Goal: Task Accomplishment & Management: Use online tool/utility

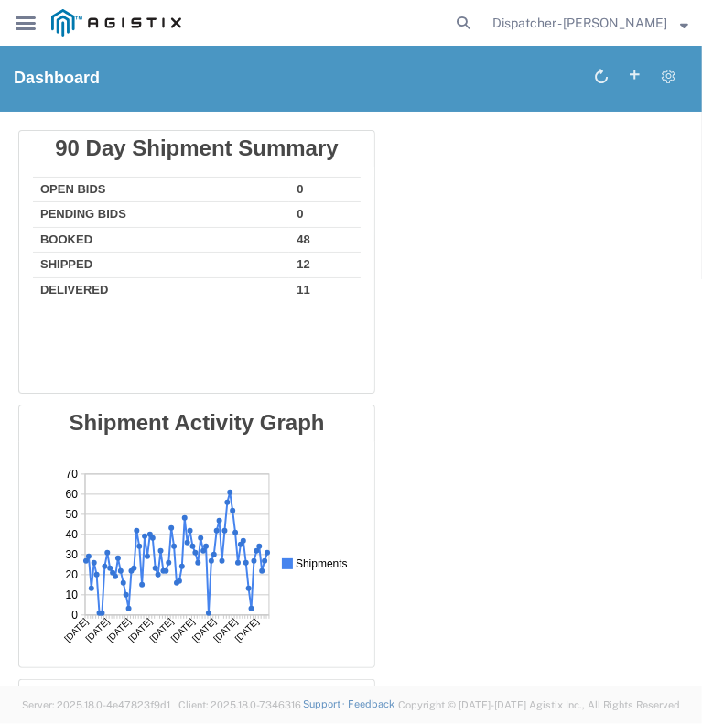
click at [13, 28] on div "main_menu Created with Sketch." at bounding box center [25, 23] width 51 height 46
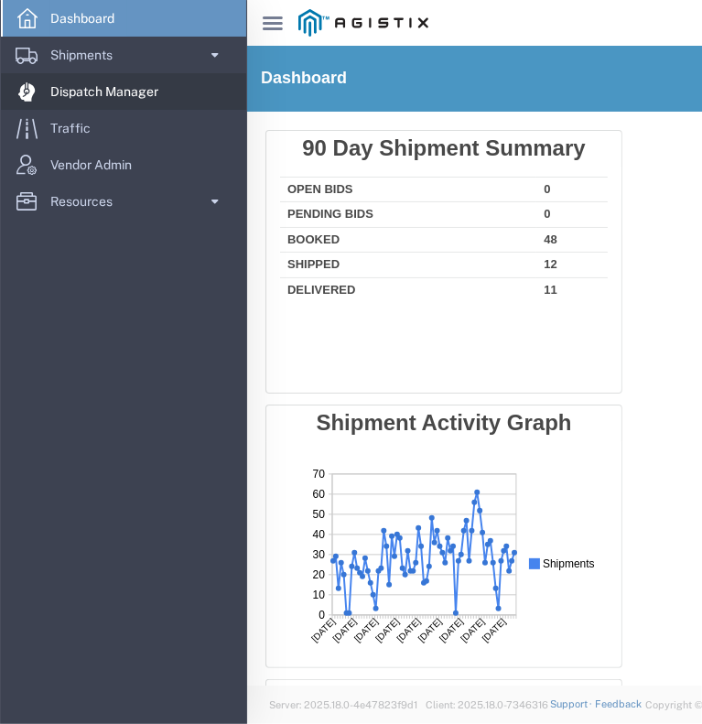
click at [83, 94] on span "Dispatch Manager" at bounding box center [110, 91] width 121 height 37
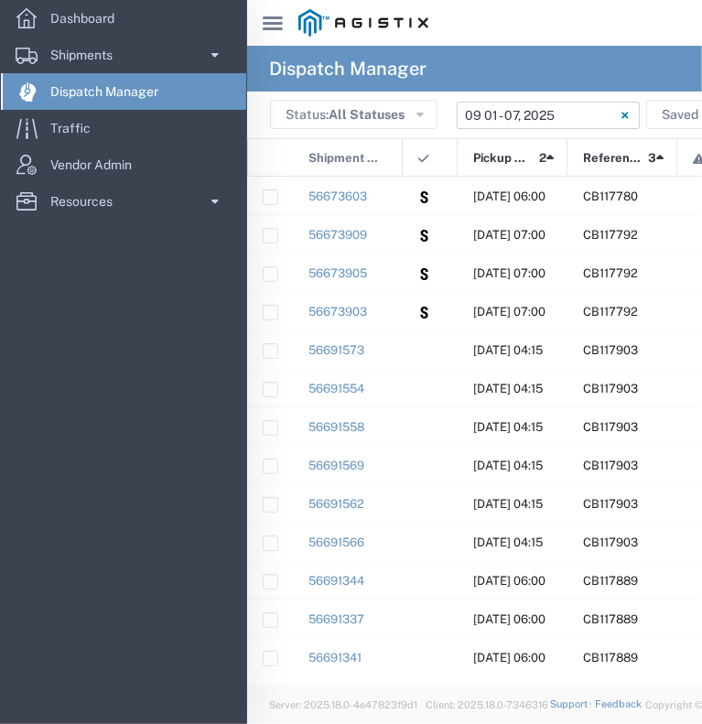
click at [599, 117] on input "[DATE] - [DATE]" at bounding box center [548, 115] width 183 height 27
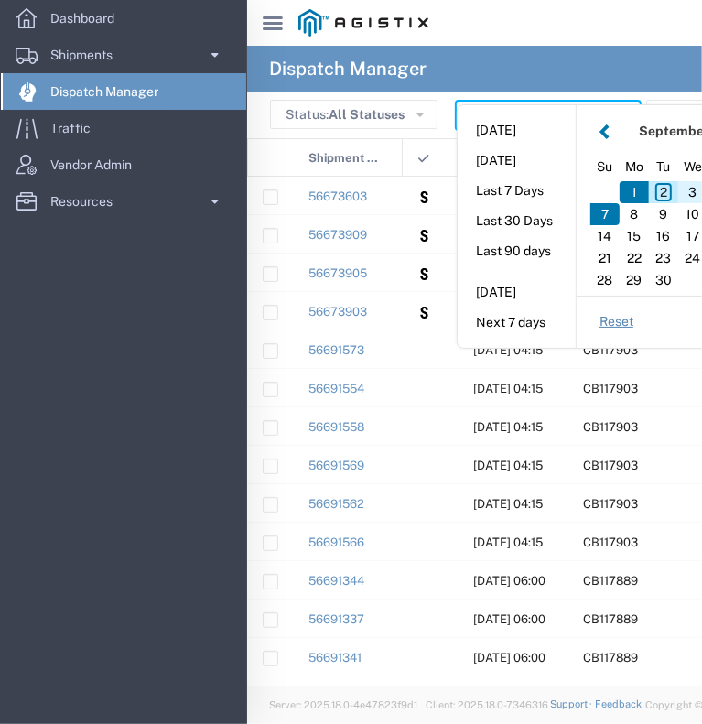
click at [684, 195] on div "3" at bounding box center [692, 192] width 29 height 22
type input "[DATE]"
type input "[DATE] - [DATE]"
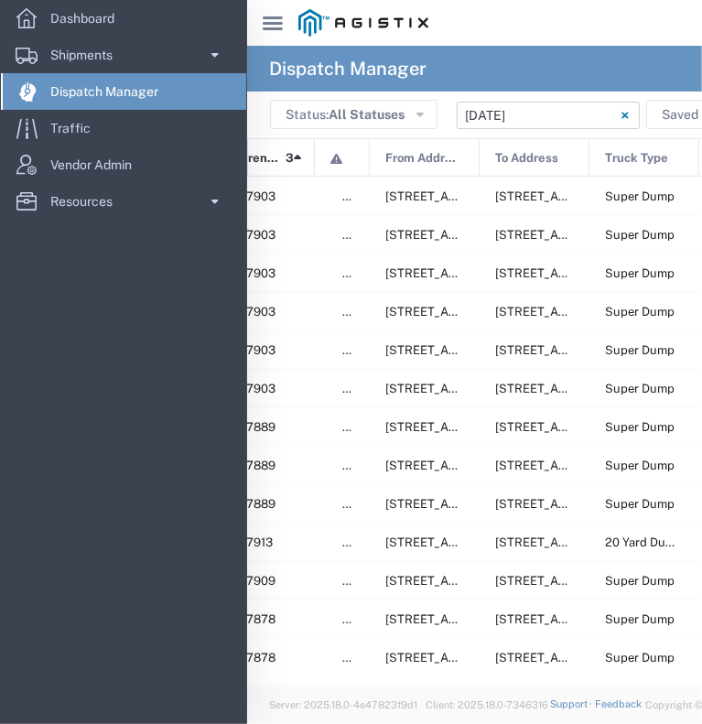
click at [283, 21] on div "main_menu Created with Sketch." at bounding box center [272, 23] width 51 height 46
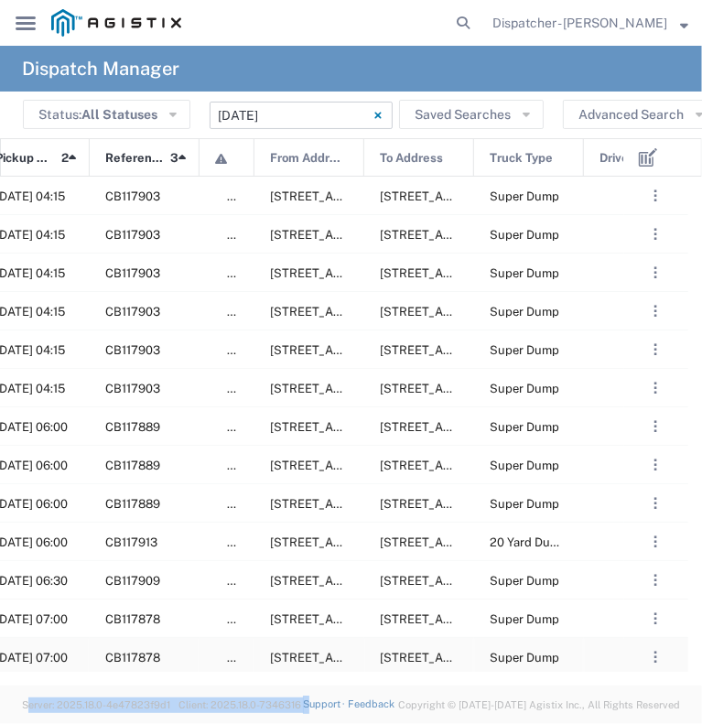
drag, startPoint x: 316, startPoint y: 685, endPoint x: 241, endPoint y: 655, distance: 80.9
click at [241, 655] on div "Dispatch Manager Status: All Statuses All Statuses Awaiting Assignment Declined…" at bounding box center [351, 385] width 702 height 678
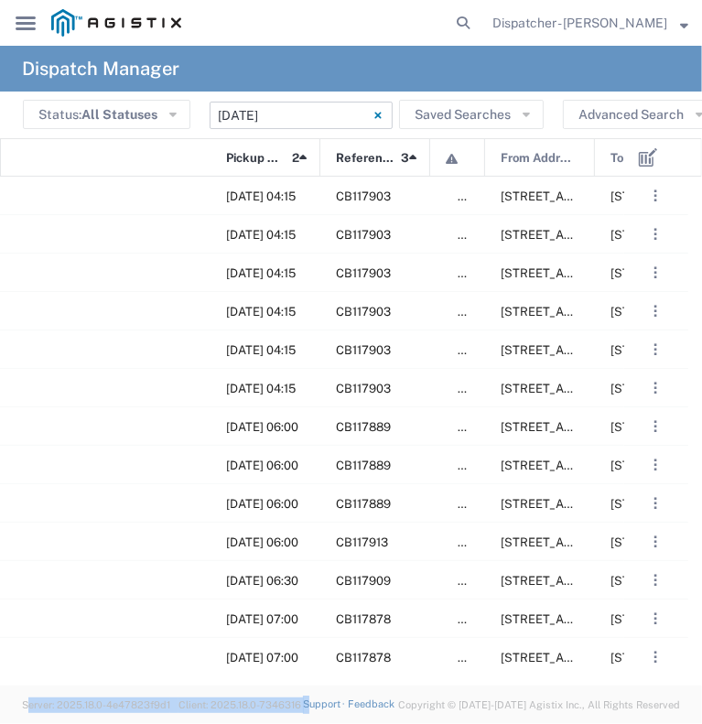
scroll to position [0, 410]
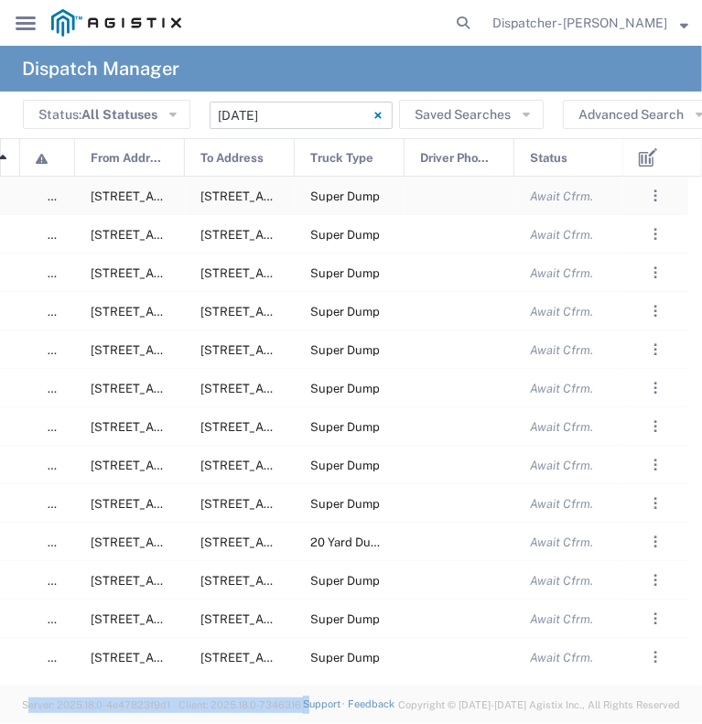
click at [439, 196] on div at bounding box center [459, 196] width 110 height 38
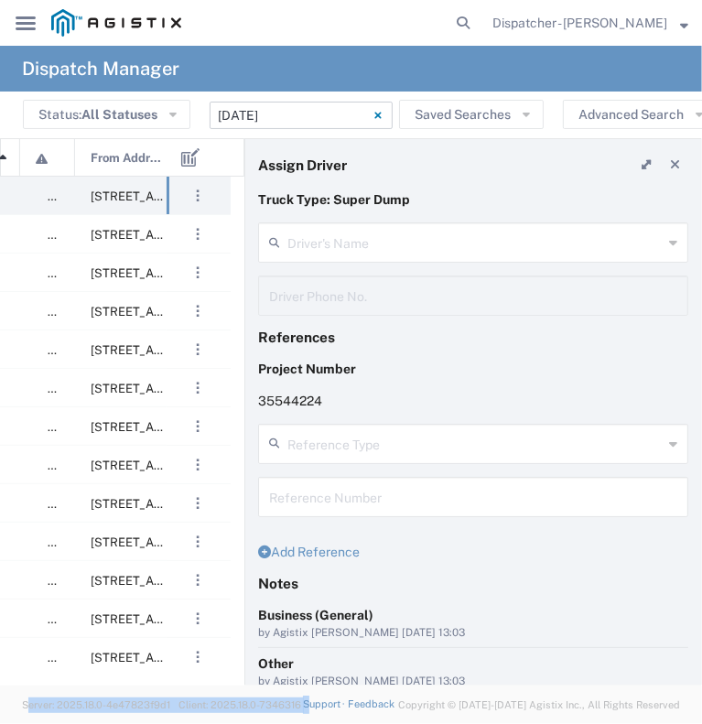
click at [446, 242] on agx-dispatcher-assign-widget "Driver's Name Driver Phone No." at bounding box center [473, 275] width 430 height 106
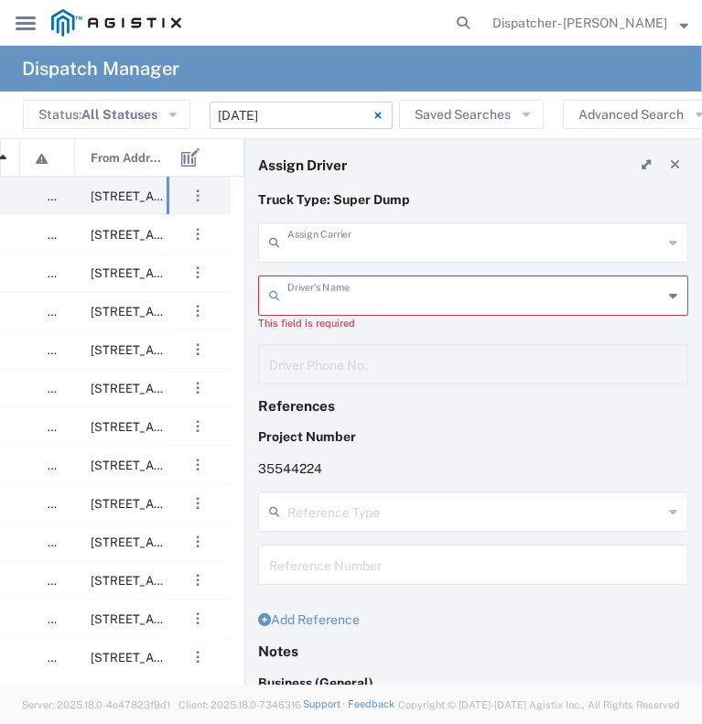
click at [376, 248] on input "text" at bounding box center [474, 241] width 375 height 32
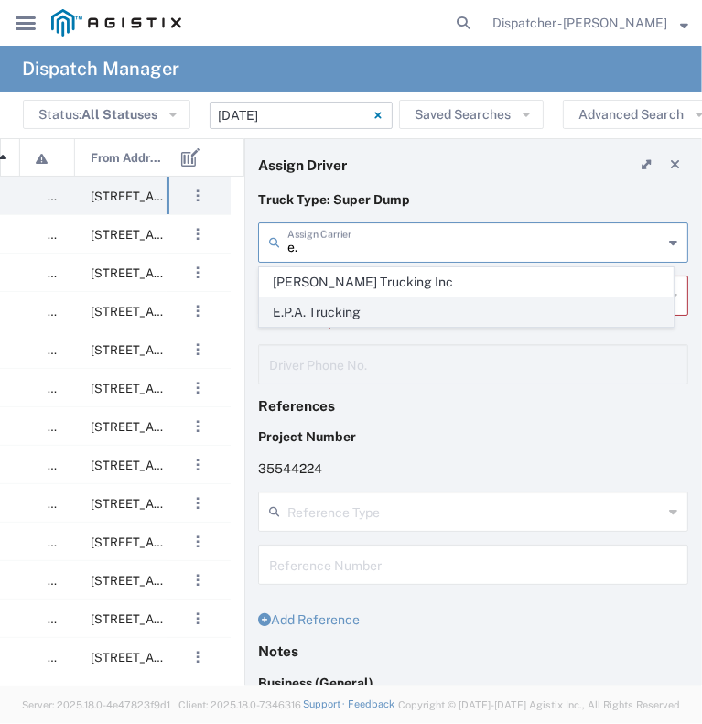
click at [353, 319] on span "E.P.A. Trucking" at bounding box center [466, 312] width 413 height 28
type input "E.P.A. Trucking"
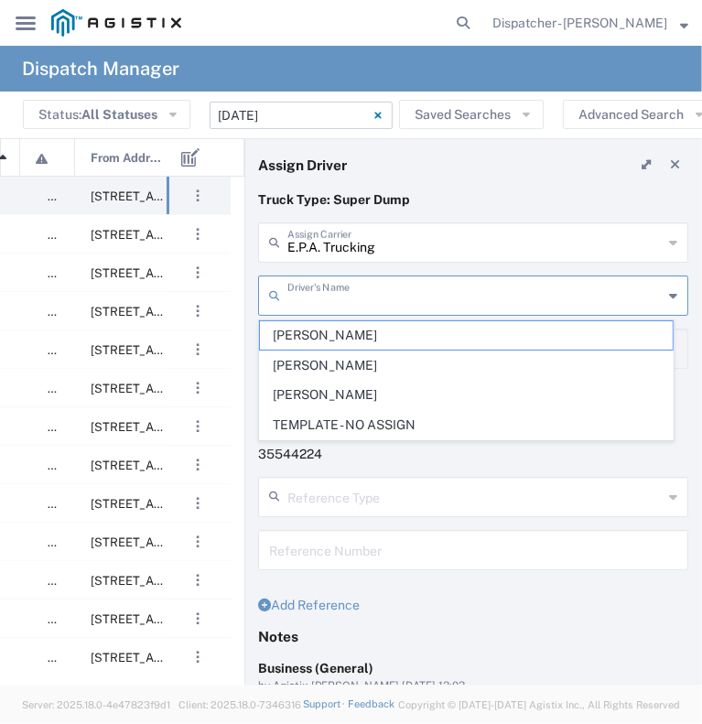
click at [347, 293] on input "text" at bounding box center [474, 294] width 375 height 32
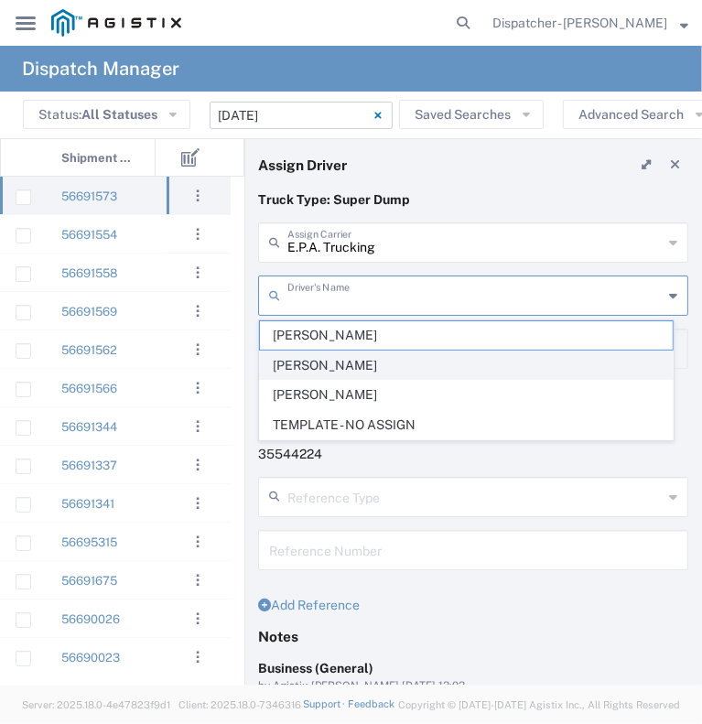
click at [318, 371] on span "[PERSON_NAME]" at bounding box center [466, 365] width 413 height 28
type input "[PERSON_NAME]"
type input "[PHONE_NUMBER]"
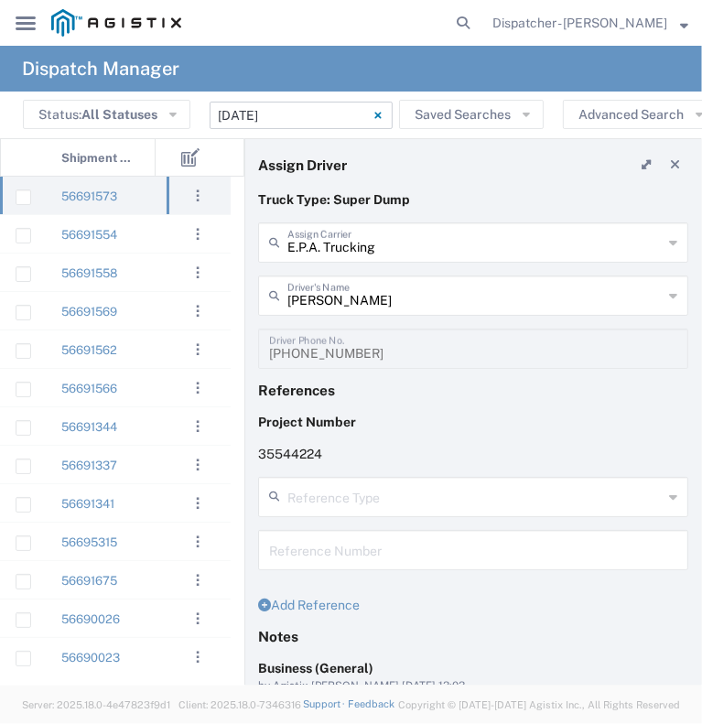
scroll to position [206, 0]
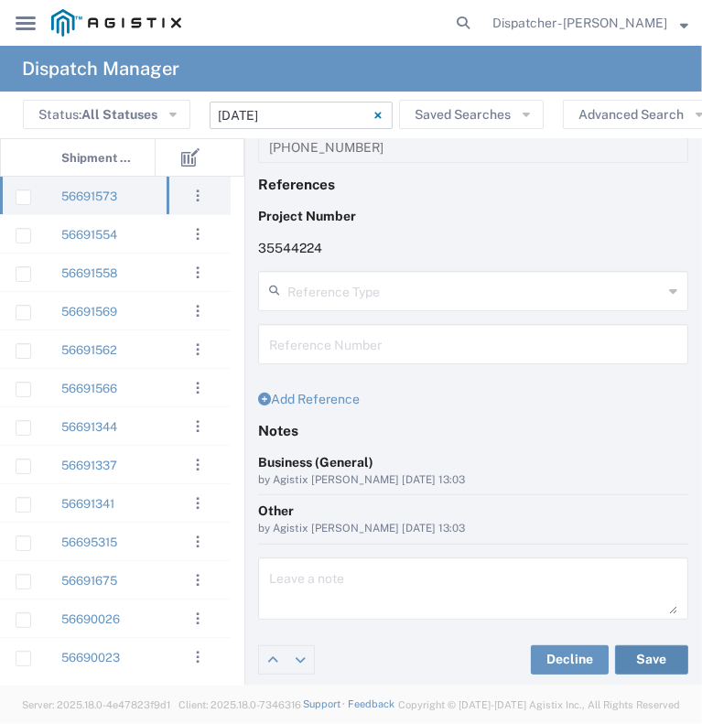
click at [637, 659] on button "Save" at bounding box center [651, 659] width 73 height 29
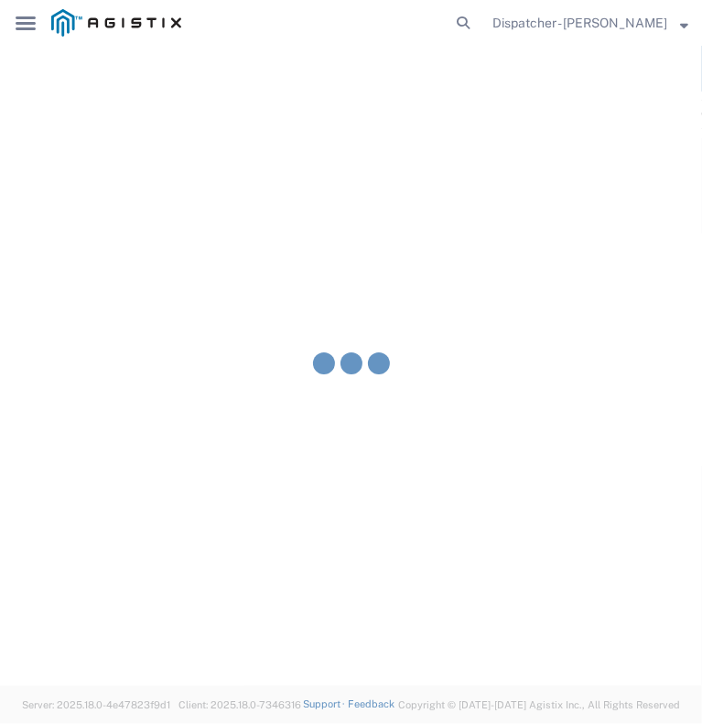
type input "[PERSON_NAME]"
type input "E.P.A. Trucking"
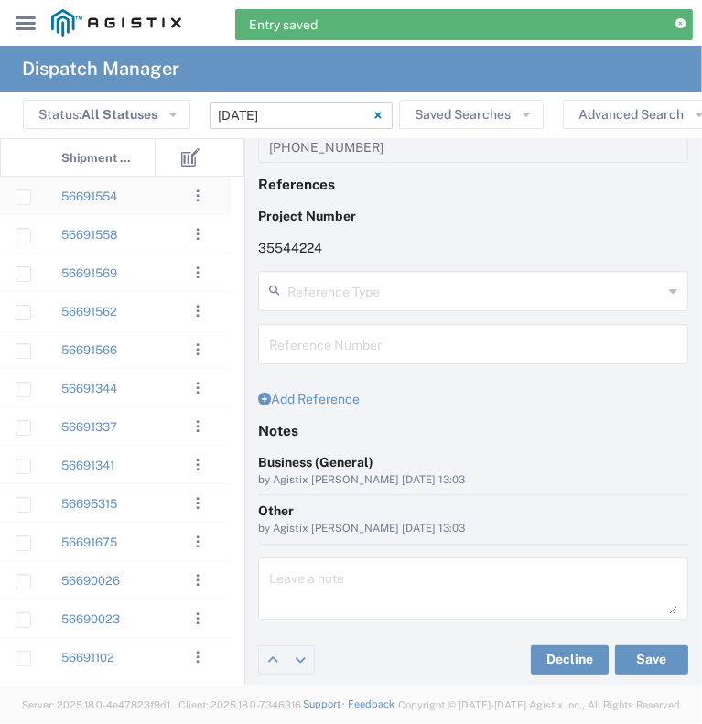
click at [137, 200] on div "56691554" at bounding box center [101, 196] width 110 height 38
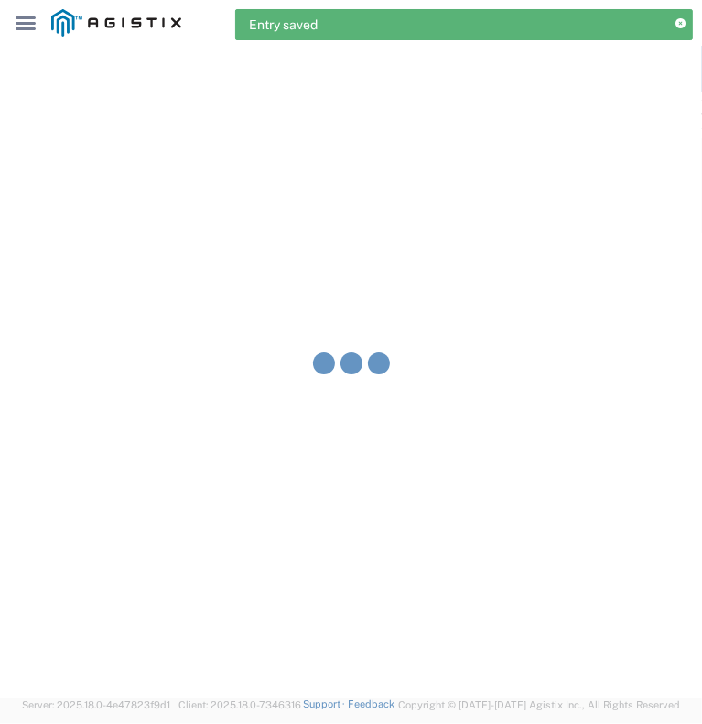
type input "[PERSON_NAME] & Sons Trucking, Inc"
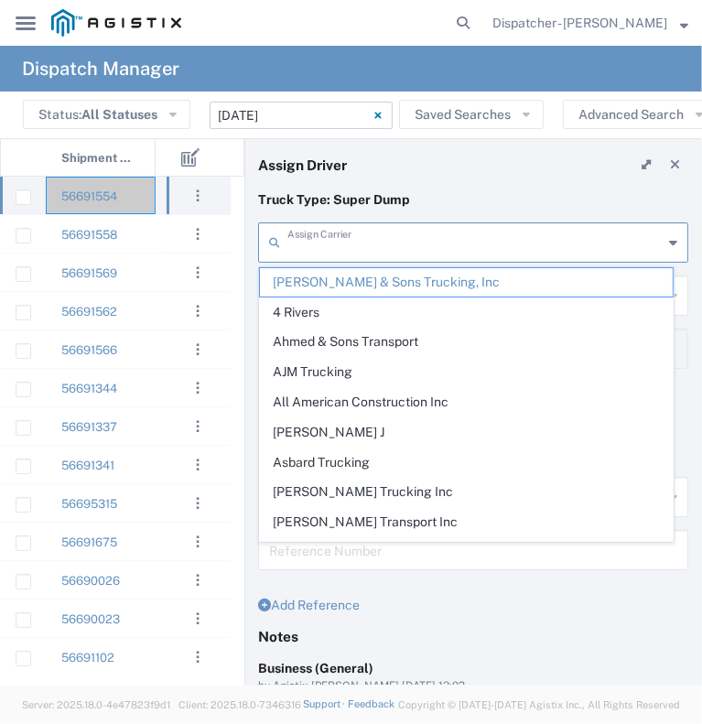
click at [378, 249] on input "text" at bounding box center [474, 241] width 375 height 32
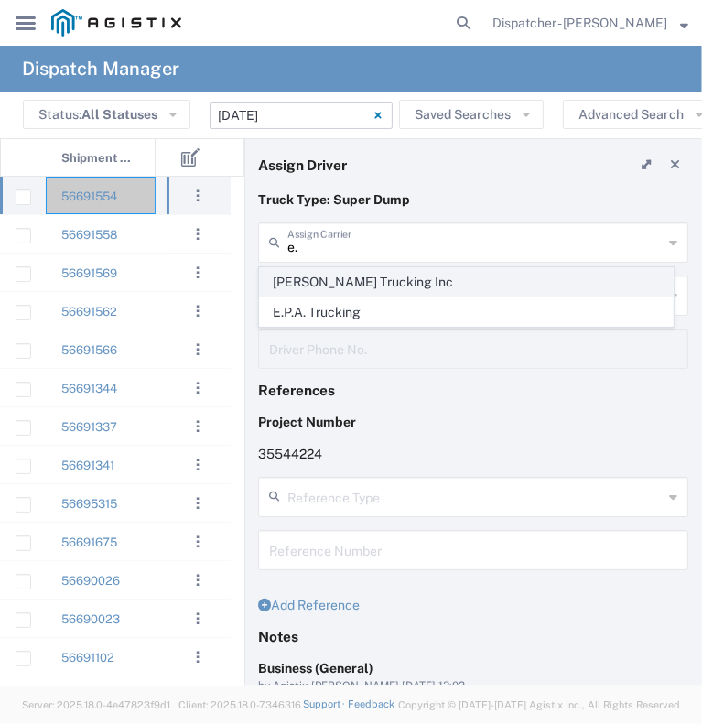
click at [381, 294] on span "[PERSON_NAME] Trucking Inc" at bounding box center [466, 282] width 413 height 28
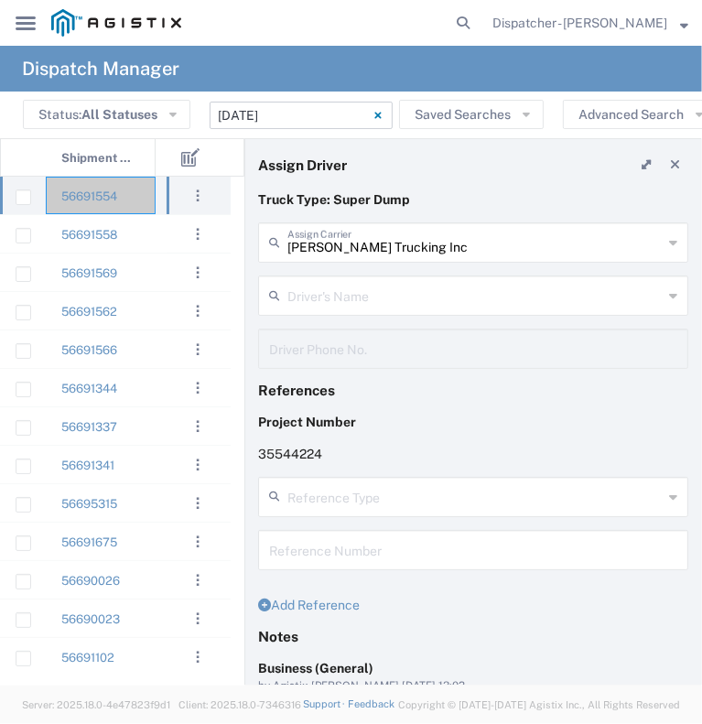
type input "[PERSON_NAME] Trucking Inc"
click at [376, 244] on input "[PERSON_NAME] Trucking Inc" at bounding box center [474, 241] width 375 height 32
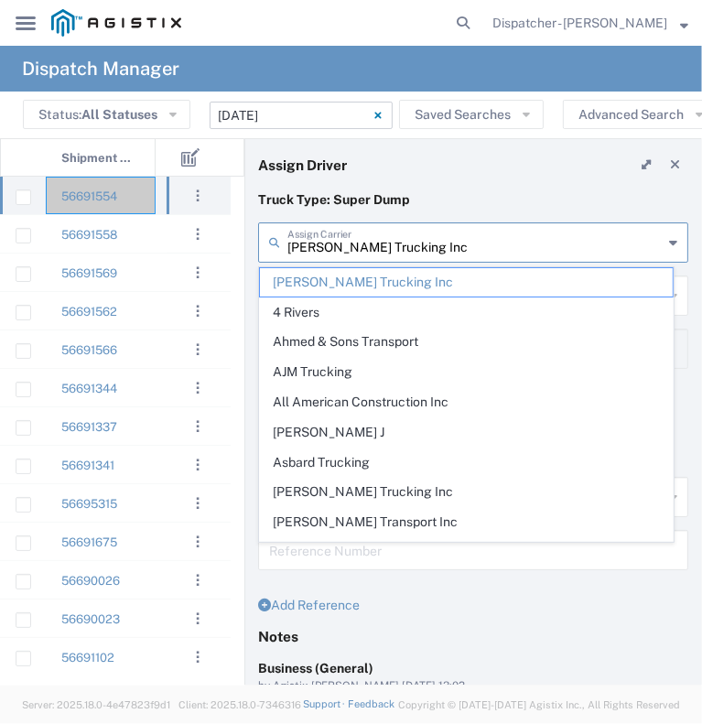
drag, startPoint x: 426, startPoint y: 251, endPoint x: 146, endPoint y: 251, distance: 280.0
click at [146, 251] on div "Assign Driver Truck Type: Super Dump [PERSON_NAME] Trucking Inc Assign Carrier …" at bounding box center [351, 411] width 702 height 547
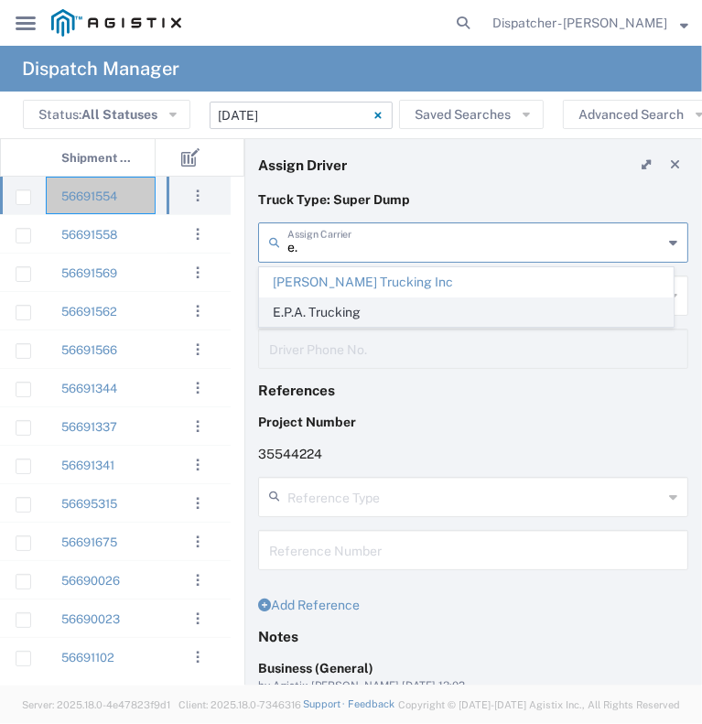
click at [299, 325] on span "E.P.A. Trucking" at bounding box center [466, 312] width 413 height 28
type input "E.P.A. Trucking"
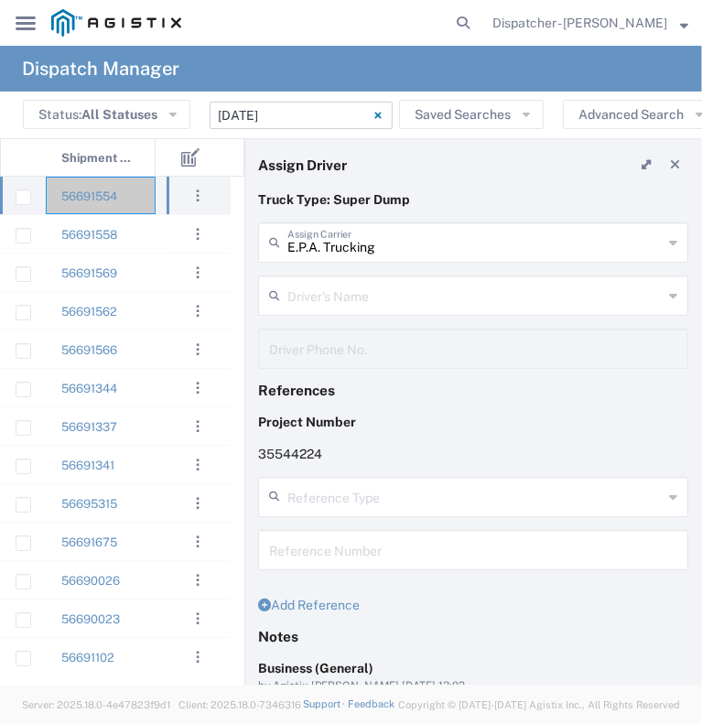
click at [311, 290] on input "text" at bounding box center [474, 294] width 375 height 32
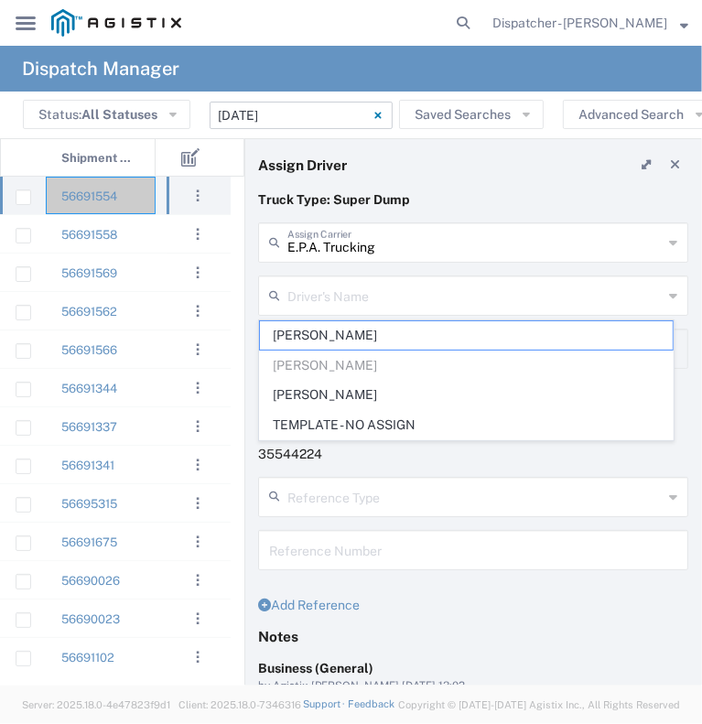
click at [324, 331] on span "[PERSON_NAME]" at bounding box center [466, 335] width 413 height 28
type input "[PERSON_NAME]"
type input "6504689024"
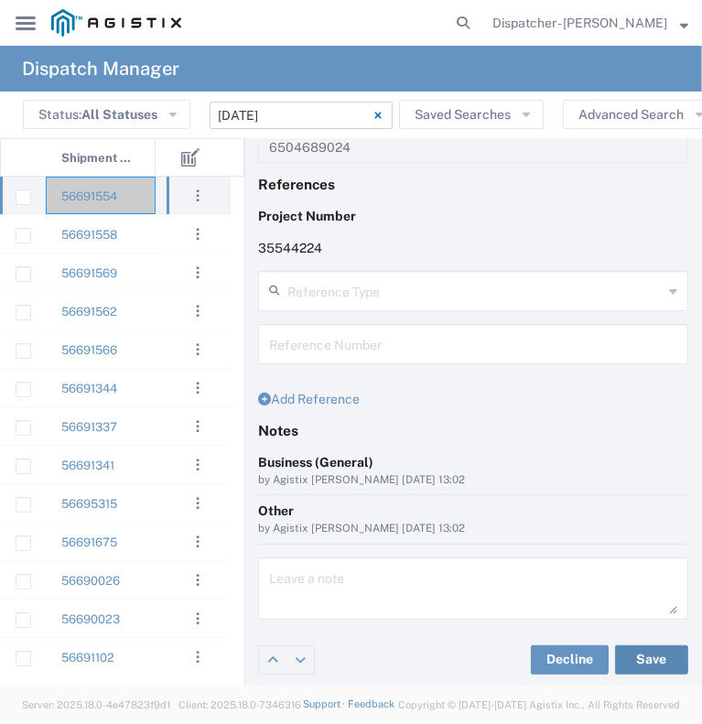
click at [635, 660] on button "Save" at bounding box center [651, 659] width 73 height 29
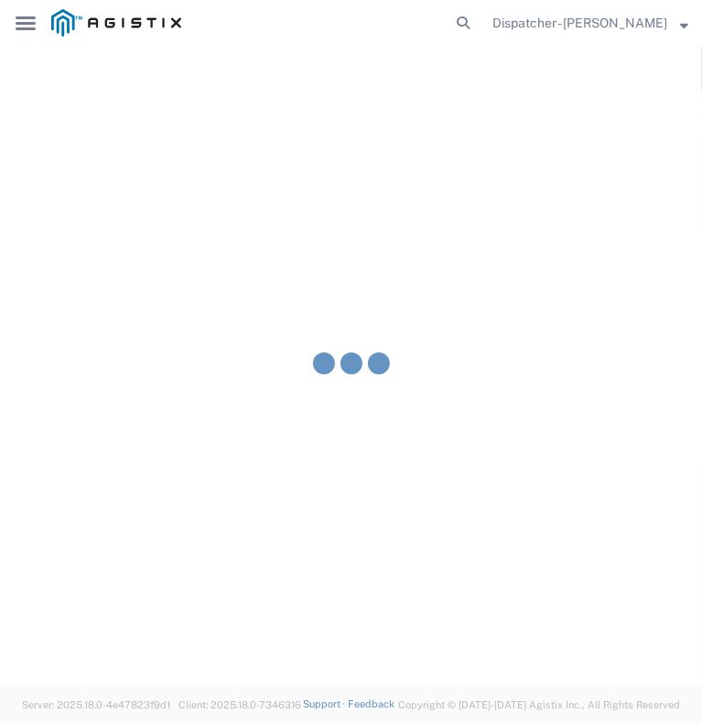
type input "[PERSON_NAME]"
type input "E.P.A. Trucking"
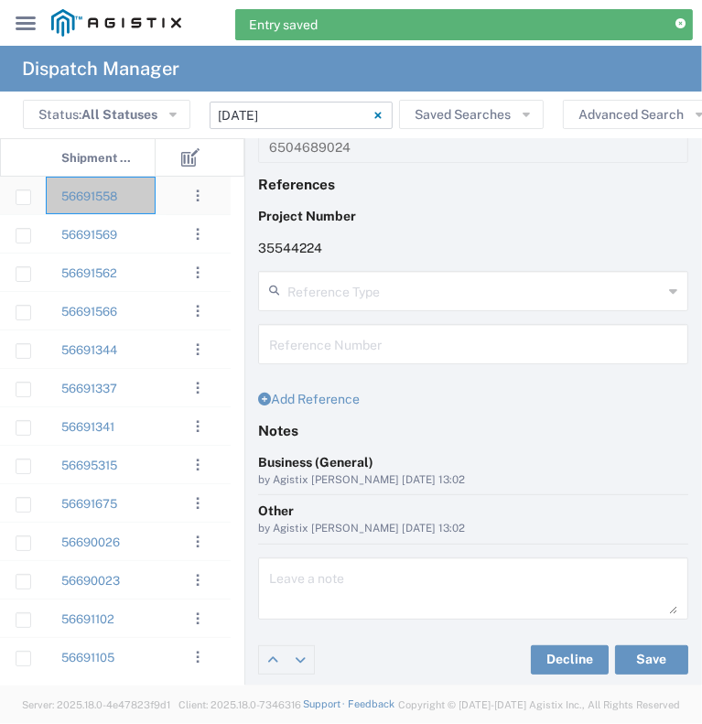
click at [145, 201] on div "56691558" at bounding box center [101, 196] width 110 height 38
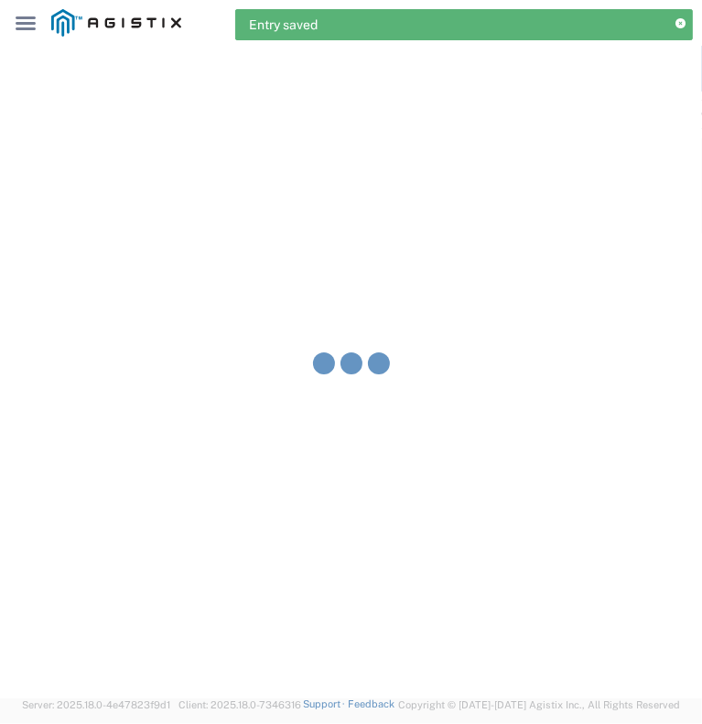
type input "[PERSON_NAME] & Sons Trucking, Inc"
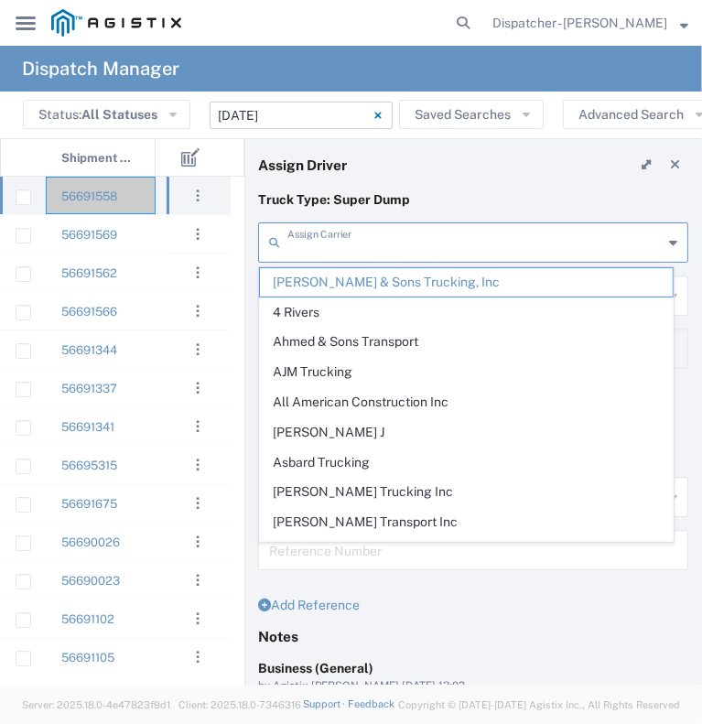
click at [356, 237] on input "text" at bounding box center [474, 241] width 375 height 32
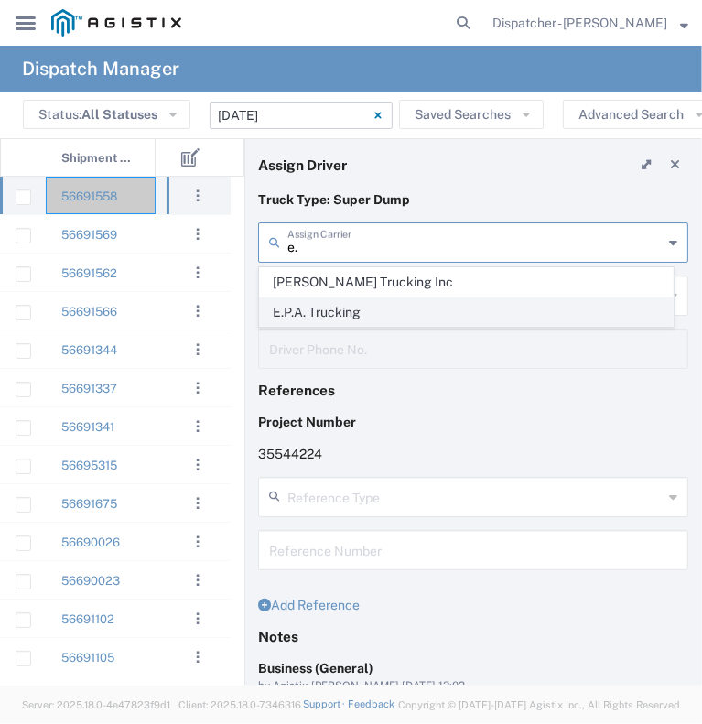
click at [357, 305] on span "E.P.A. Trucking" at bounding box center [466, 312] width 413 height 28
type input "E.P.A. Trucking"
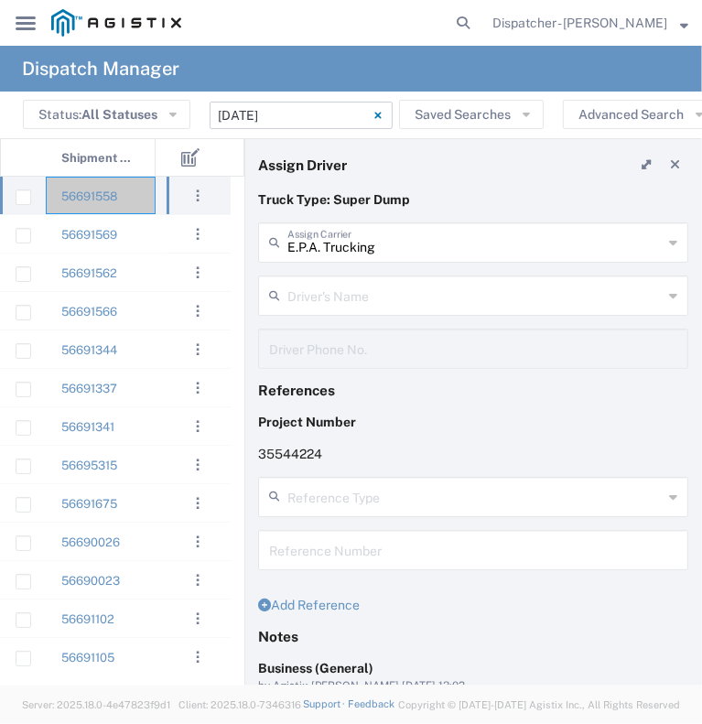
click at [358, 292] on input "text" at bounding box center [474, 294] width 375 height 32
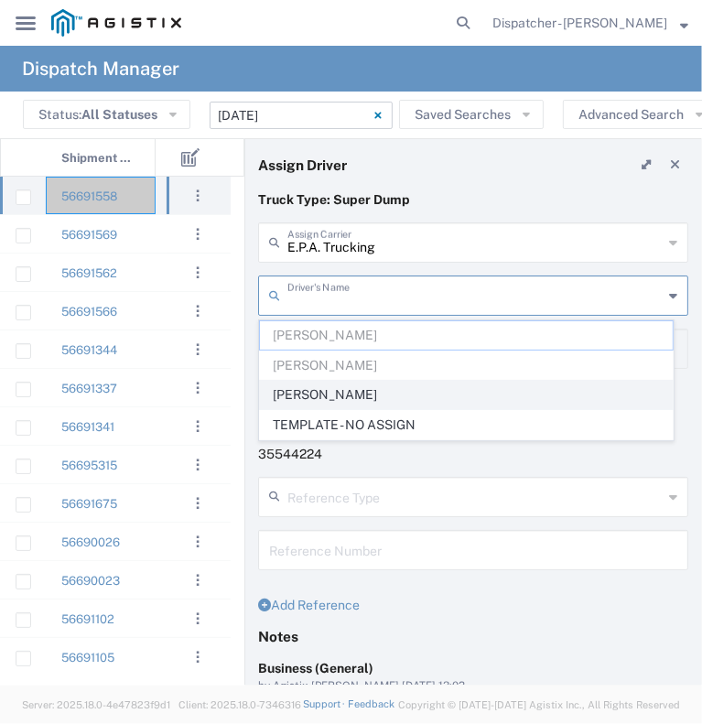
click at [378, 389] on span "[PERSON_NAME]" at bounding box center [466, 395] width 413 height 28
type input "[PERSON_NAME]"
type input "6505371145"
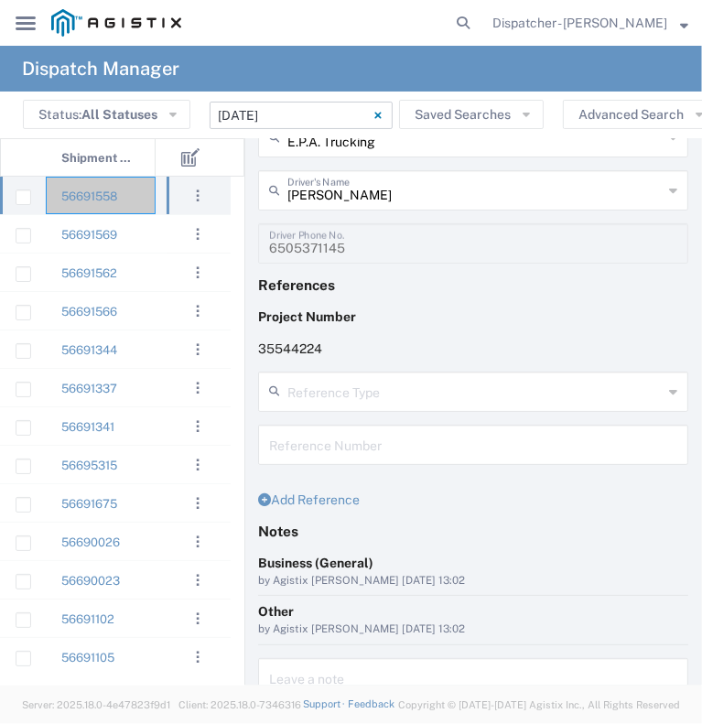
scroll to position [206, 0]
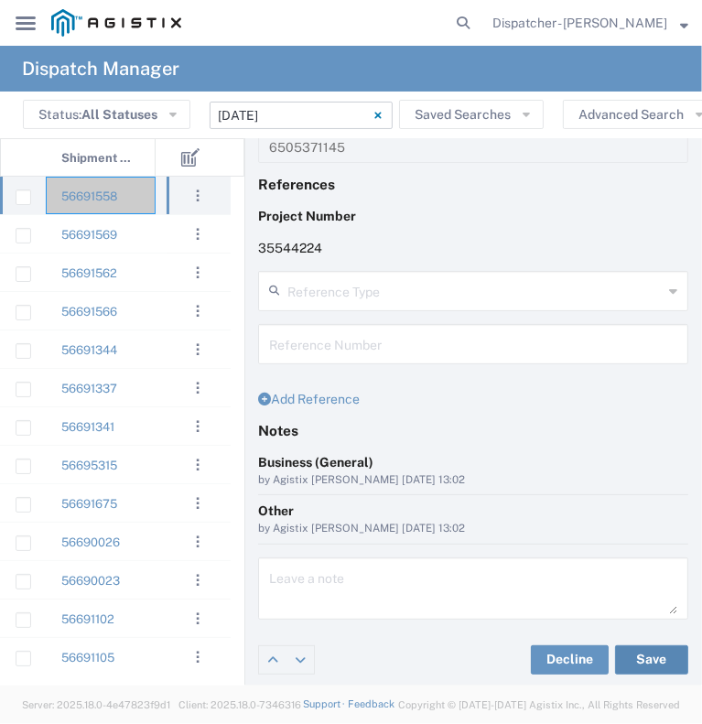
click at [615, 654] on button "Save" at bounding box center [651, 659] width 73 height 29
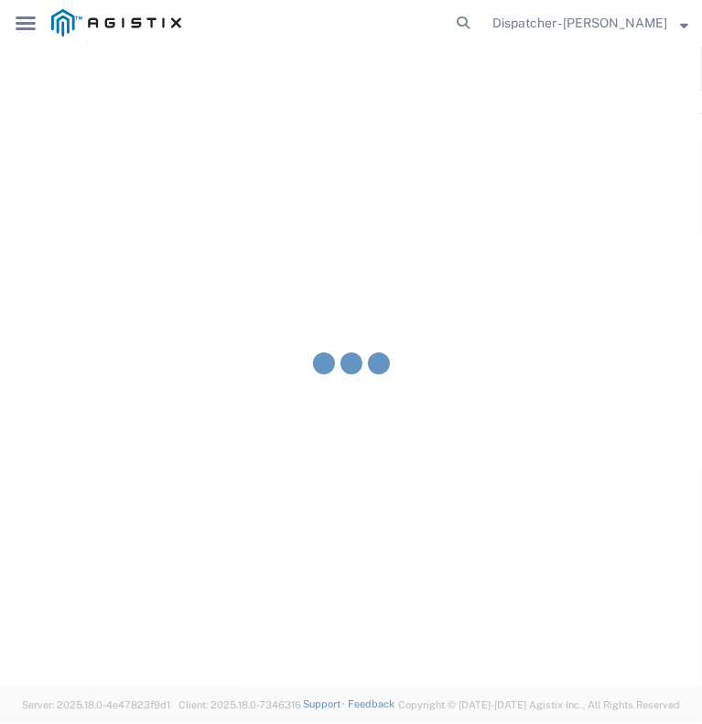
type input "[PERSON_NAME]"
type input "E.P.A. Trucking"
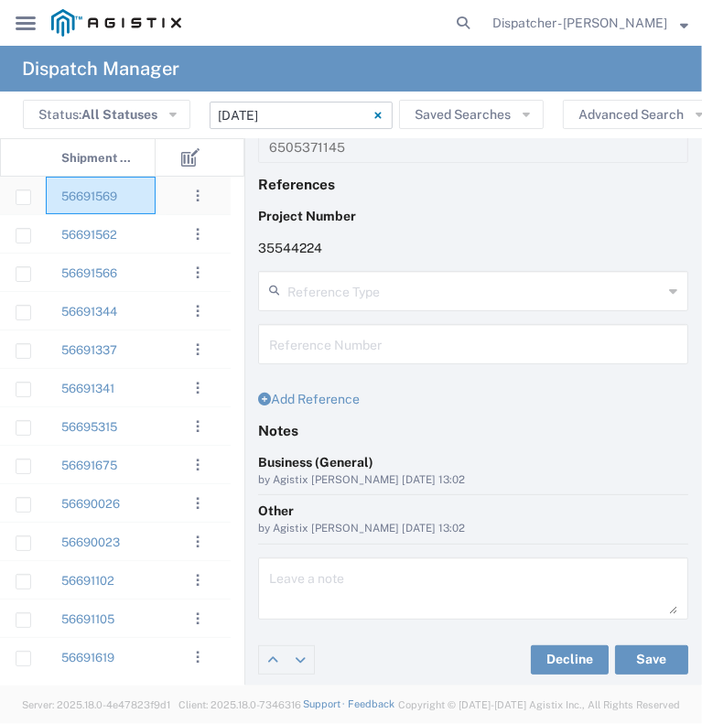
click at [142, 206] on div "56691569" at bounding box center [101, 196] width 110 height 38
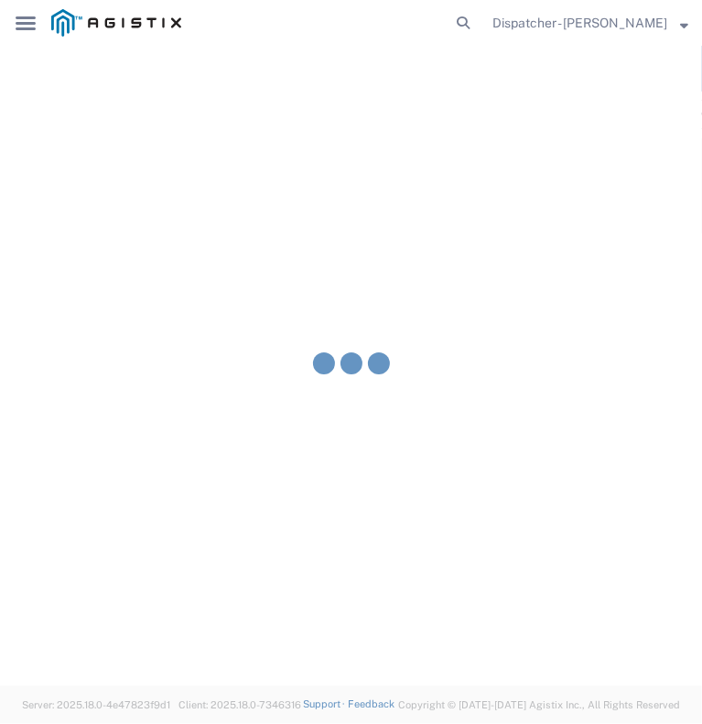
type input "[PERSON_NAME] & Sons Trucking, Inc"
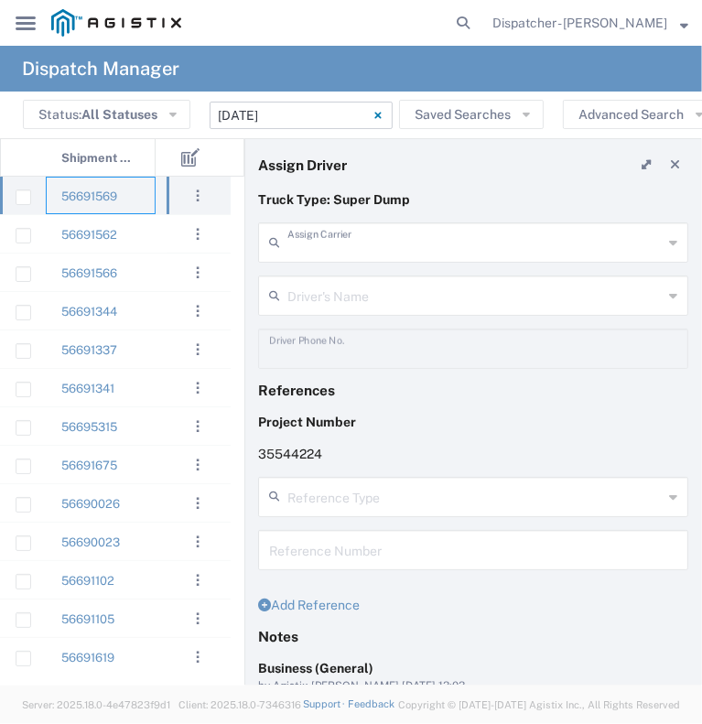
click at [413, 239] on input "text" at bounding box center [474, 241] width 375 height 32
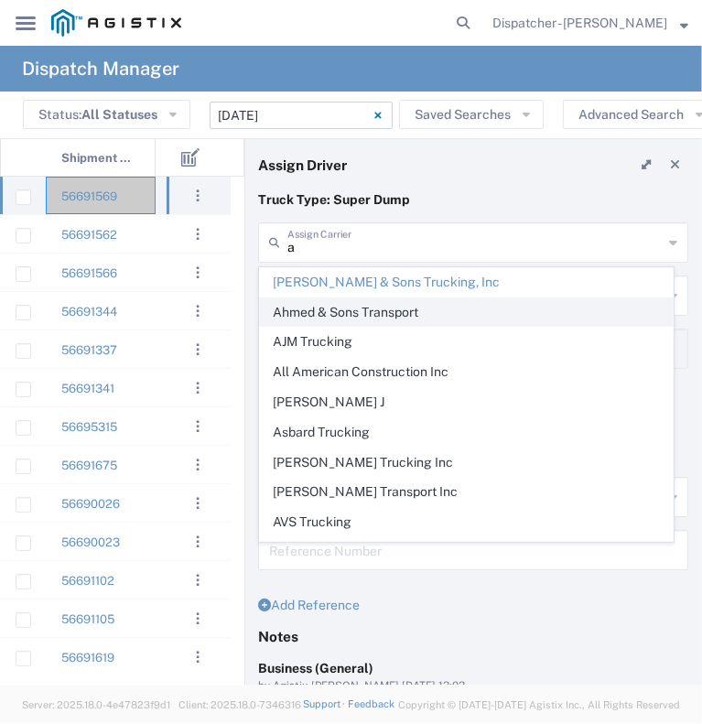
click at [370, 307] on span "Ahmed & Sons Transport" at bounding box center [466, 312] width 413 height 28
type input "Ahmed & Sons Transport"
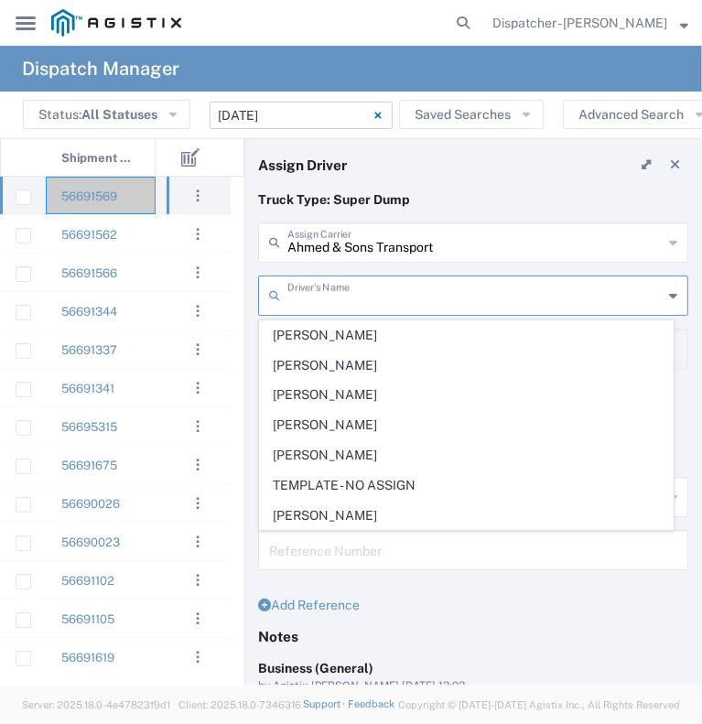
click at [373, 300] on input "text" at bounding box center [474, 294] width 375 height 32
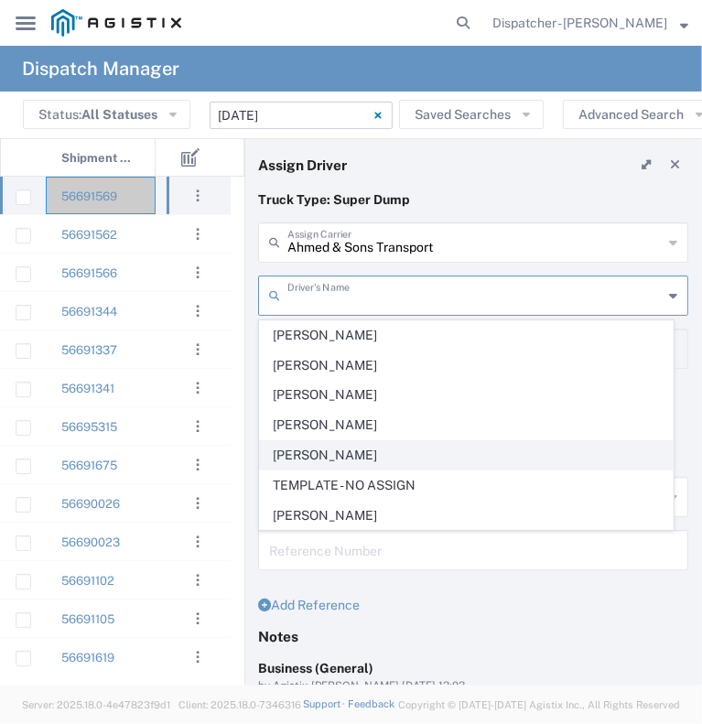
click at [348, 460] on span "[PERSON_NAME]" at bounding box center [466, 455] width 413 height 28
type input "[PERSON_NAME]"
type input "5308283257"
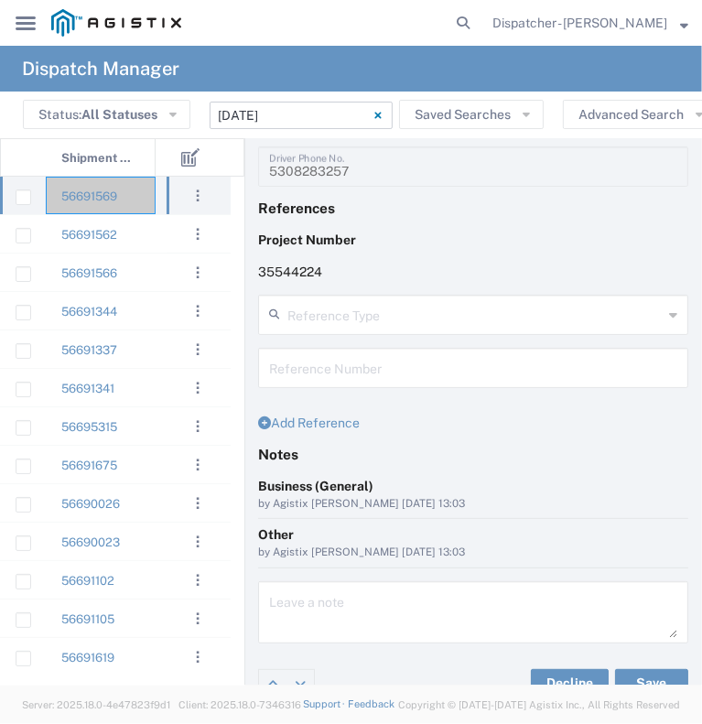
scroll to position [206, 0]
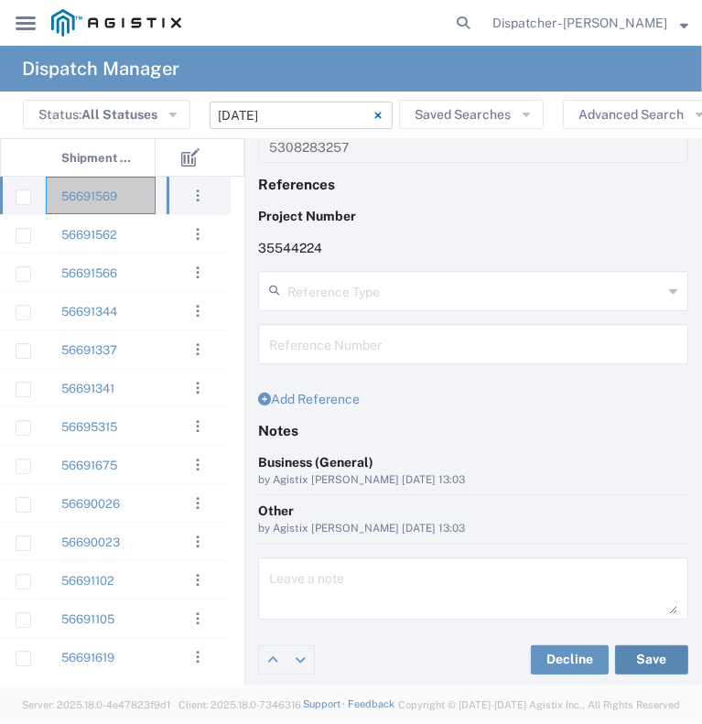
click at [632, 658] on button "Save" at bounding box center [651, 659] width 73 height 29
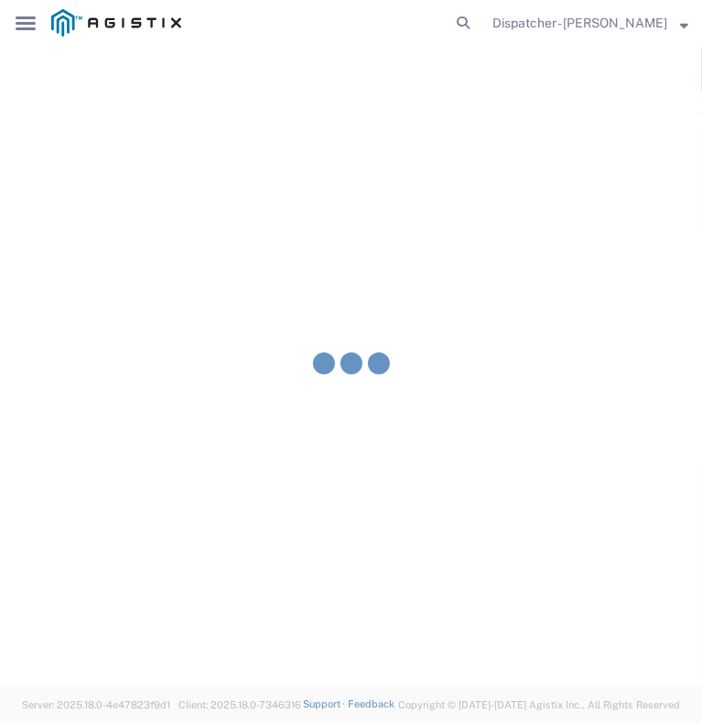
type input "[PERSON_NAME]"
type input "Ahmed & Sons Transport"
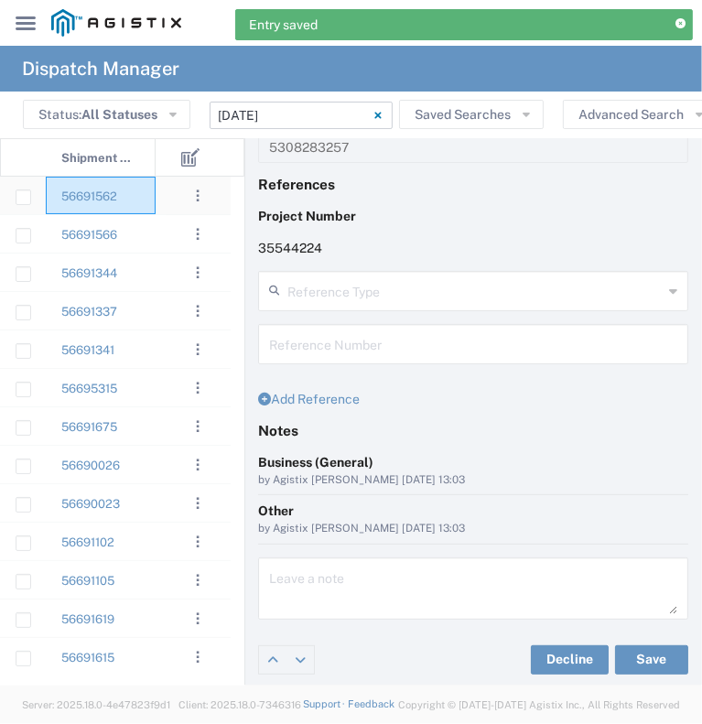
click at [135, 207] on div "56691562" at bounding box center [101, 196] width 110 height 38
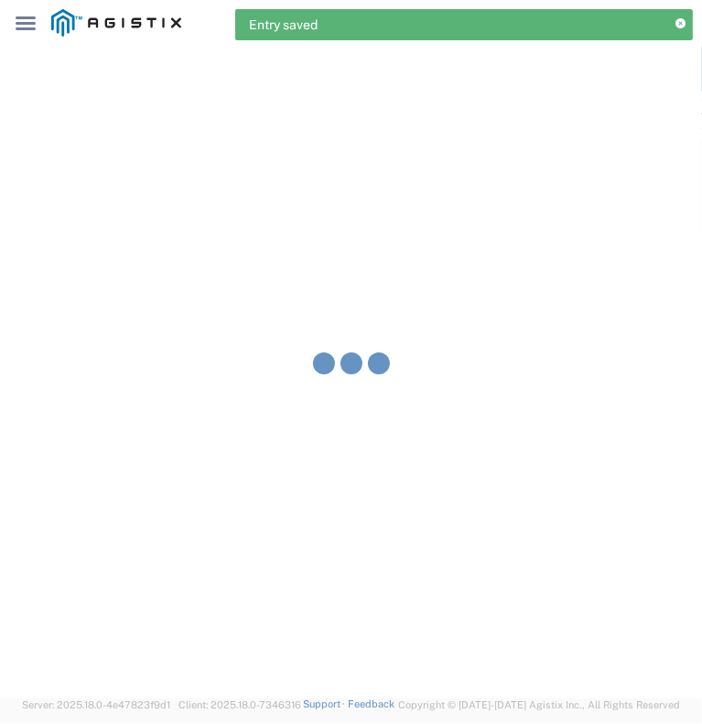
type input "[PERSON_NAME] & Sons Trucking, Inc"
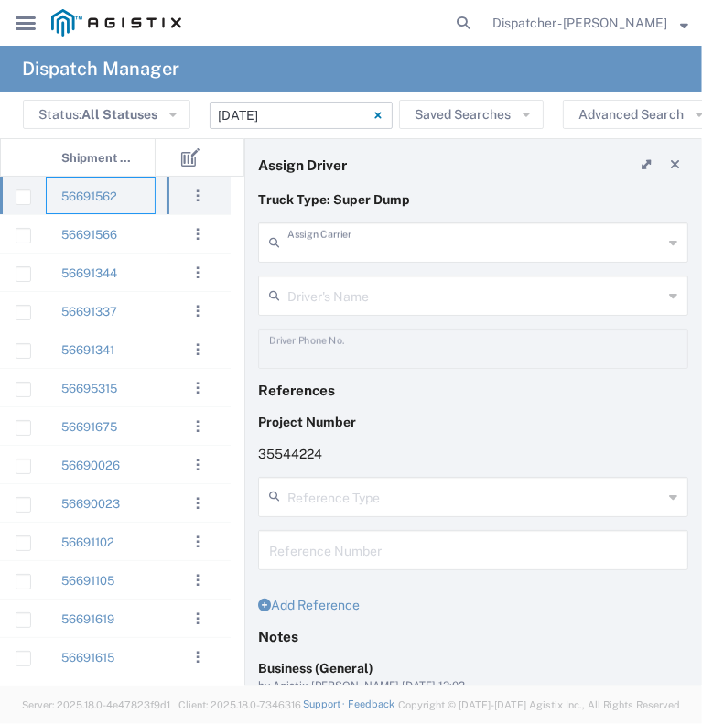
click at [414, 254] on input "text" at bounding box center [474, 241] width 375 height 32
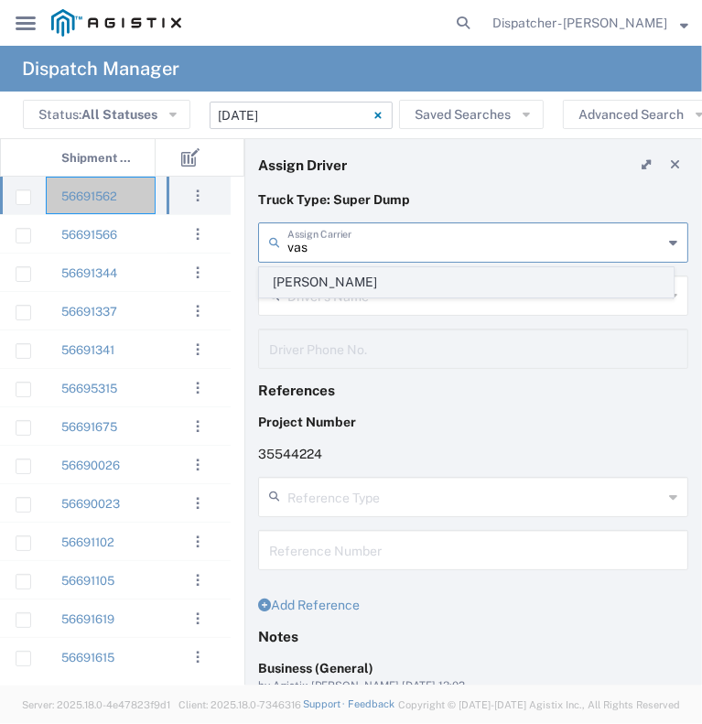
click at [405, 284] on span "[PERSON_NAME]" at bounding box center [466, 282] width 413 height 28
type input "[PERSON_NAME]"
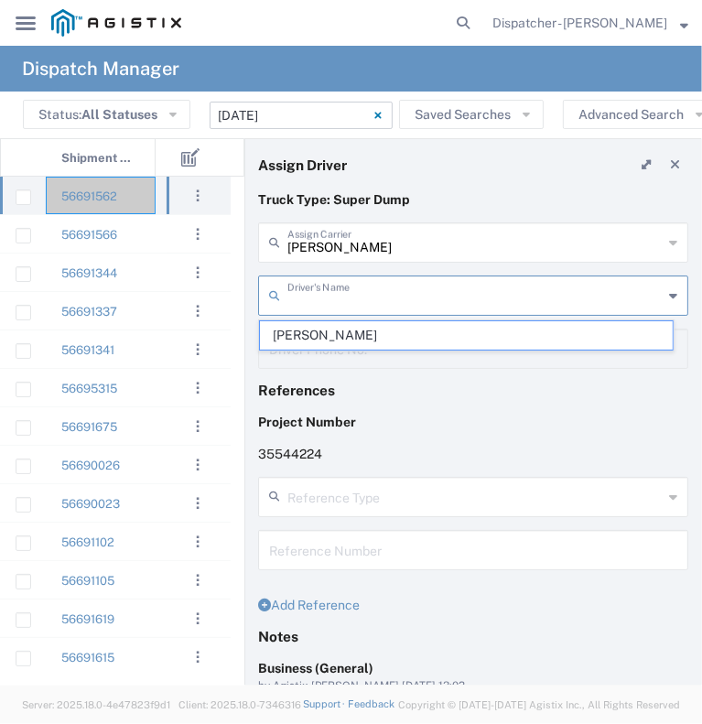
click at [405, 284] on input "text" at bounding box center [474, 294] width 375 height 32
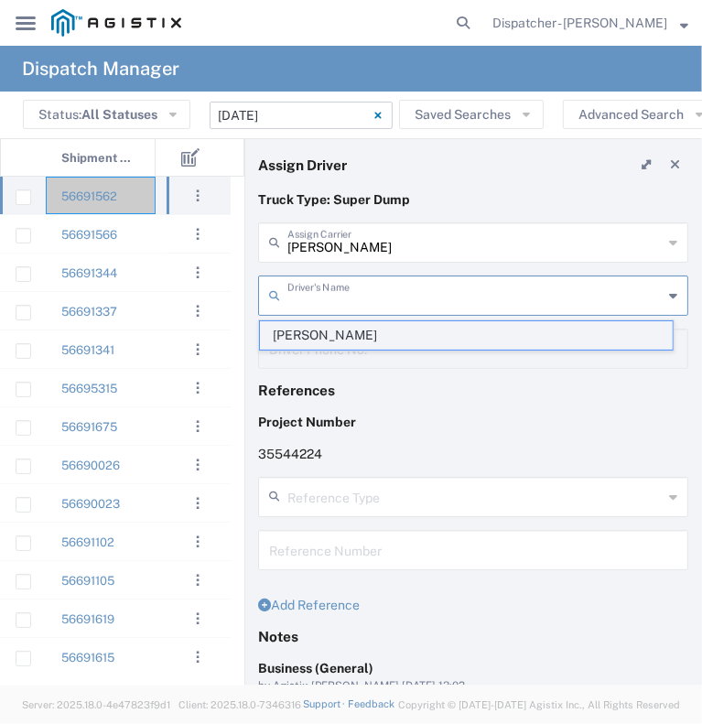
click at [403, 327] on span "[PERSON_NAME]" at bounding box center [466, 335] width 413 height 28
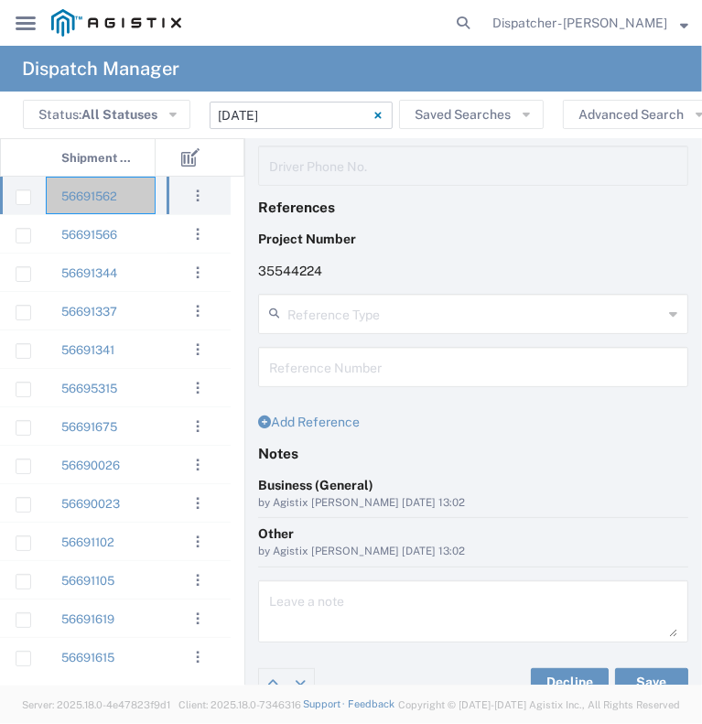
scroll to position [206, 0]
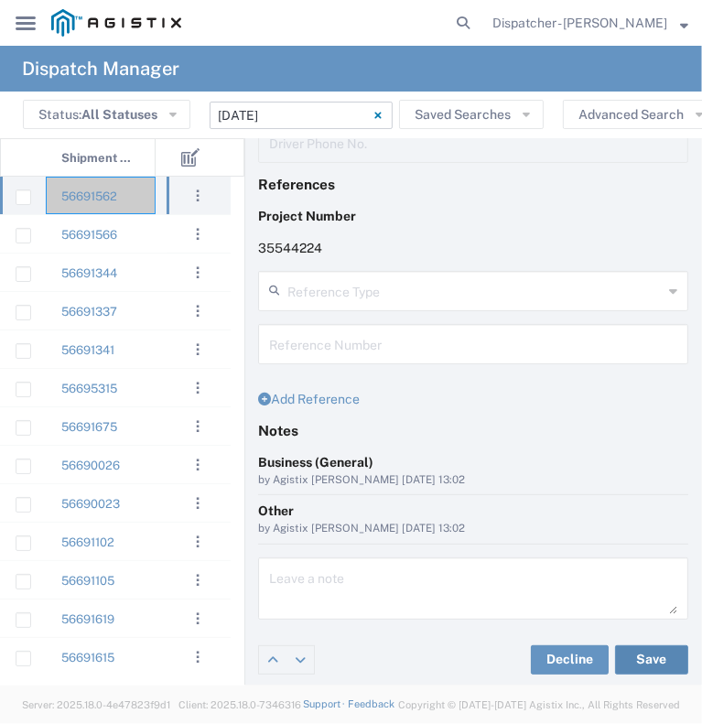
click at [615, 665] on button "Save" at bounding box center [651, 659] width 73 height 29
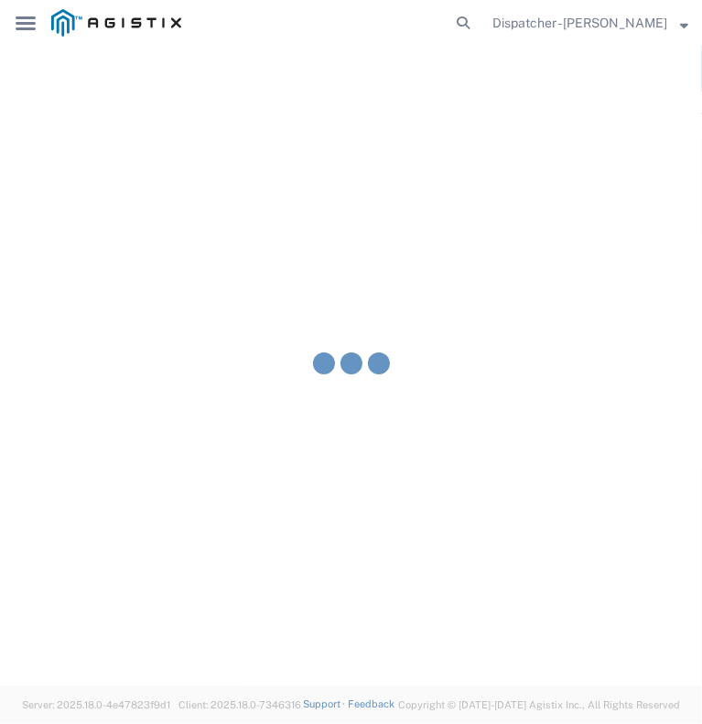
type input "[PERSON_NAME]"
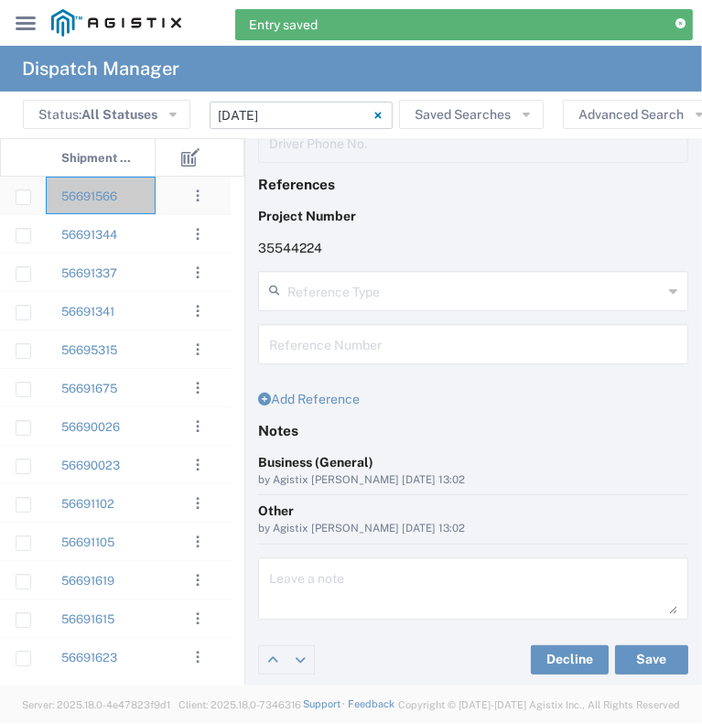
click at [136, 196] on div "56691566" at bounding box center [101, 196] width 110 height 38
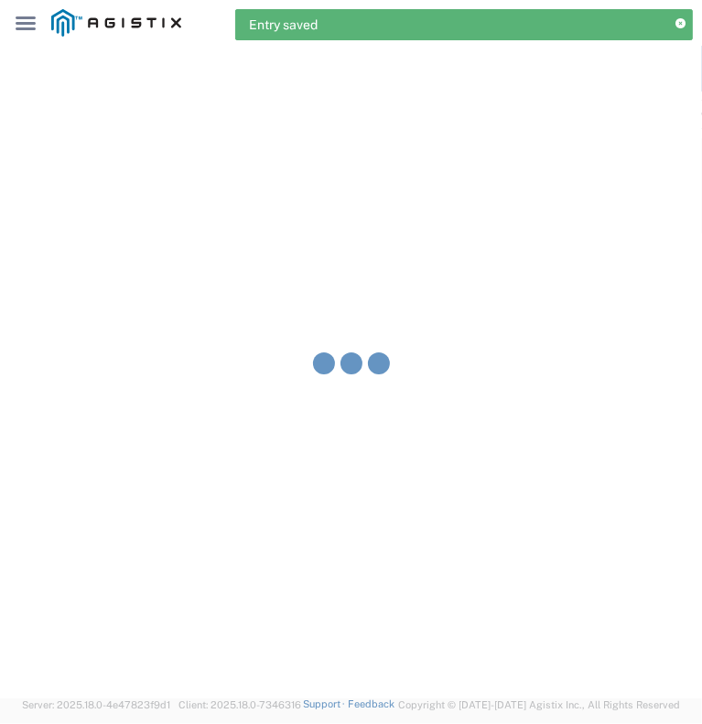
type input "[PERSON_NAME] & Sons Trucking, Inc"
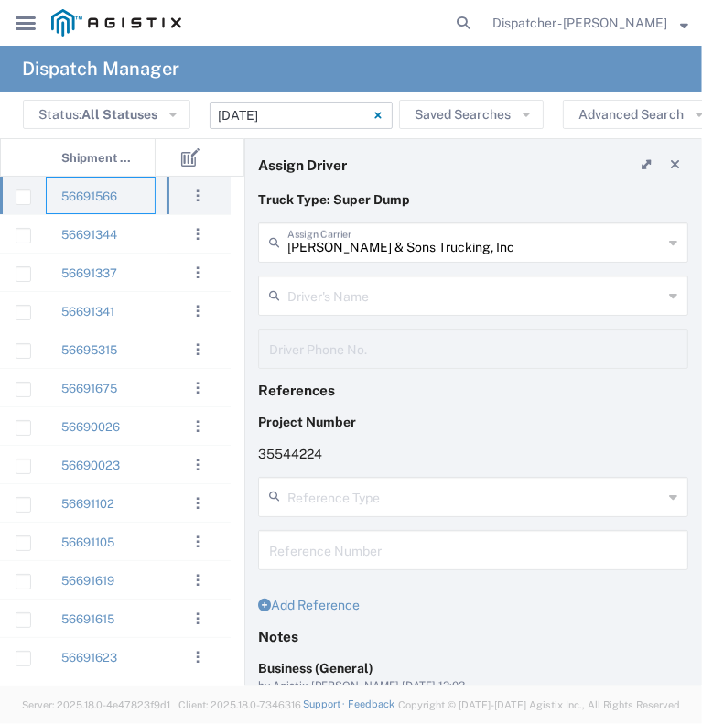
click at [352, 292] on input "text" at bounding box center [474, 294] width 375 height 32
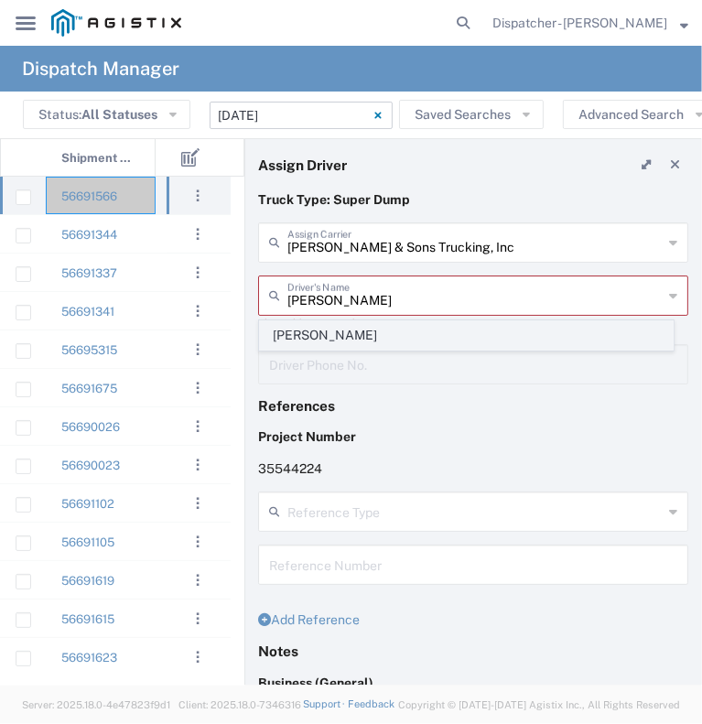
click at [350, 334] on span "[PERSON_NAME]" at bounding box center [466, 335] width 413 height 28
type input "[PERSON_NAME]"
type input "2096295517"
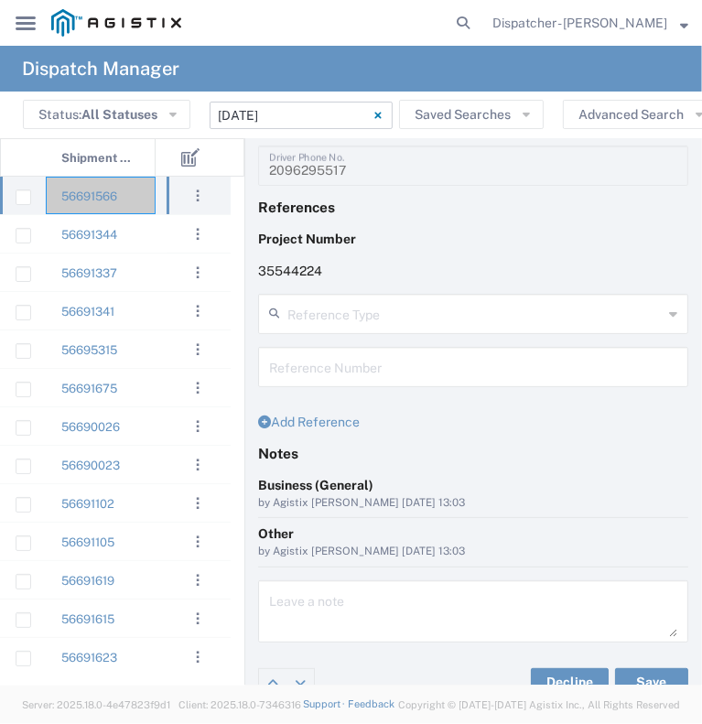
scroll to position [206, 0]
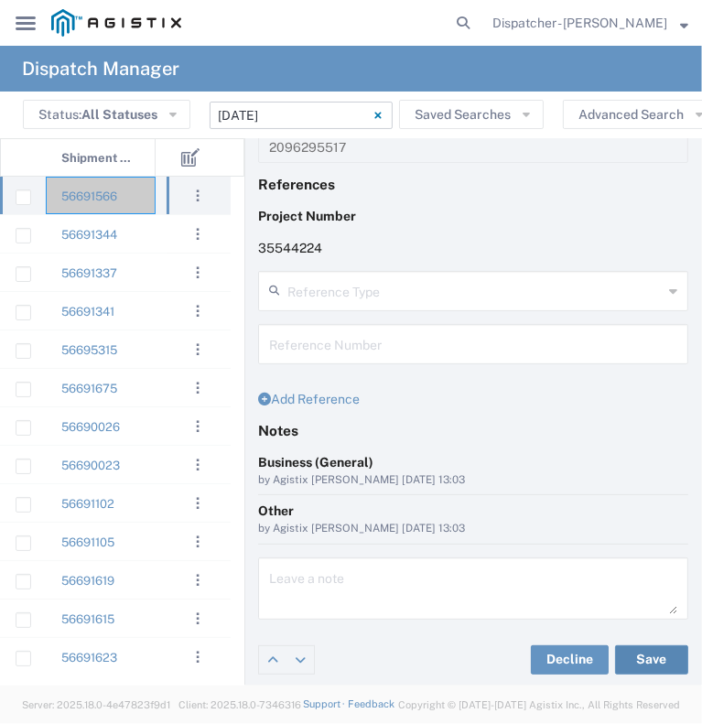
click at [645, 651] on button "Save" at bounding box center [651, 659] width 73 height 29
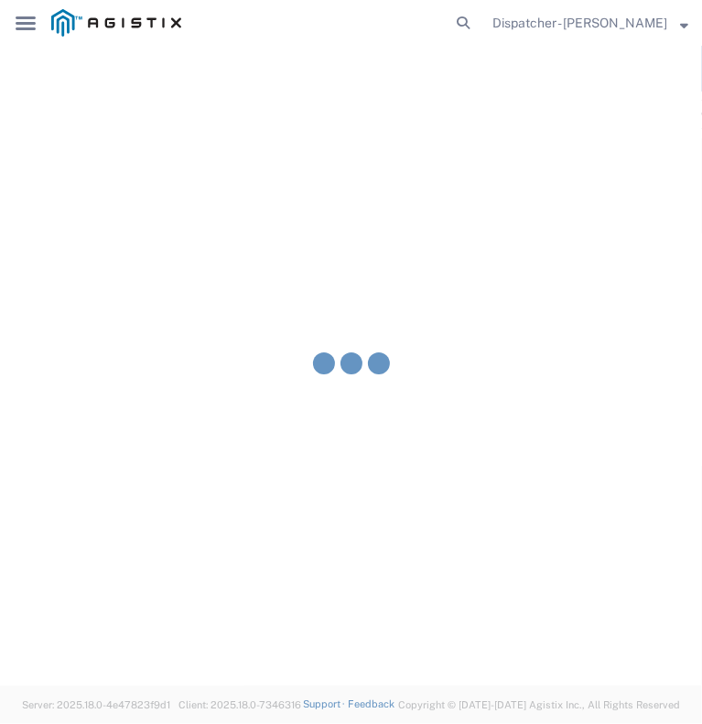
type input "[PERSON_NAME]"
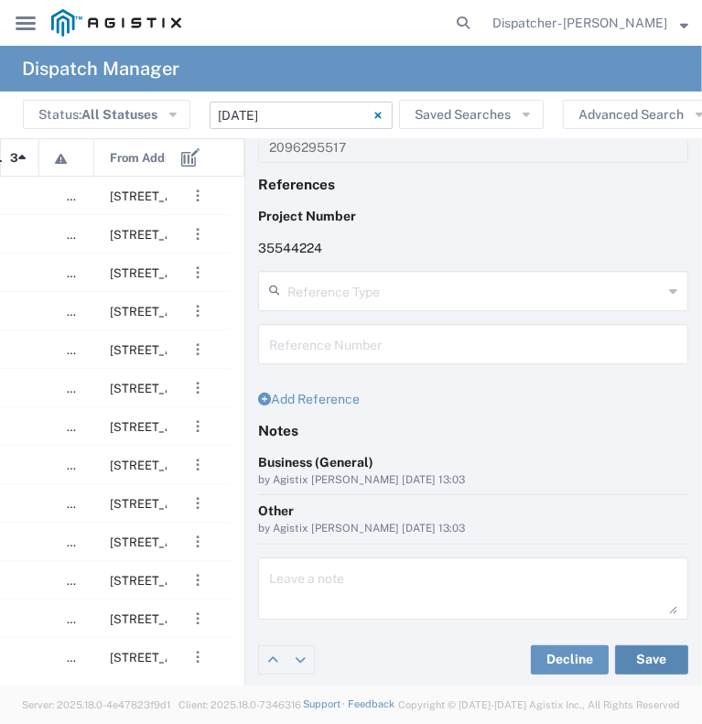
scroll to position [0, 527]
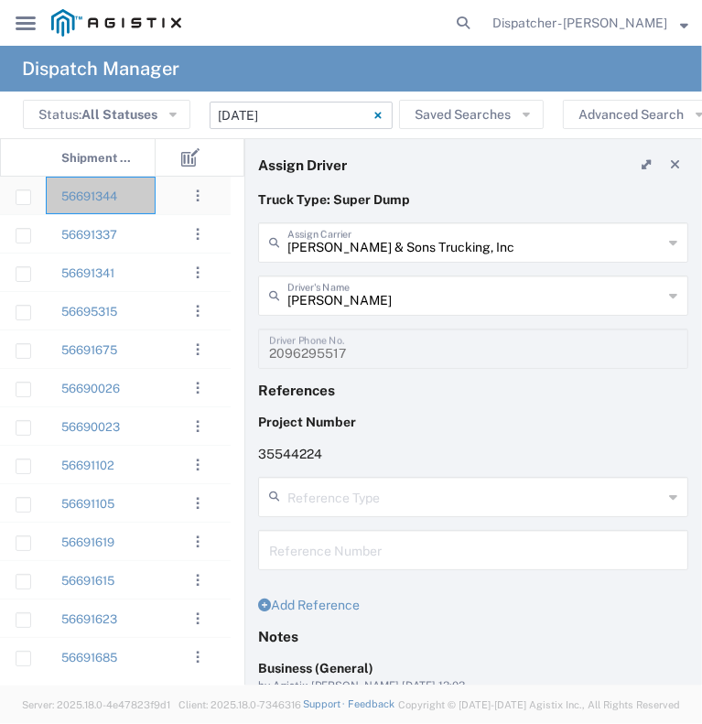
click at [146, 198] on div "56691344" at bounding box center [101, 196] width 110 height 38
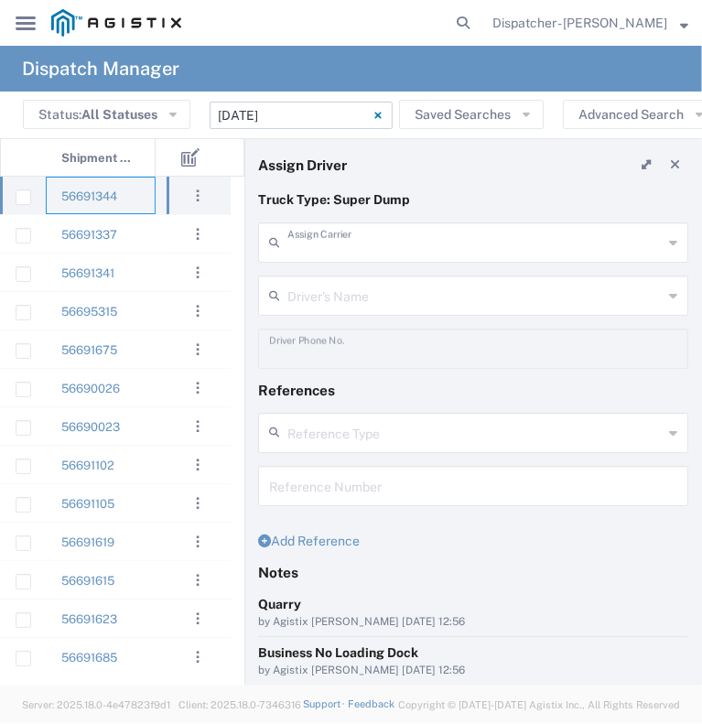
click at [407, 249] on input "text" at bounding box center [474, 241] width 375 height 32
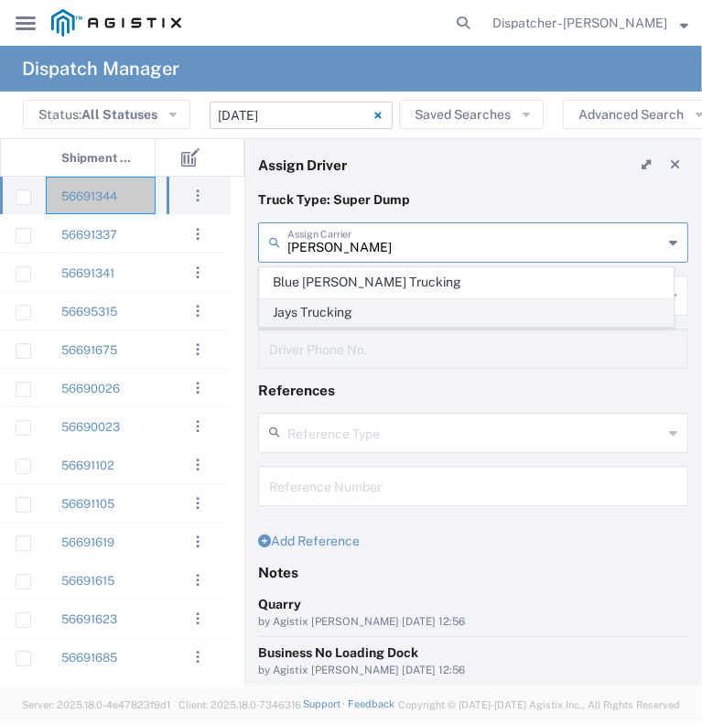
click at [392, 305] on span "Jays Trucking" at bounding box center [466, 312] width 413 height 28
type input "Jays Trucking"
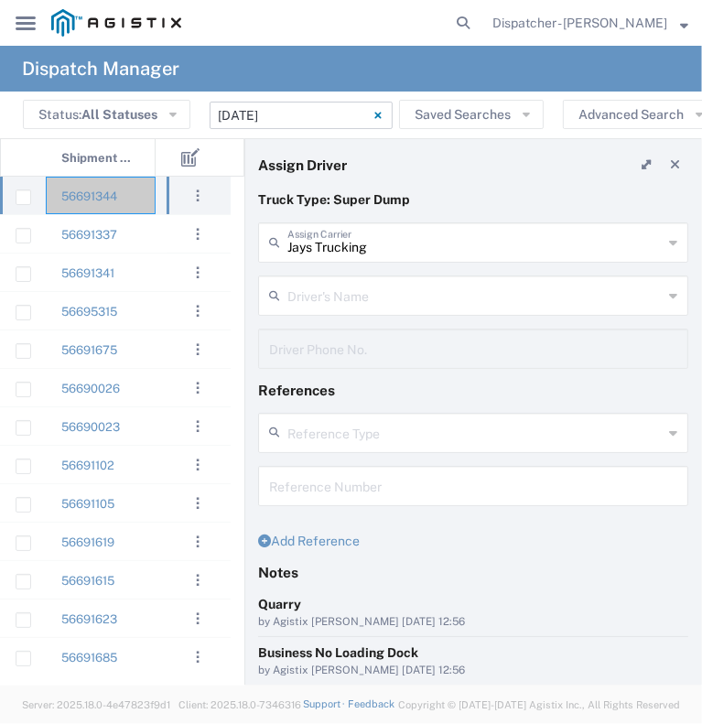
click at [392, 306] on input "text" at bounding box center [474, 294] width 375 height 32
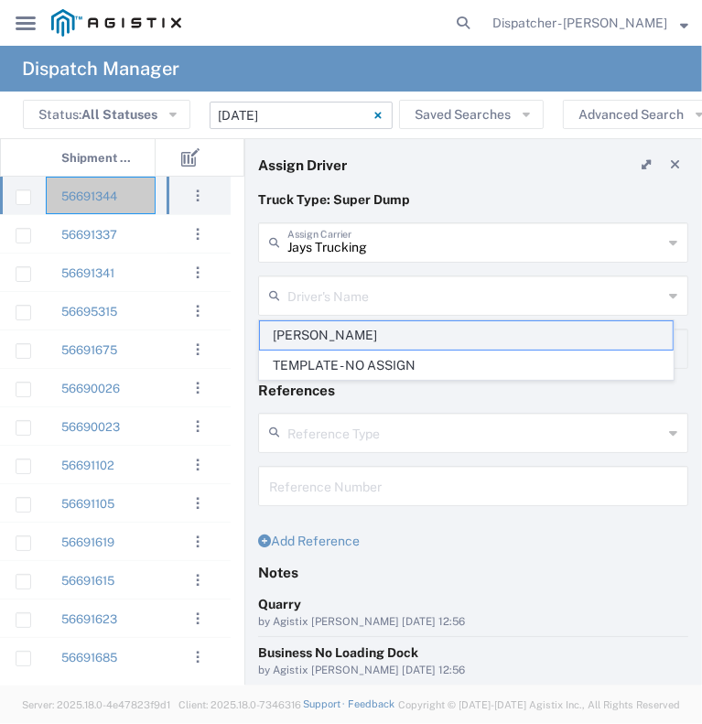
click at [392, 346] on span "[PERSON_NAME]" at bounding box center [466, 335] width 413 height 28
type input "[PERSON_NAME]"
type input "[PHONE_NUMBER]"
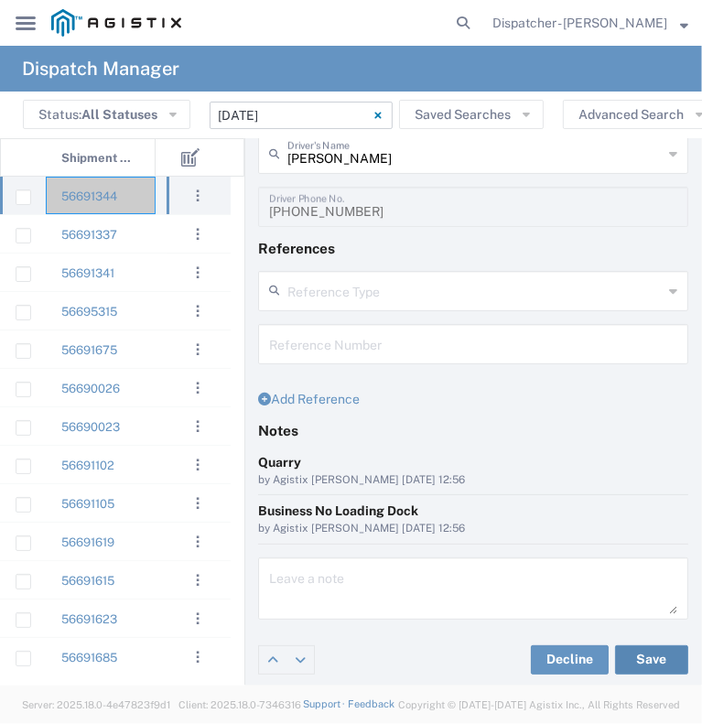
click at [617, 658] on button "Save" at bounding box center [651, 659] width 73 height 29
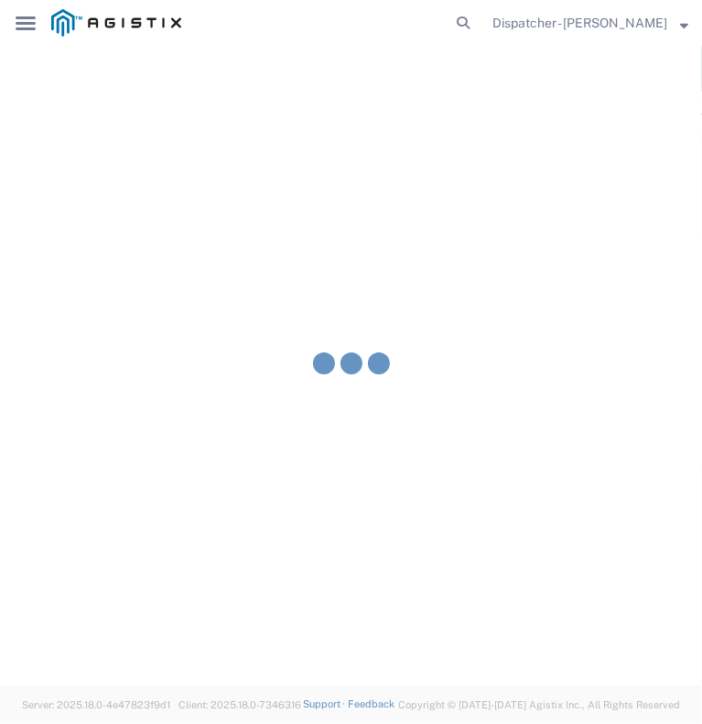
type input "[PERSON_NAME]"
type input "Jays Trucking"
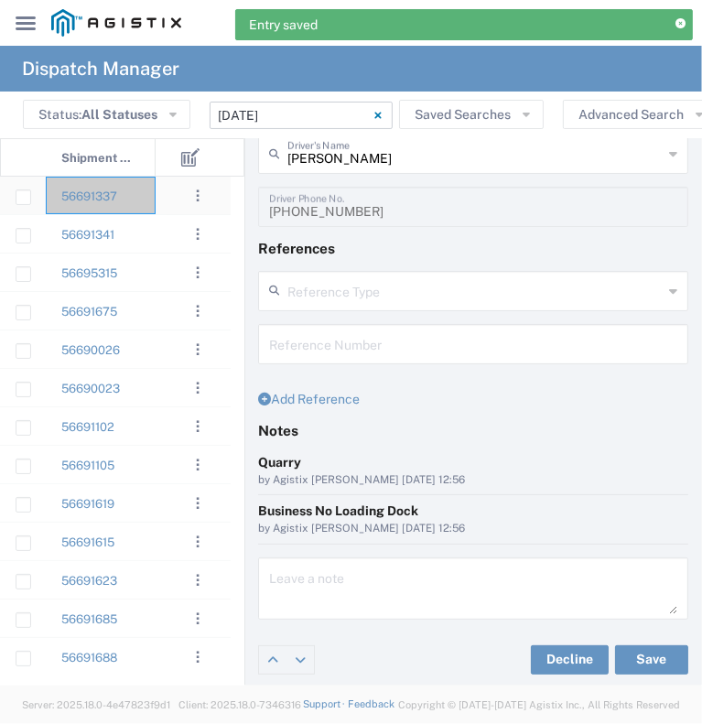
click at [156, 207] on div at bounding box center [183, 196] width 55 height 38
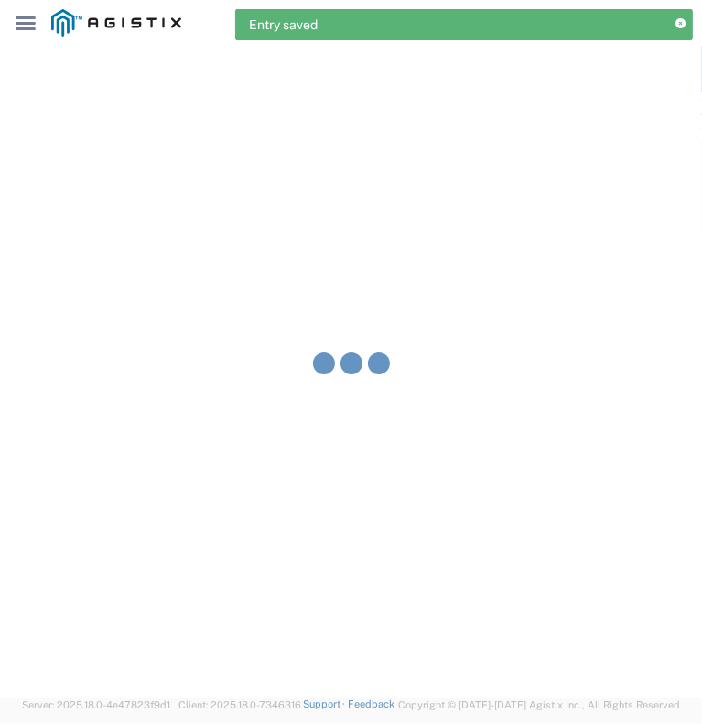
type input "[PERSON_NAME] & Sons Trucking, Inc"
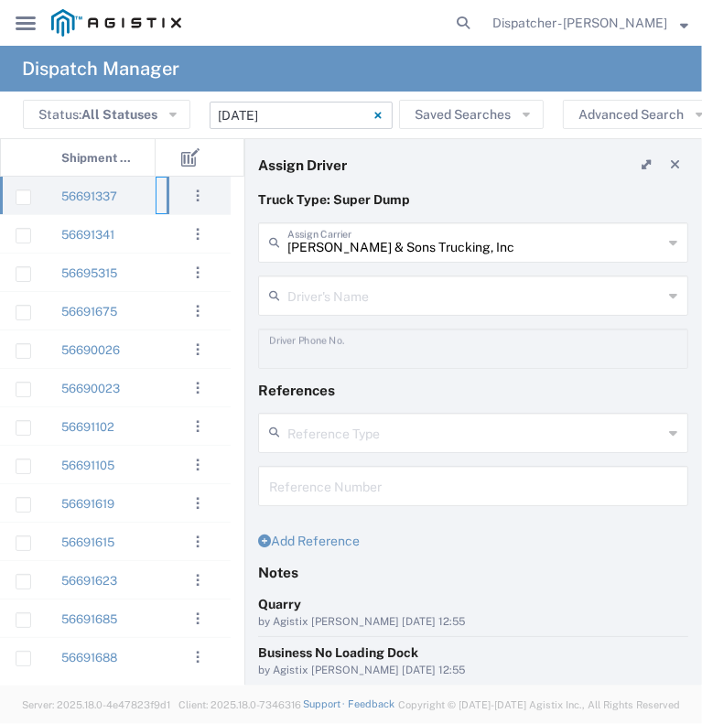
click at [365, 309] on input "text" at bounding box center [474, 294] width 375 height 32
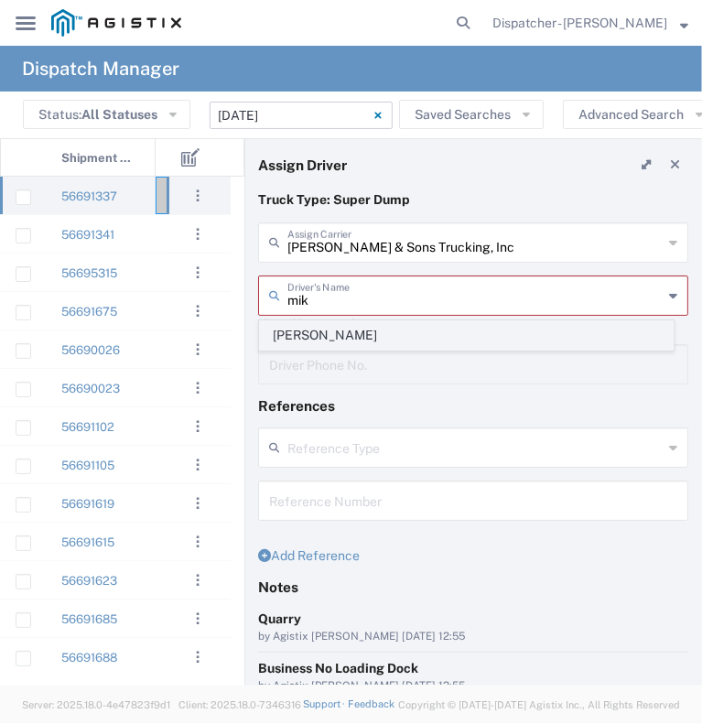
click at [364, 330] on span "[PERSON_NAME]" at bounding box center [466, 335] width 413 height 28
type input "[PERSON_NAME]"
type input "[PHONE_NUMBER]"
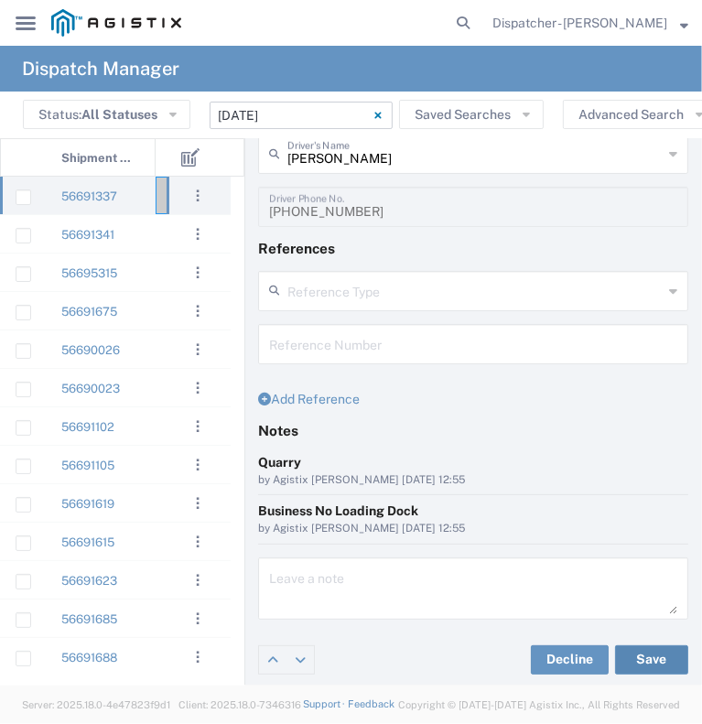
click at [639, 662] on button "Save" at bounding box center [651, 659] width 73 height 29
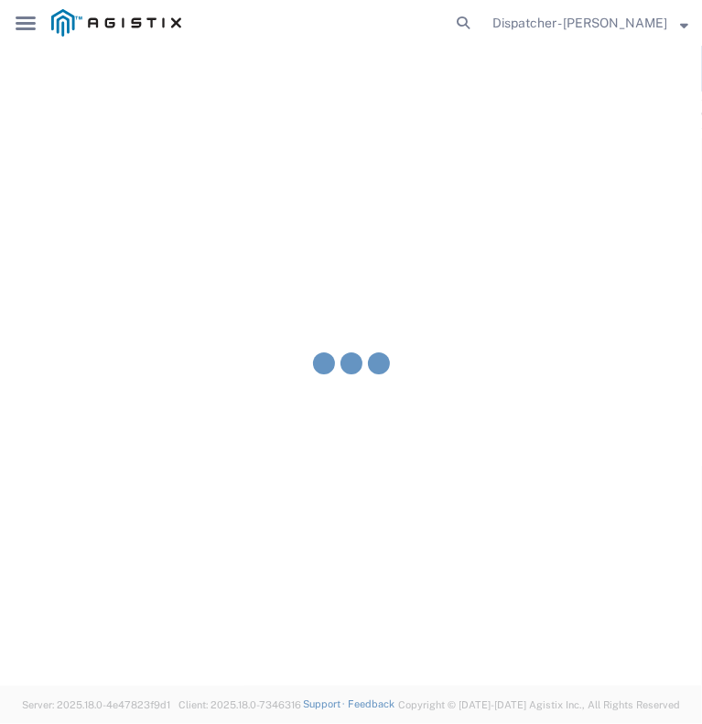
type input "[PERSON_NAME]"
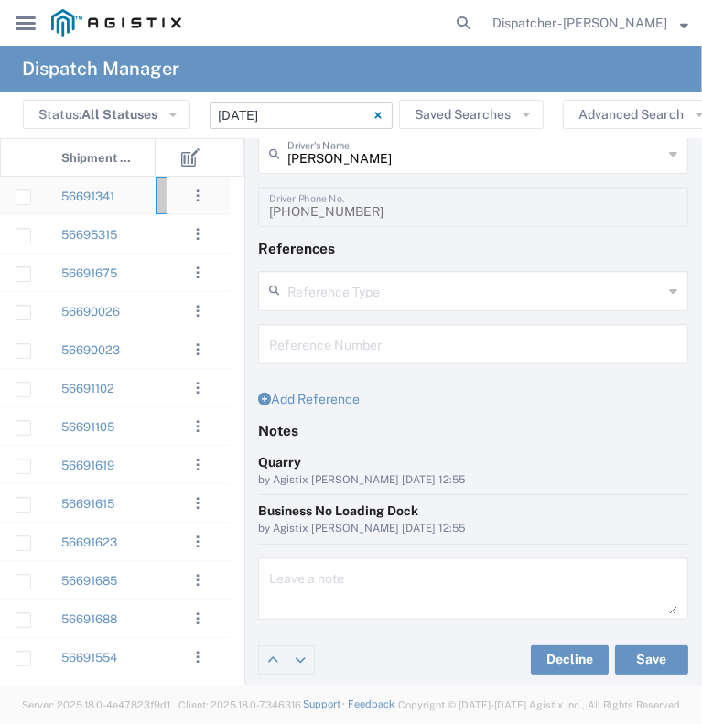
click at [140, 196] on div "56691341" at bounding box center [101, 196] width 110 height 38
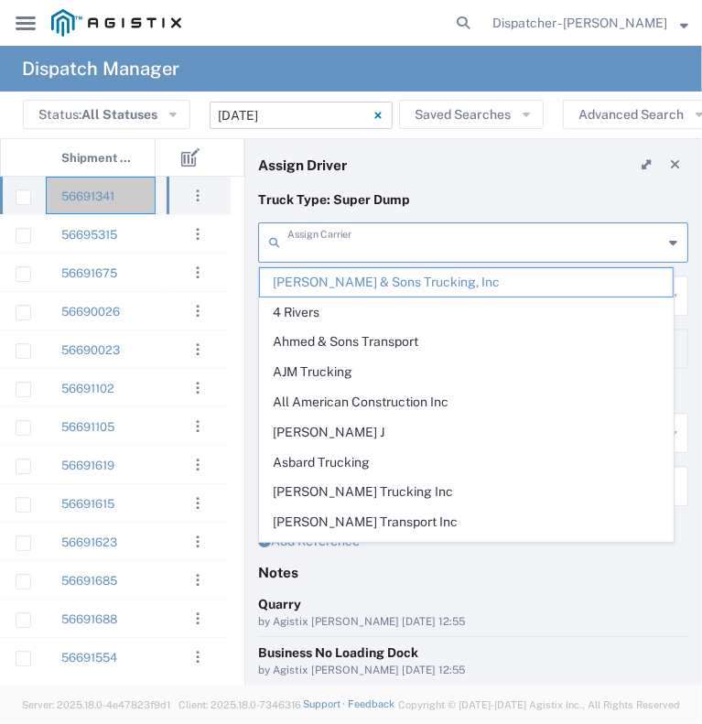
click at [359, 242] on input "text" at bounding box center [474, 241] width 375 height 32
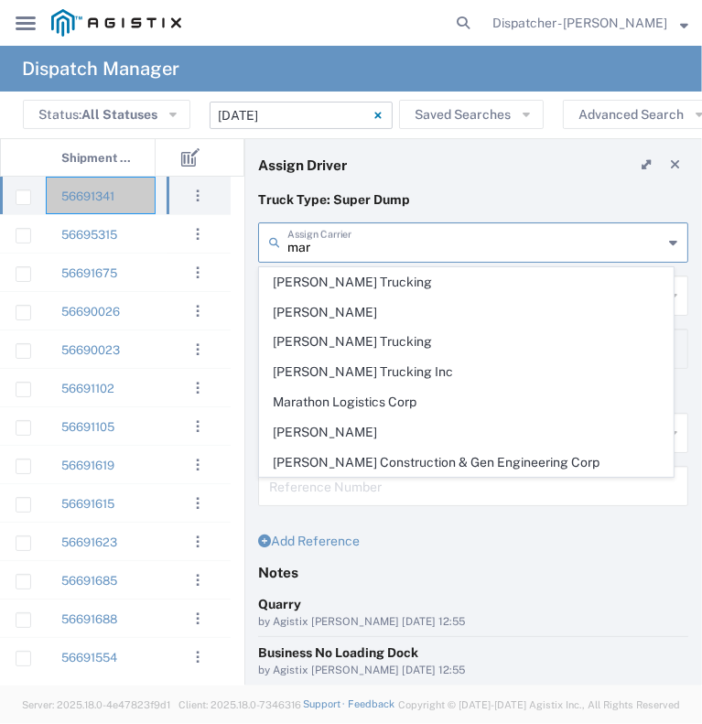
click at [370, 422] on span "[PERSON_NAME]" at bounding box center [466, 432] width 413 height 28
type input "[PERSON_NAME]"
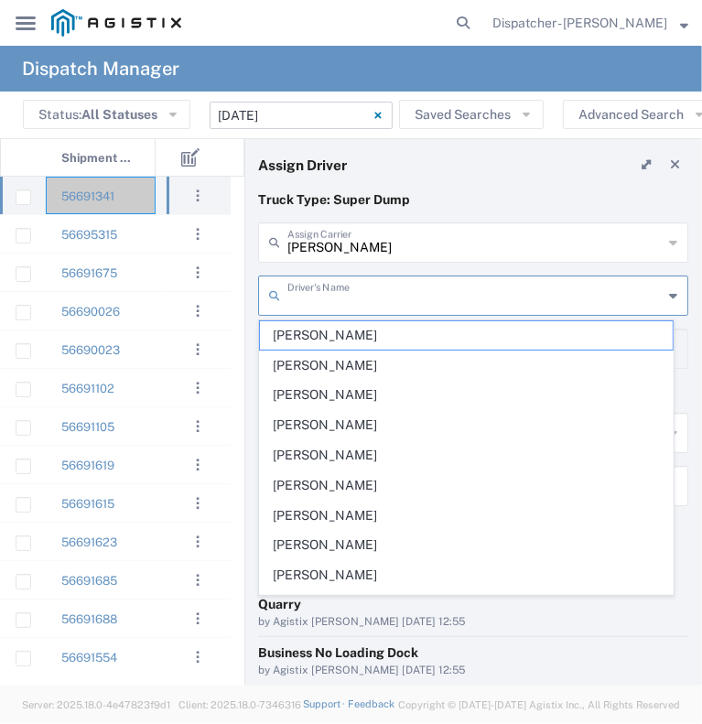
click at [349, 294] on input "text" at bounding box center [474, 294] width 375 height 32
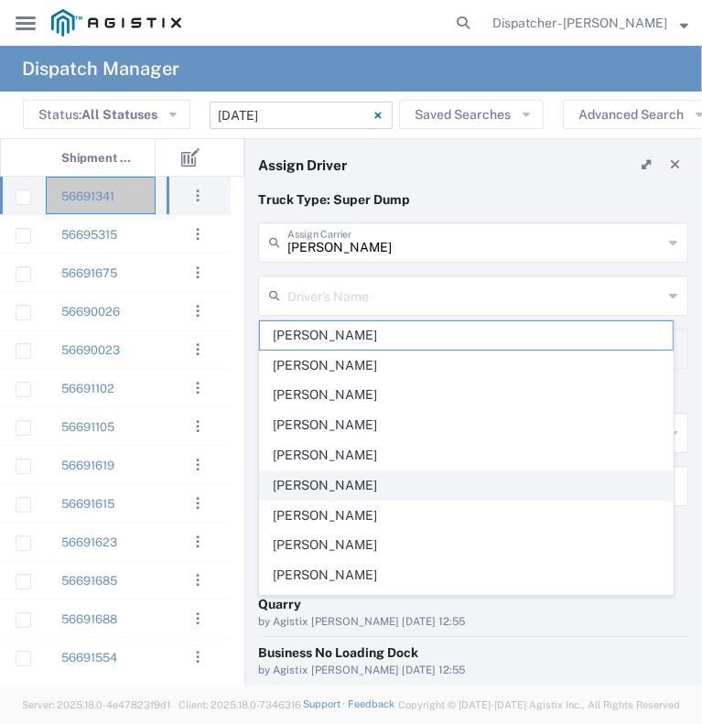
click at [368, 488] on span "[PERSON_NAME]" at bounding box center [466, 485] width 413 height 28
type input "[PERSON_NAME]"
type input "9164175343"
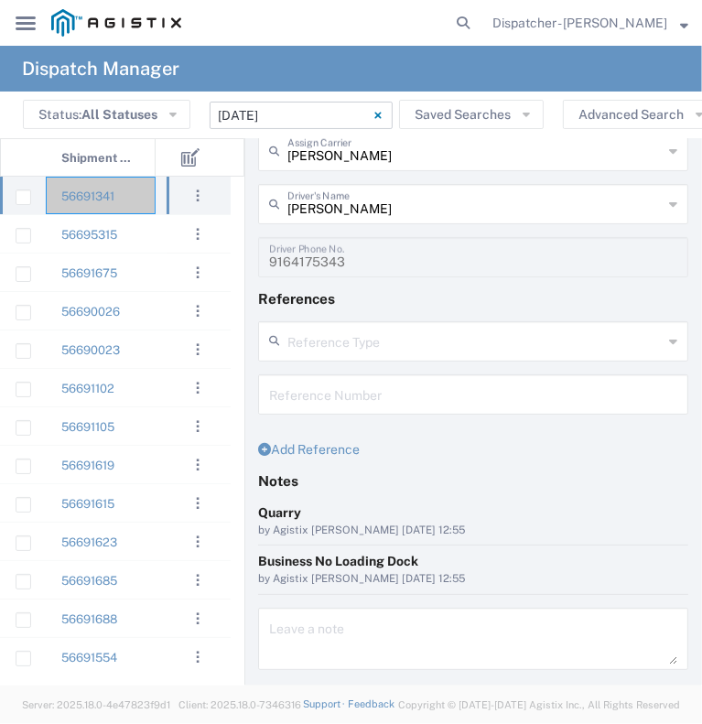
scroll to position [142, 0]
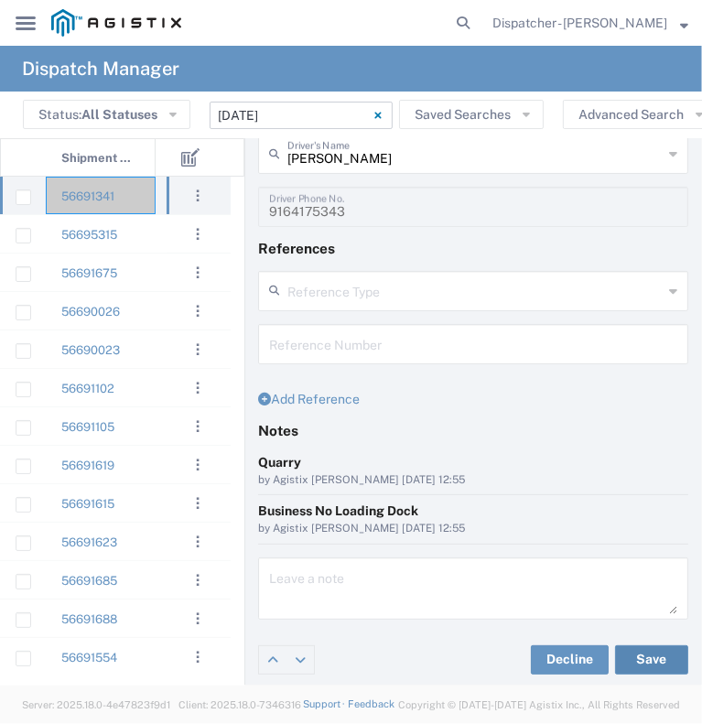
click at [650, 658] on button "Save" at bounding box center [651, 659] width 73 height 29
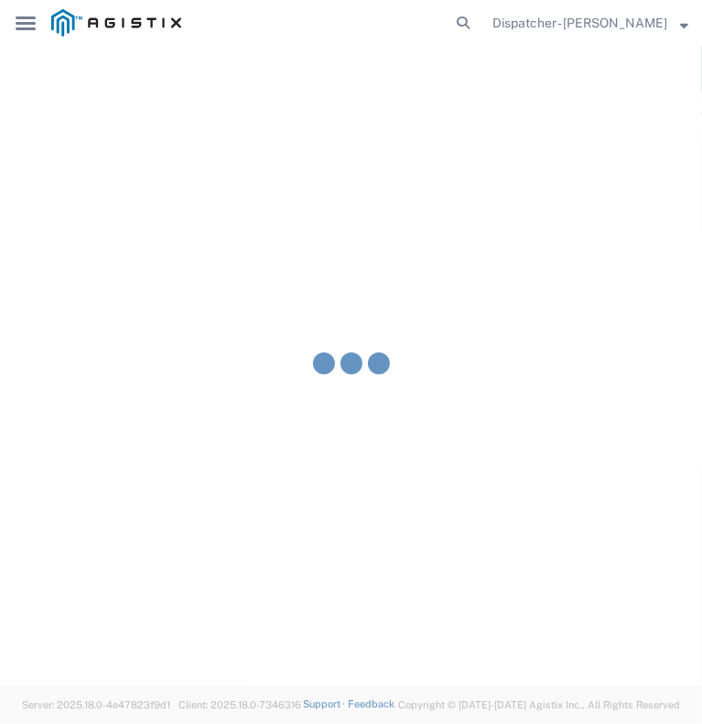
type input "[PERSON_NAME]"
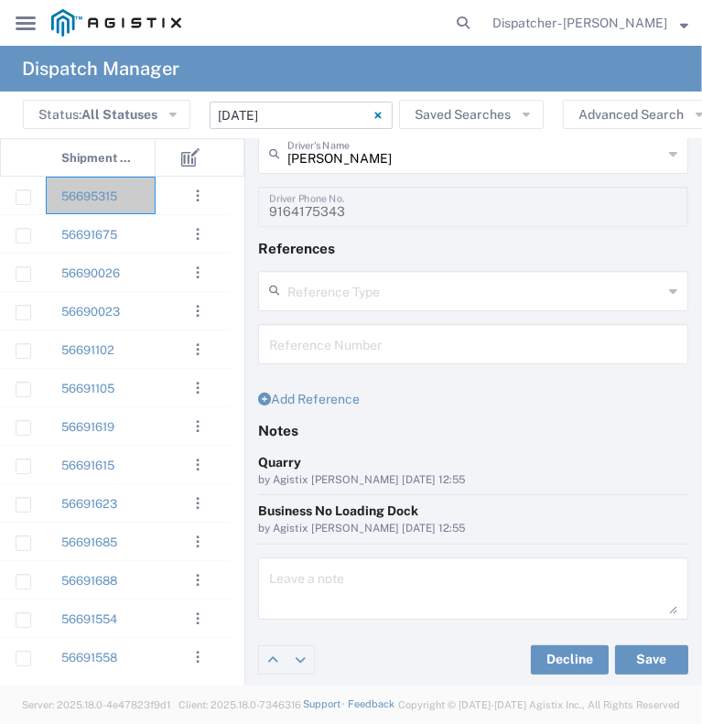
scroll to position [0, 0]
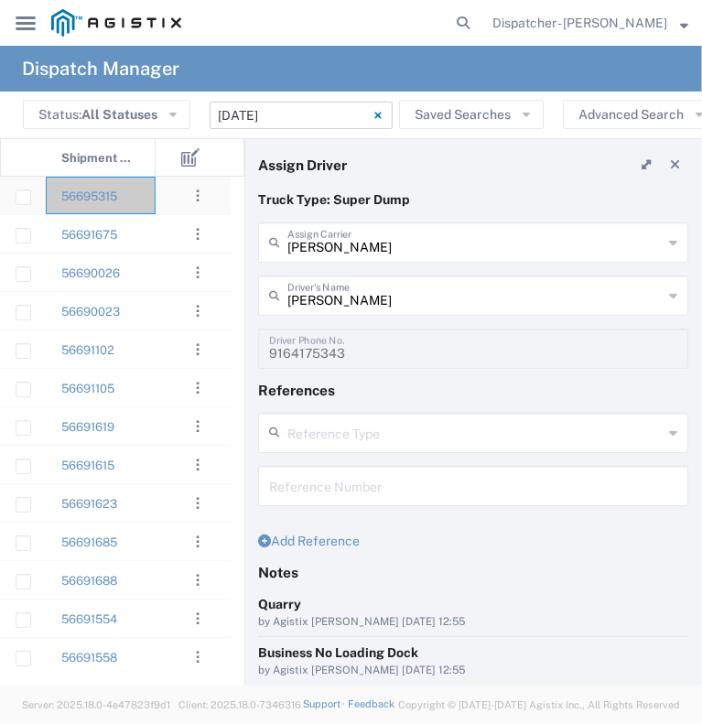
click at [136, 203] on div "56695315" at bounding box center [101, 196] width 110 height 38
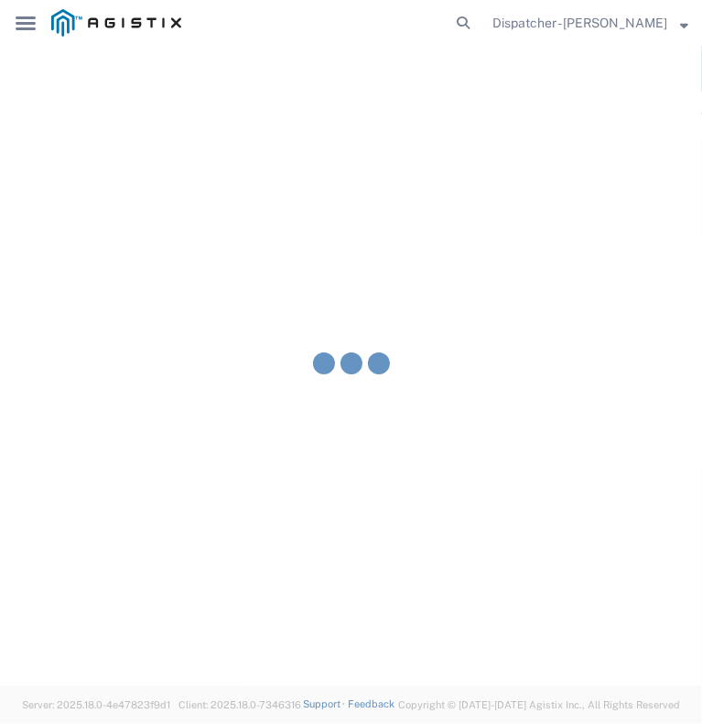
type input "[PERSON_NAME] & Sons Trucking, Inc"
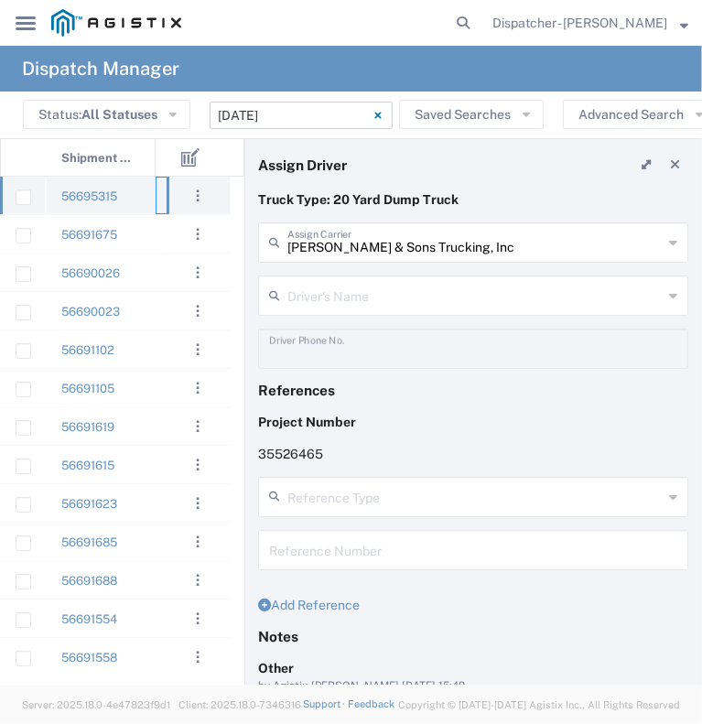
click at [157, 197] on div at bounding box center [183, 196] width 55 height 38
click at [145, 197] on div "56695315" at bounding box center [101, 196] width 110 height 38
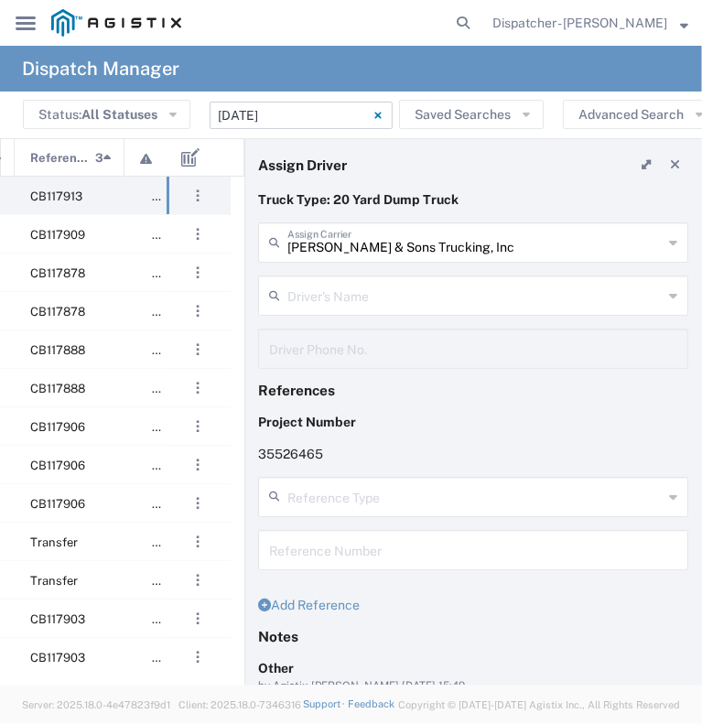
scroll to position [0, 549]
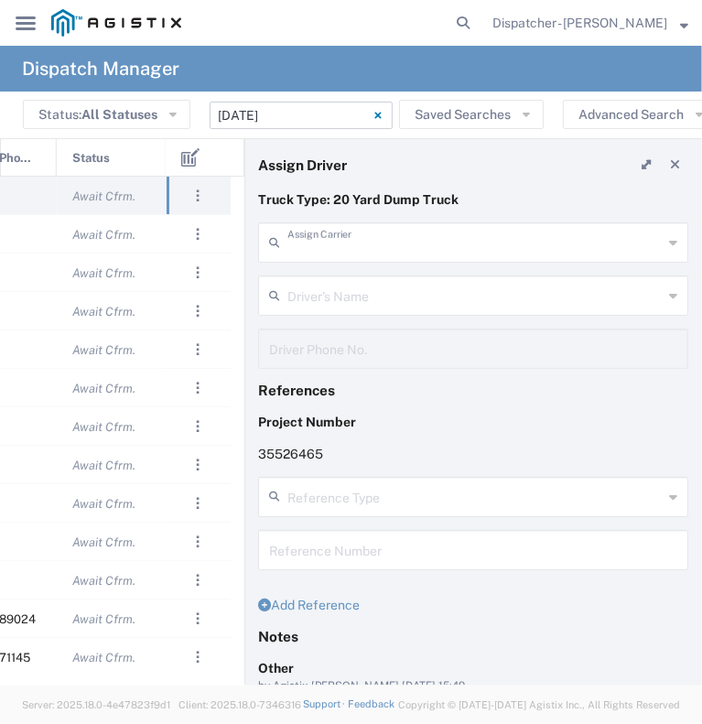
click at [383, 239] on input "text" at bounding box center [474, 241] width 375 height 32
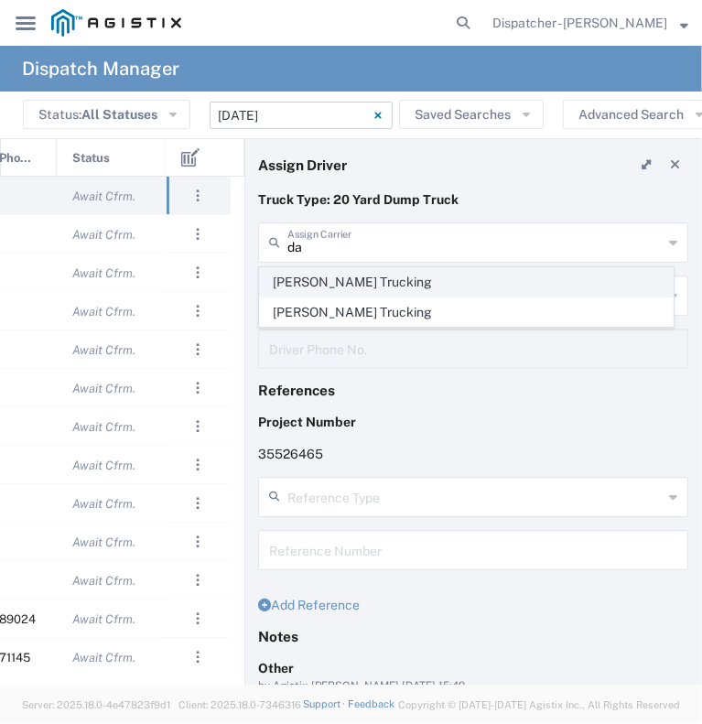
click at [383, 278] on span "[PERSON_NAME] Trucking" at bounding box center [466, 282] width 413 height 28
type input "[PERSON_NAME] Trucking"
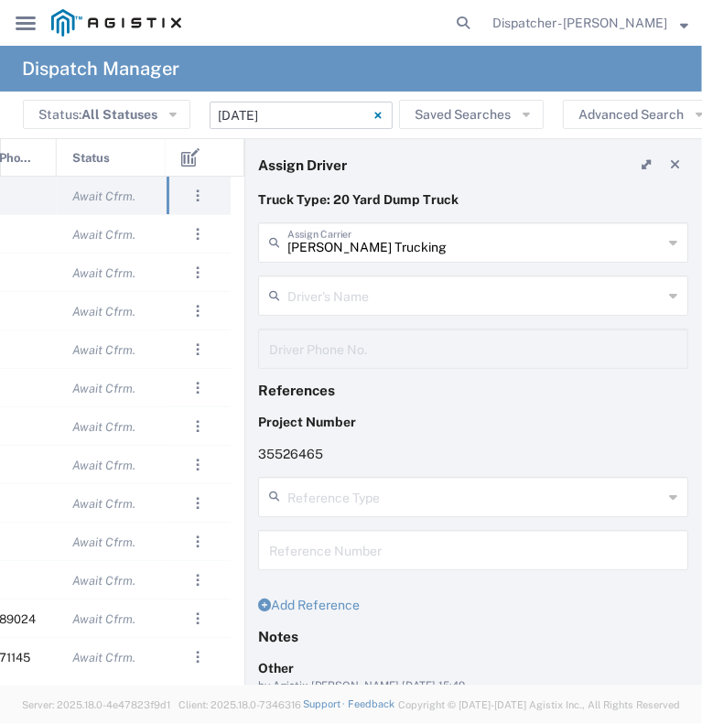
click at [388, 297] on input "text" at bounding box center [474, 294] width 375 height 32
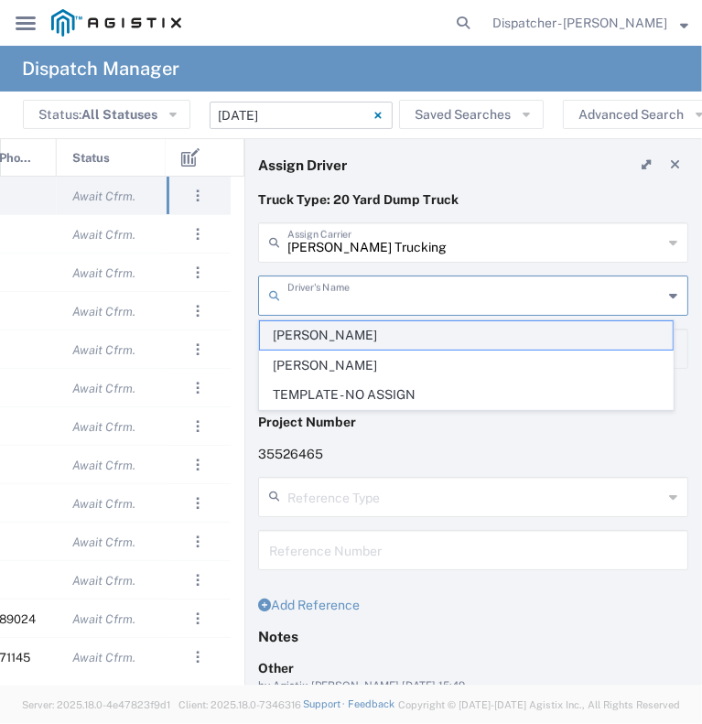
click at [382, 338] on span "[PERSON_NAME]" at bounding box center [466, 335] width 413 height 28
type input "[PERSON_NAME]"
type input "[PHONE_NUMBER]"
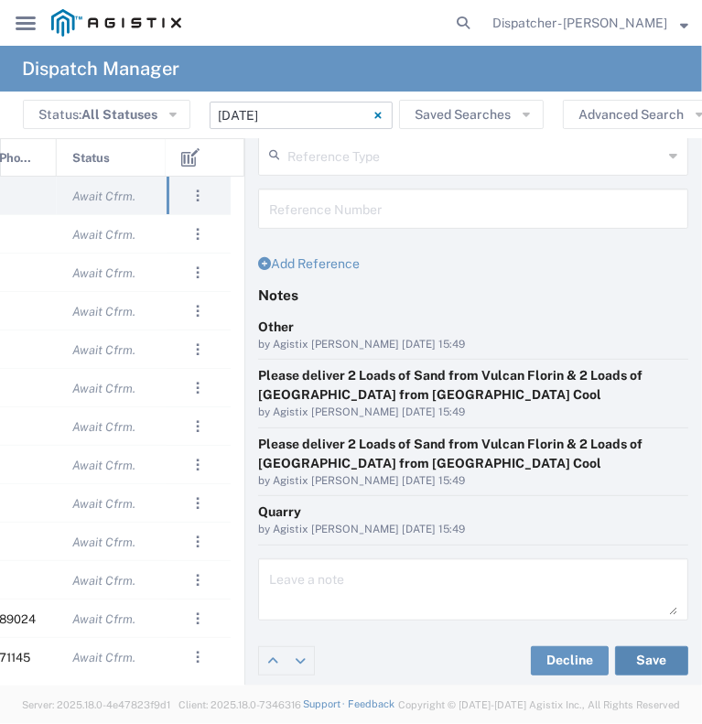
click at [618, 654] on button "Save" at bounding box center [651, 660] width 73 height 29
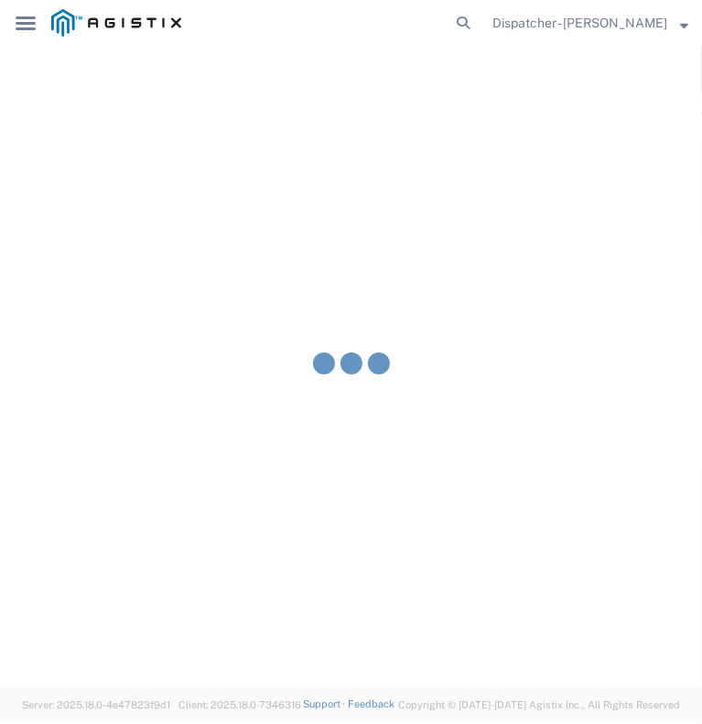
type input "[PERSON_NAME]"
type input "[PERSON_NAME] Trucking"
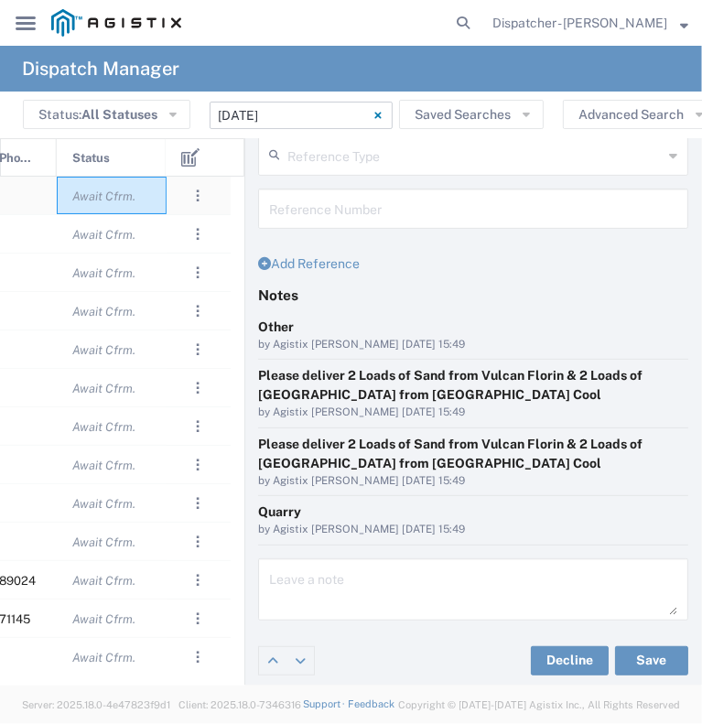
click at [161, 198] on div "Await Cfrm." at bounding box center [112, 196] width 110 height 38
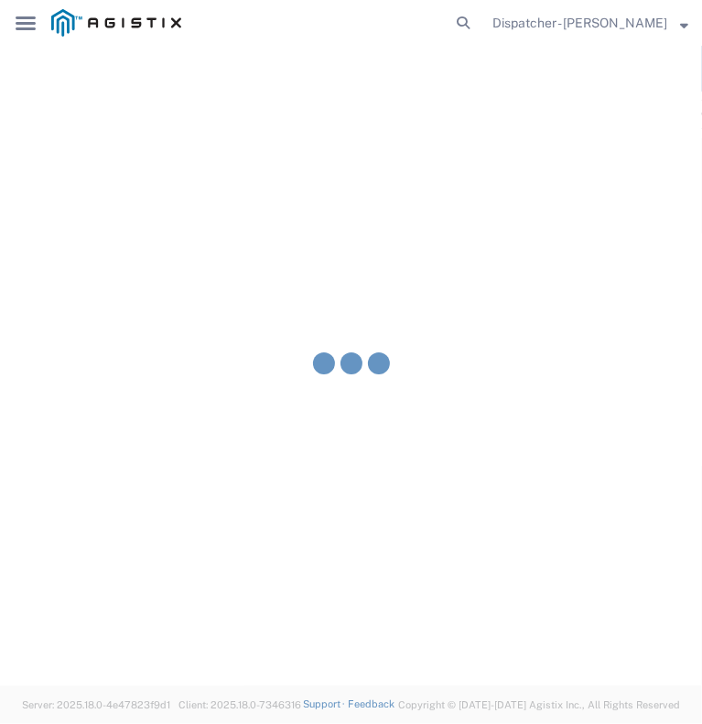
type input "[PERSON_NAME] & Sons Trucking, Inc"
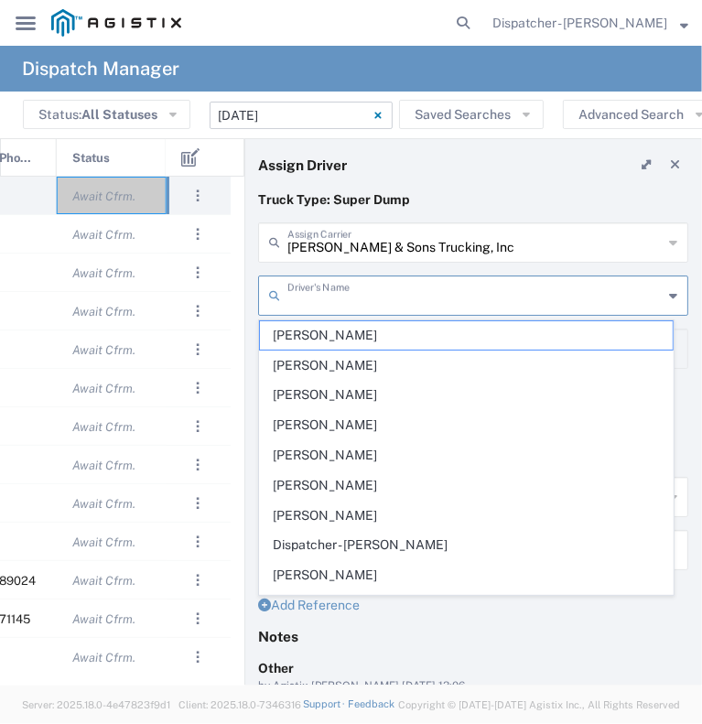
click at [392, 294] on input "text" at bounding box center [474, 294] width 375 height 32
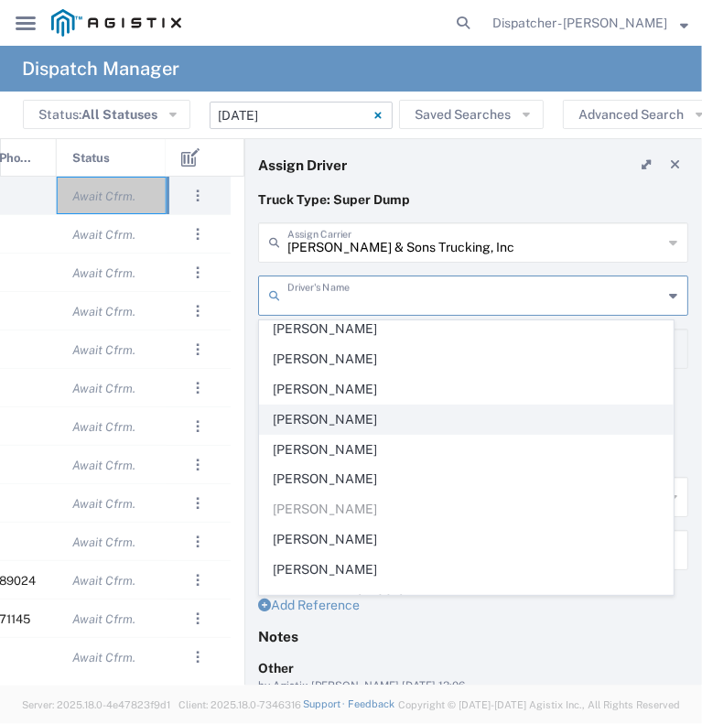
click at [355, 412] on span "[PERSON_NAME]" at bounding box center [466, 419] width 413 height 28
type input "[PERSON_NAME]"
type input "9253660399"
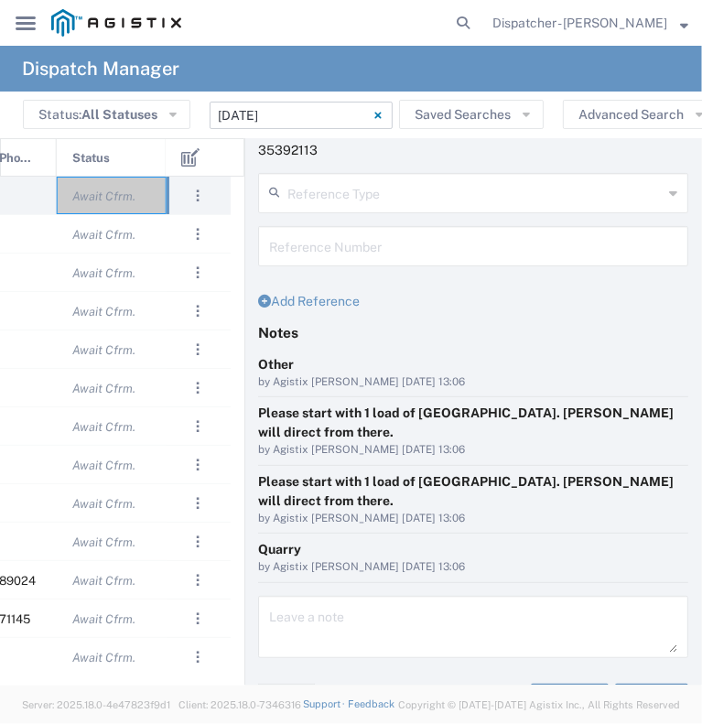
click at [640, 683] on button "Save" at bounding box center [651, 697] width 73 height 29
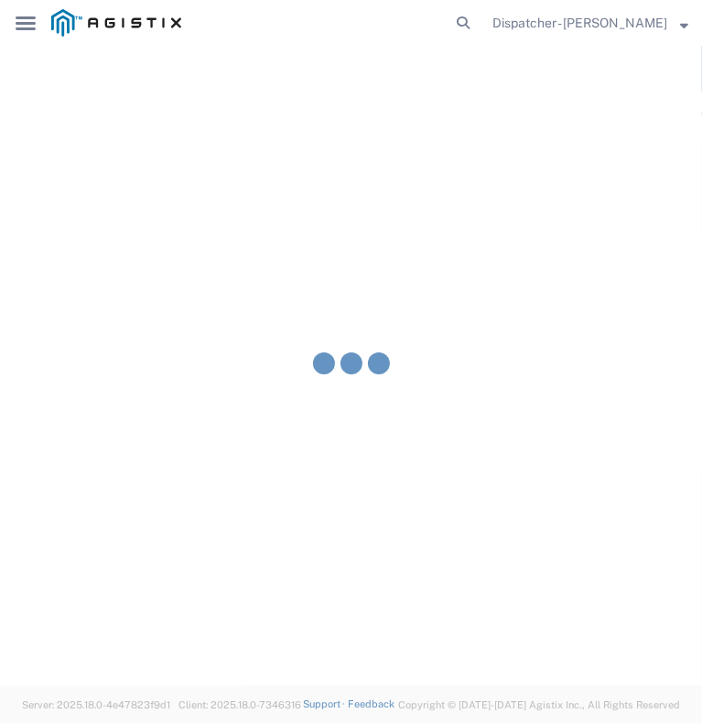
type input "[PERSON_NAME]"
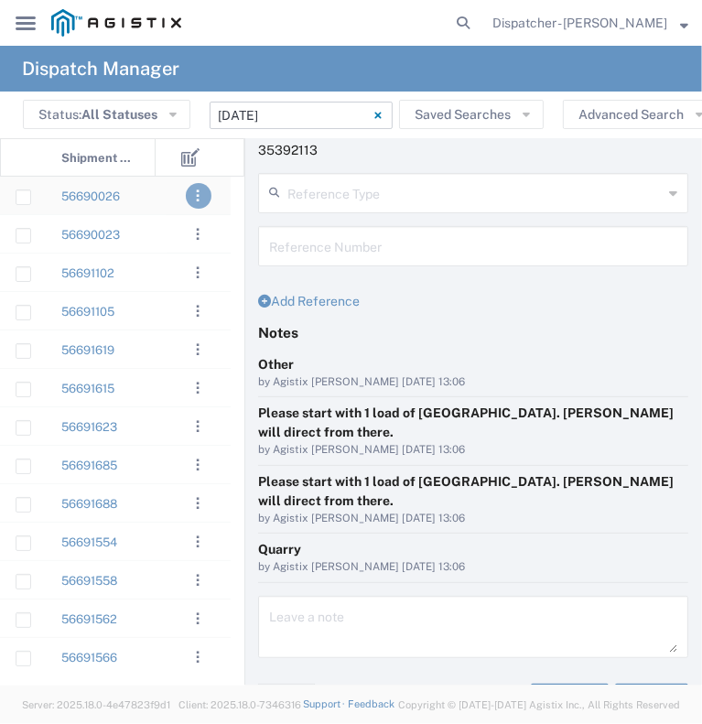
click at [210, 195] on button ". . ." at bounding box center [199, 196] width 26 height 26
click at [167, 202] on div ". . ." at bounding box center [199, 196] width 64 height 38
click at [149, 199] on div "56690026" at bounding box center [101, 196] width 110 height 38
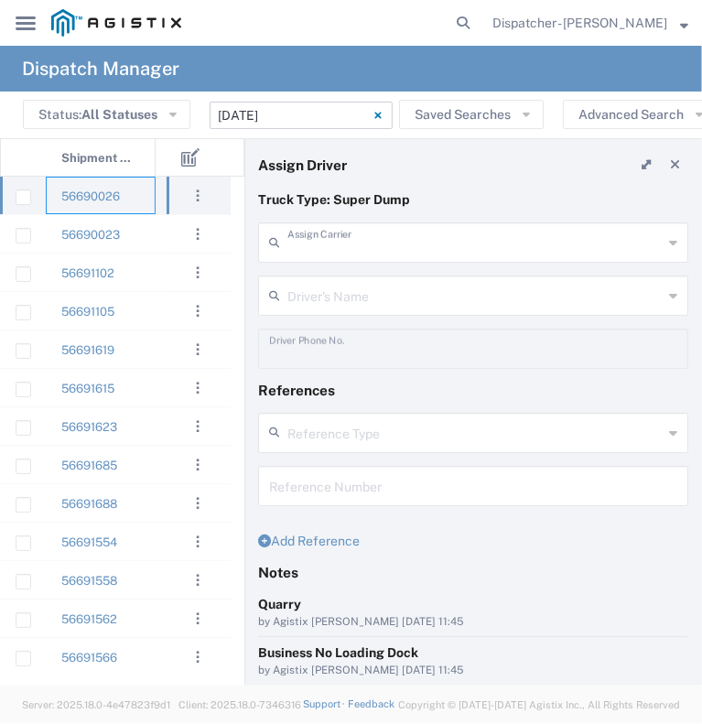
click at [358, 234] on input "text" at bounding box center [474, 241] width 375 height 32
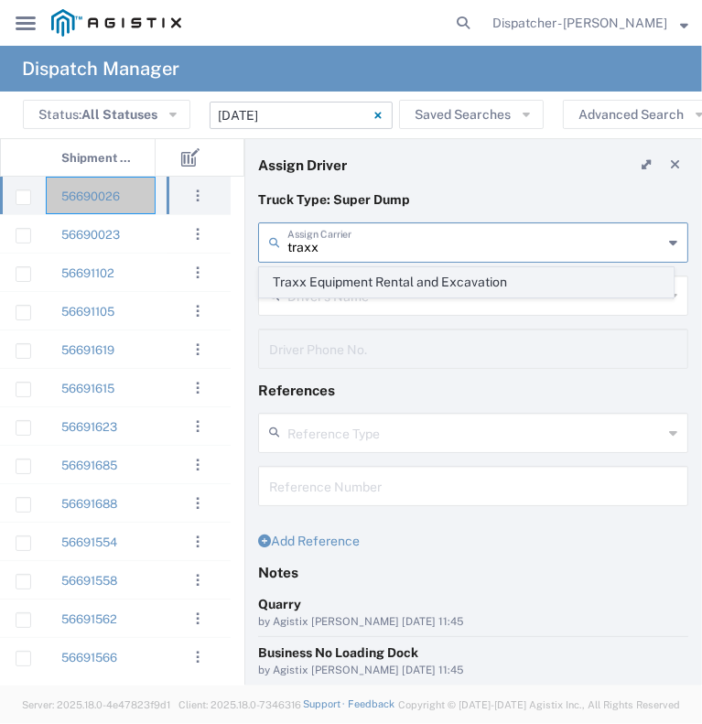
click at [351, 285] on span "Traxx Equipment Rental and Excavation" at bounding box center [466, 282] width 413 height 28
type input "Traxx Equipment Rental and Excavation"
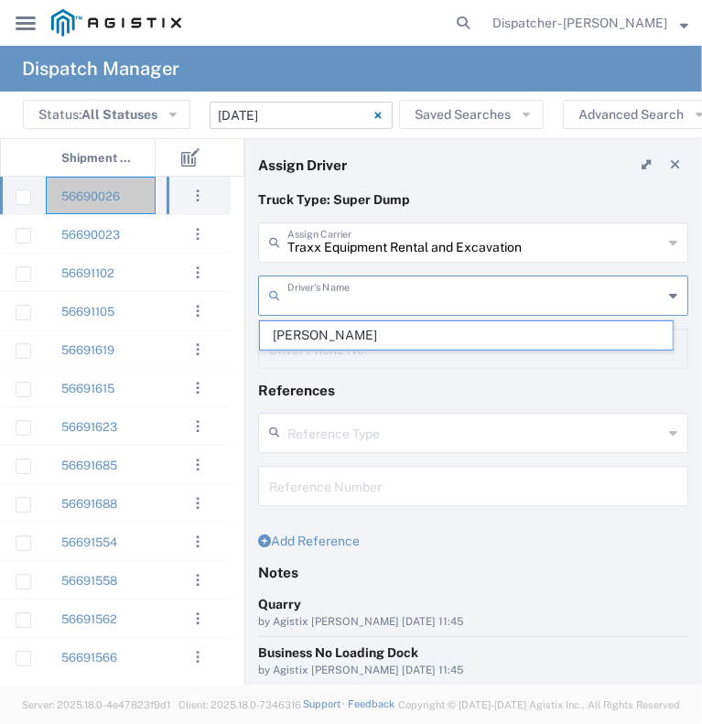
click at [351, 288] on input "text" at bounding box center [474, 294] width 375 height 32
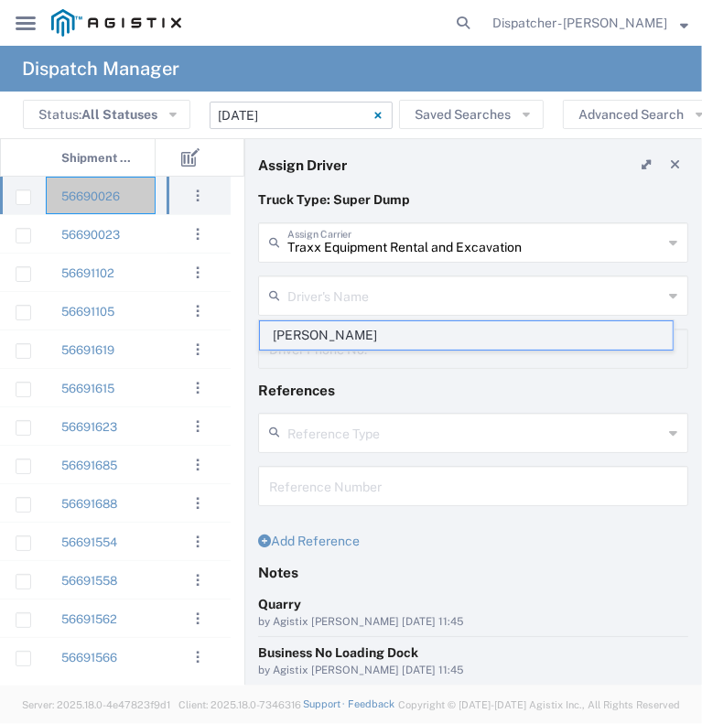
click at [356, 332] on span "[PERSON_NAME]" at bounding box center [466, 335] width 413 height 28
type input "[PERSON_NAME]"
type input "[PHONE_NUMBER]"
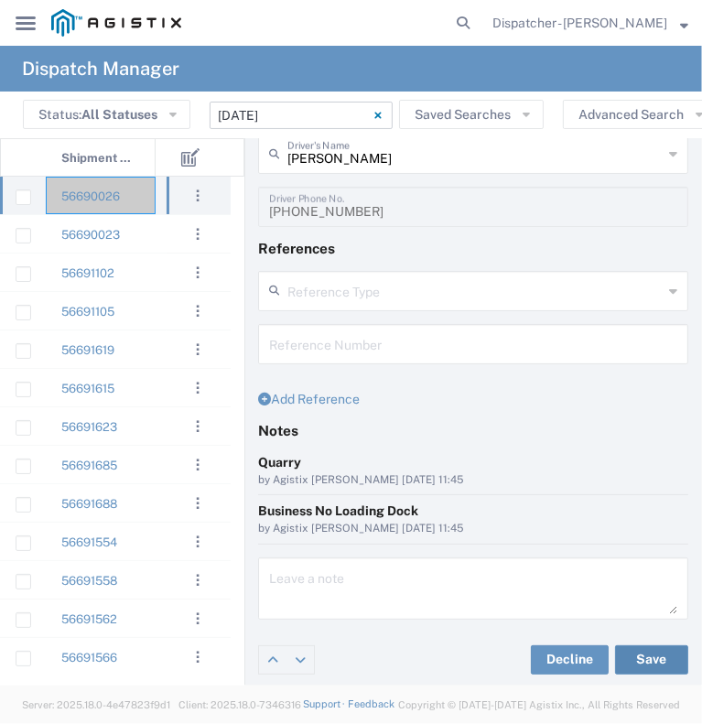
click at [615, 671] on button "Save" at bounding box center [651, 659] width 73 height 29
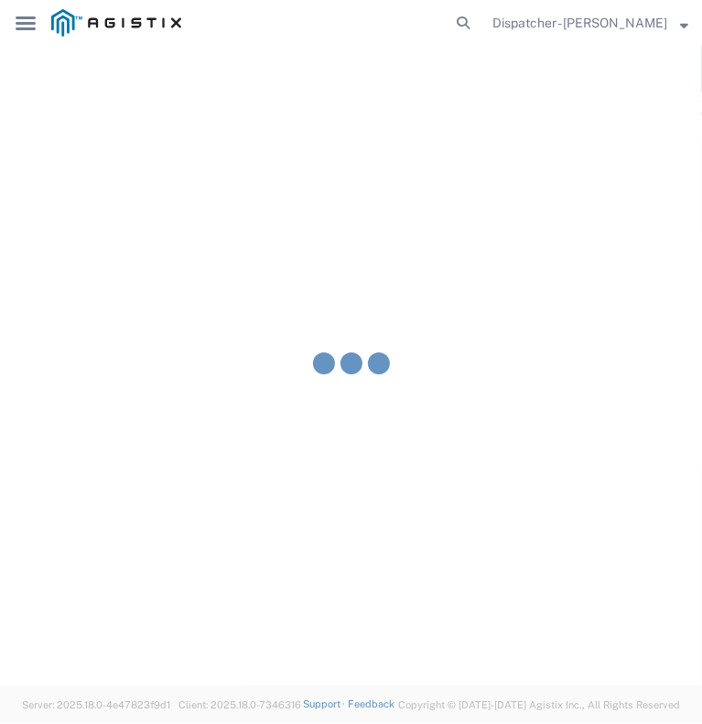
type input "[PERSON_NAME]"
type input "Traxx Equipment Rental and Excavation"
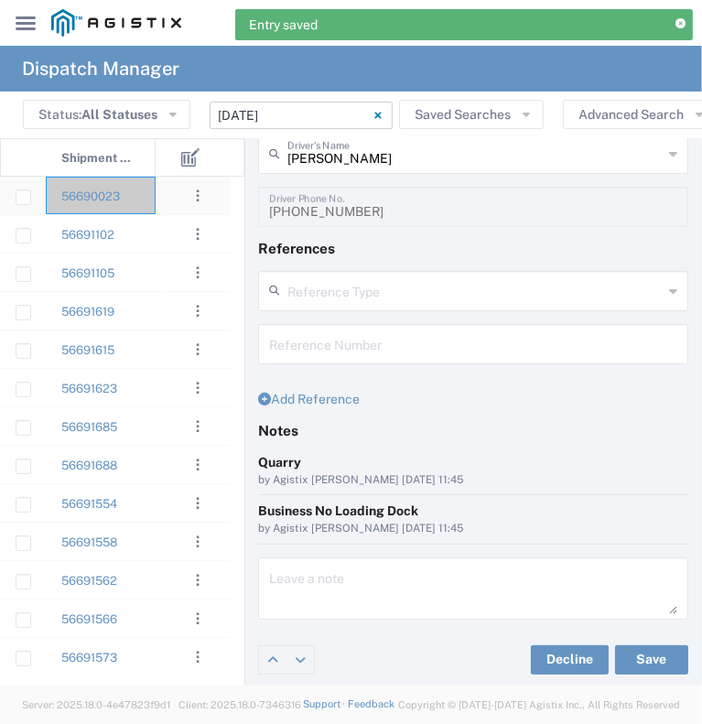
click at [146, 204] on div "56690023" at bounding box center [101, 196] width 110 height 38
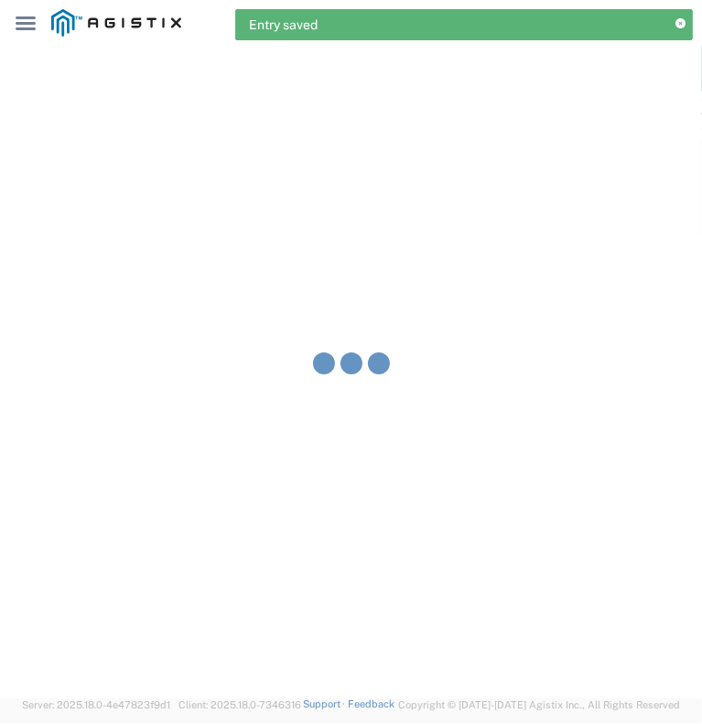
type input "[PERSON_NAME] & Sons Trucking, Inc"
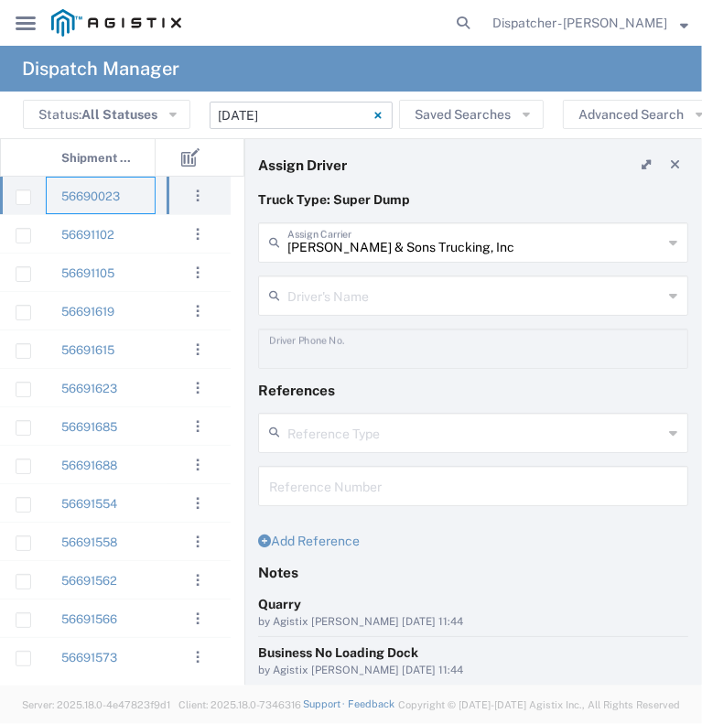
click at [354, 293] on input "text" at bounding box center [474, 294] width 375 height 32
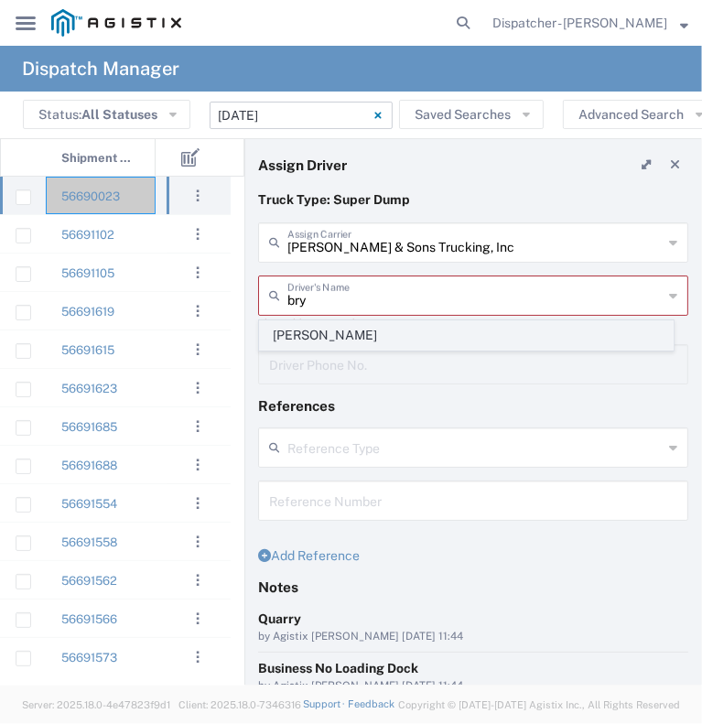
click at [346, 321] on span "[PERSON_NAME]" at bounding box center [466, 335] width 413 height 28
type input "[PERSON_NAME]"
type input "[PHONE_NUMBER]"
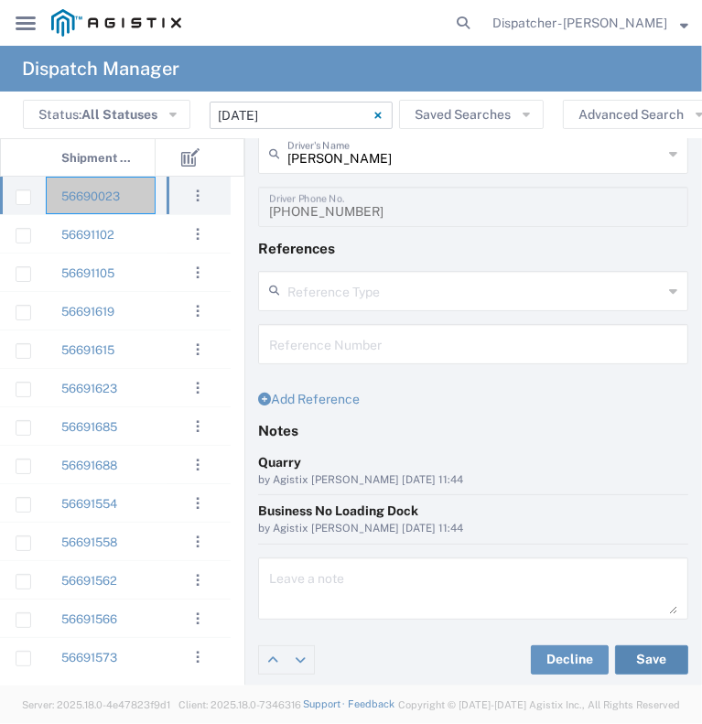
click at [615, 647] on button "Save" at bounding box center [651, 659] width 73 height 29
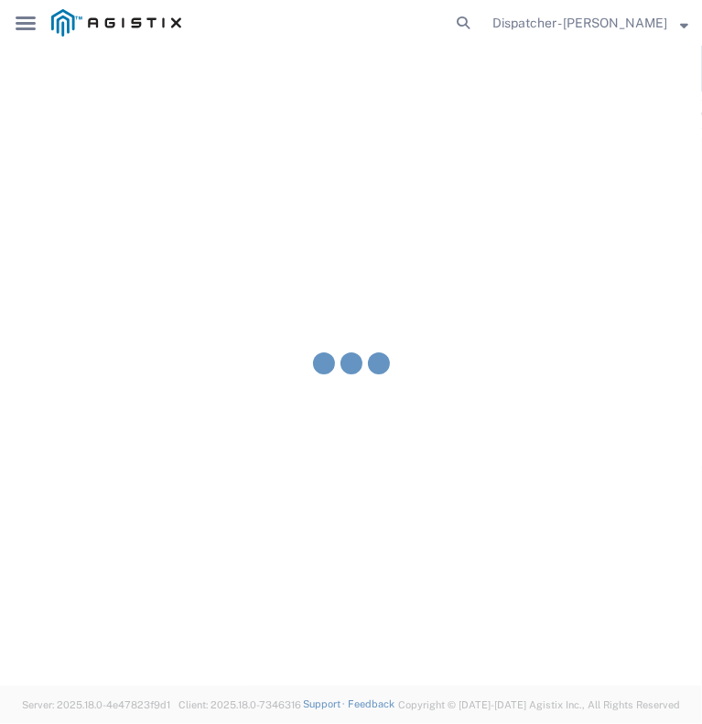
type input "[PERSON_NAME]"
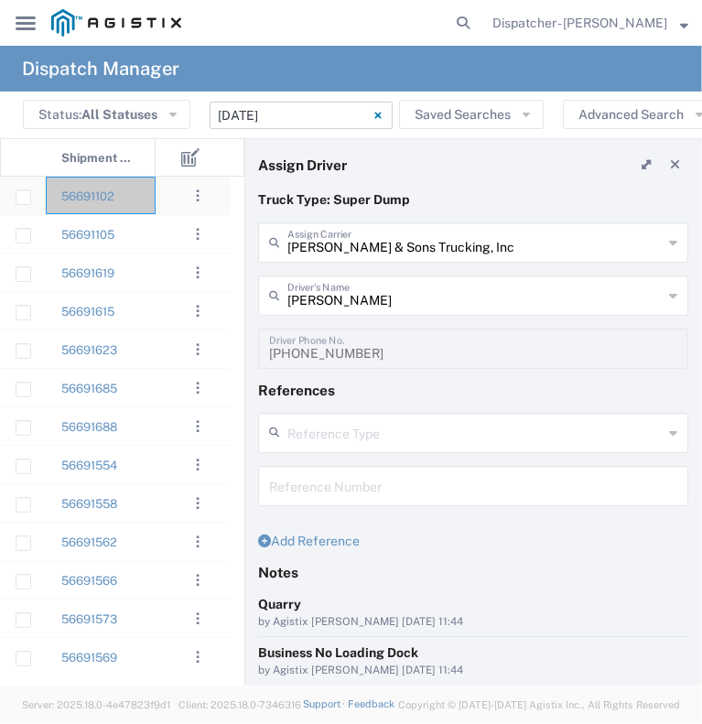
click at [164, 202] on div at bounding box center [183, 196] width 55 height 38
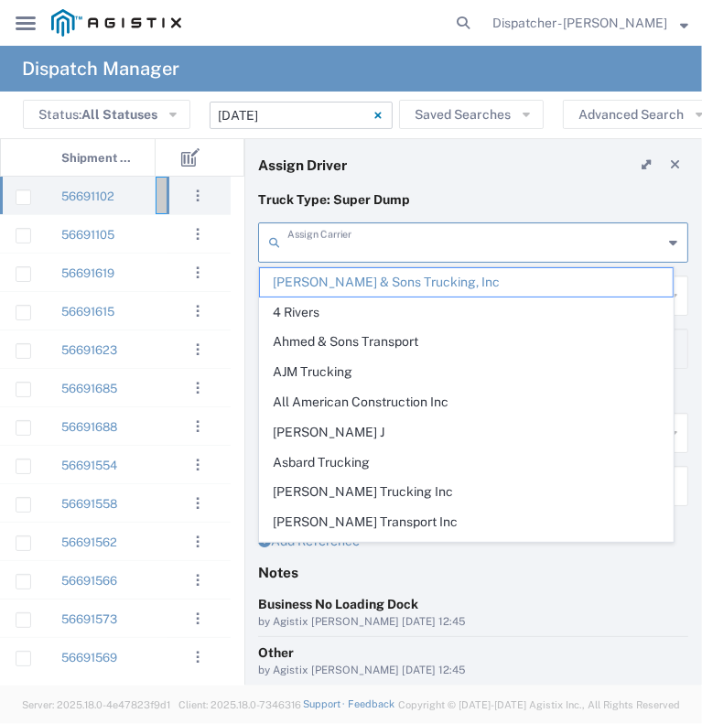
click at [406, 251] on input "text" at bounding box center [474, 241] width 375 height 32
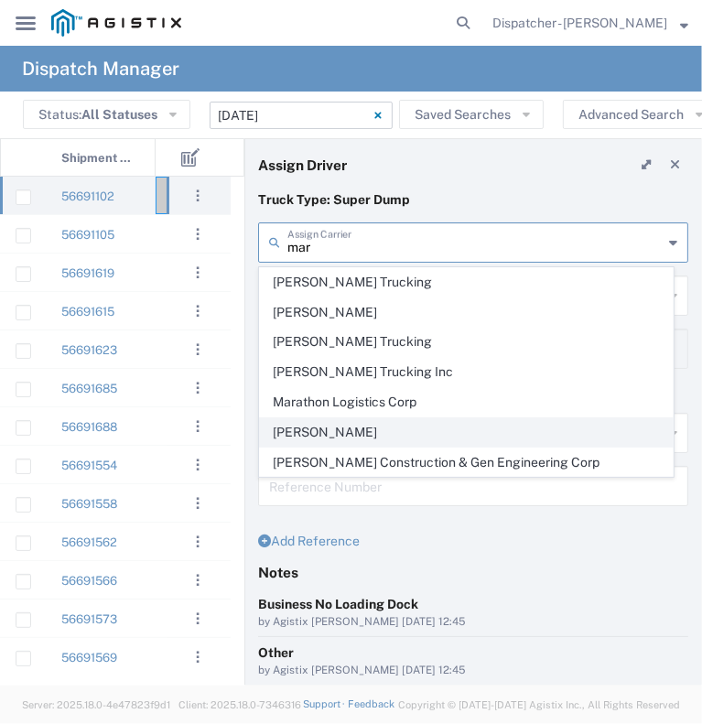
click at [392, 427] on span "[PERSON_NAME]" at bounding box center [466, 432] width 413 height 28
type input "[PERSON_NAME]"
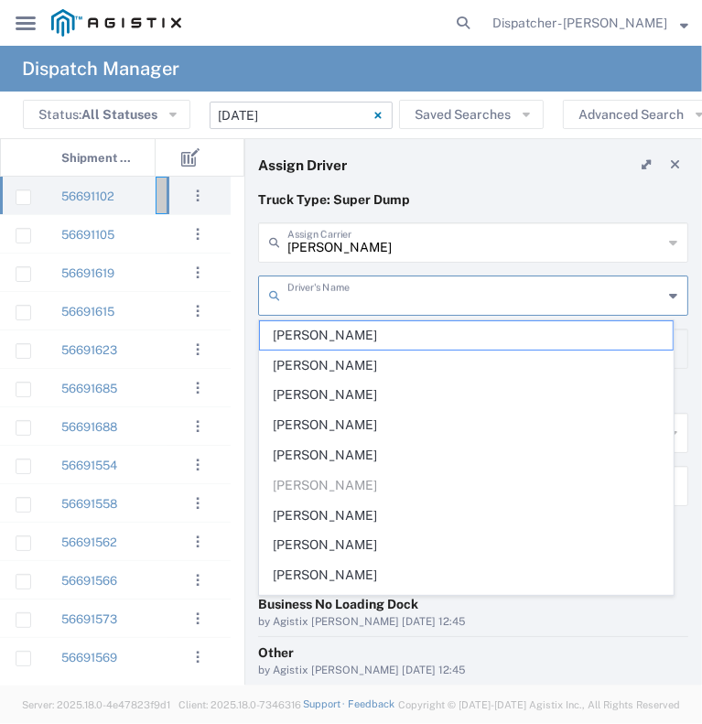
click at [389, 294] on input "text" at bounding box center [474, 294] width 375 height 32
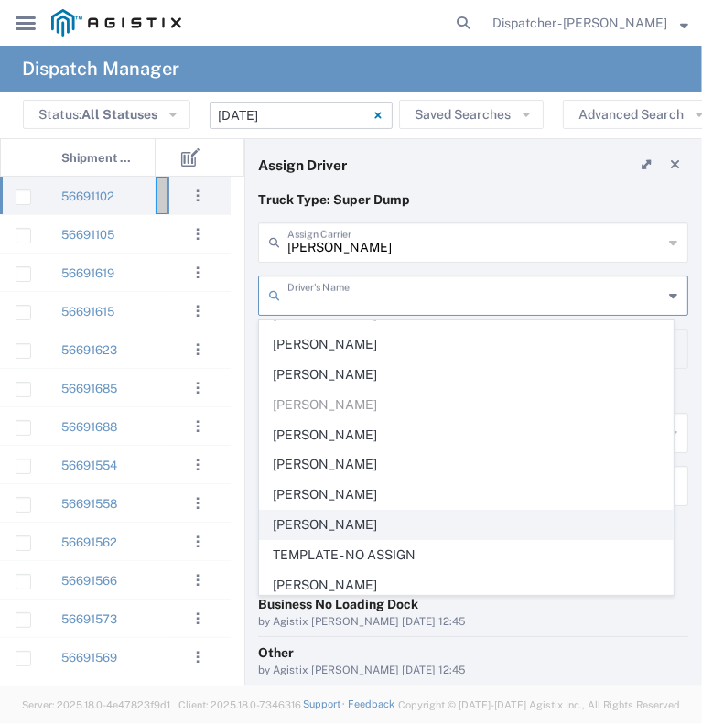
click at [443, 532] on span "[PERSON_NAME]" at bounding box center [466, 525] width 413 height 28
type input "[PERSON_NAME]"
type input "[PHONE_NUMBER]"
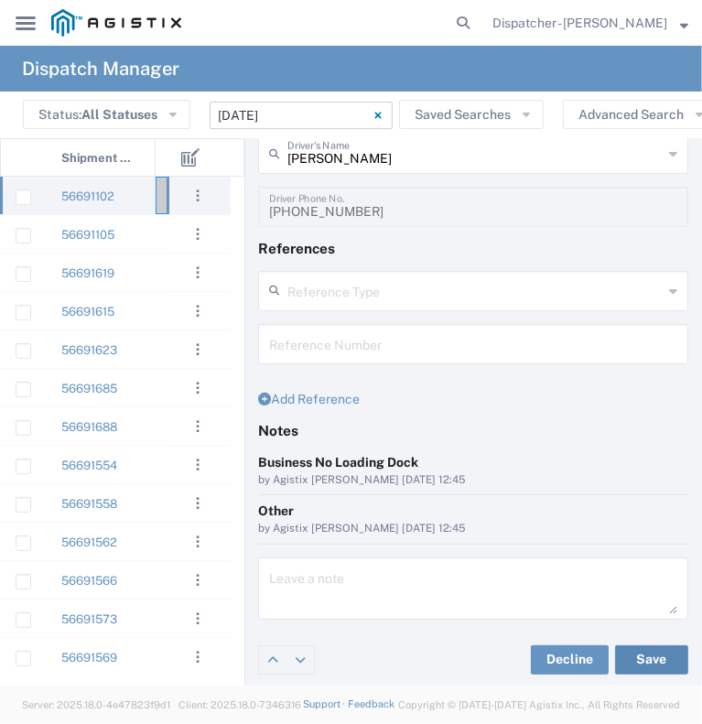
click at [634, 653] on button "Save" at bounding box center [651, 659] width 73 height 29
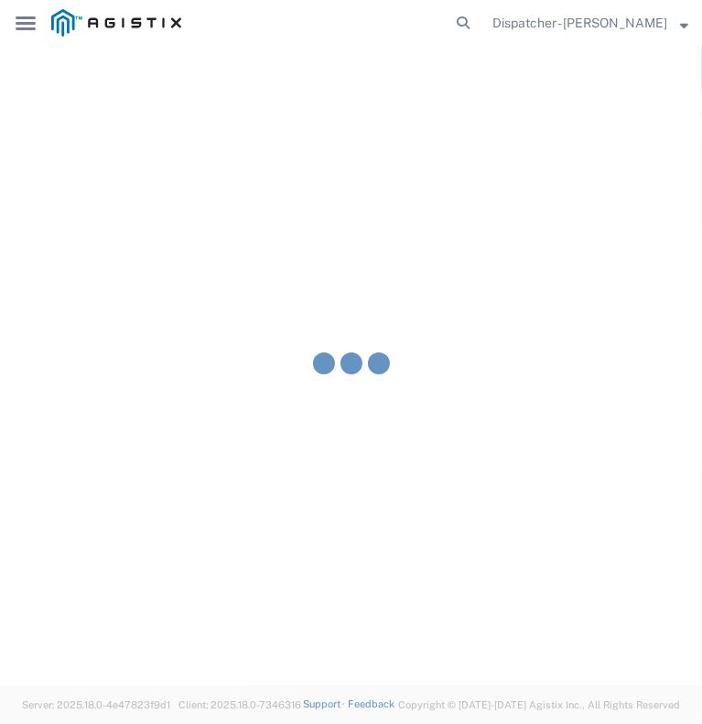
type input "[PERSON_NAME]"
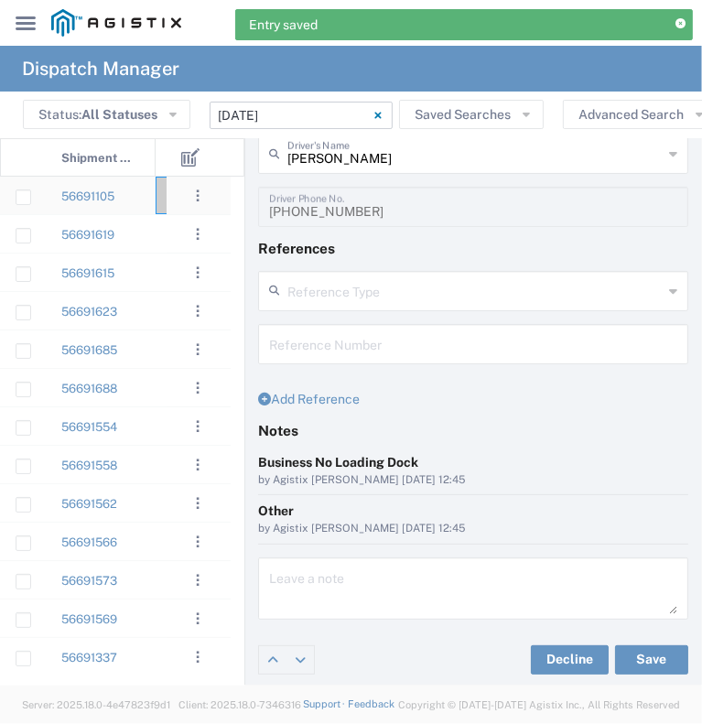
click at [139, 209] on div "56691105" at bounding box center [101, 196] width 110 height 38
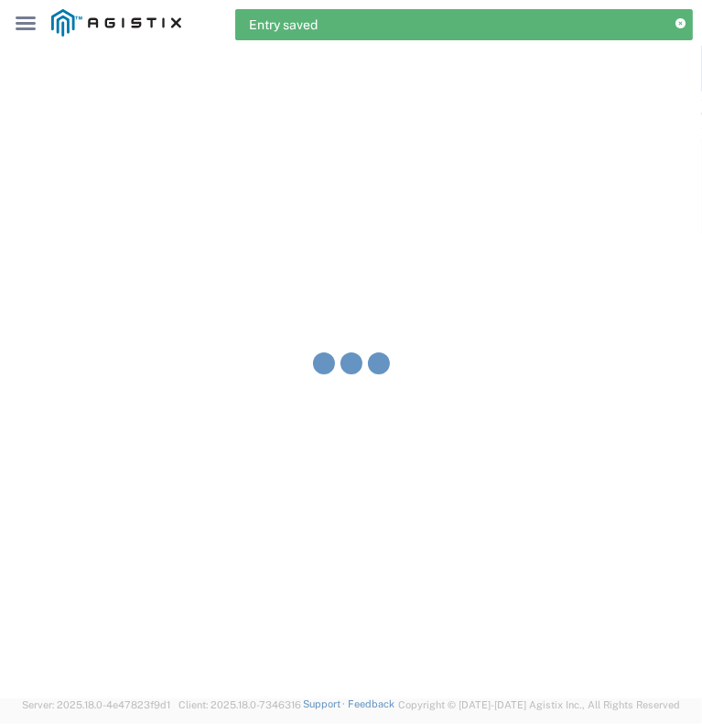
type input "[PERSON_NAME] & Sons Trucking, Inc"
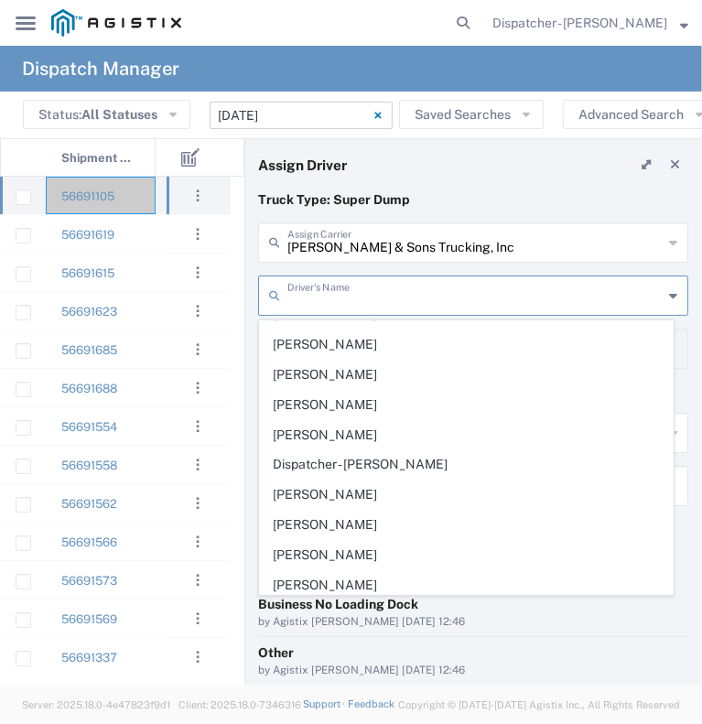
click at [337, 295] on input "text" at bounding box center [474, 294] width 375 height 32
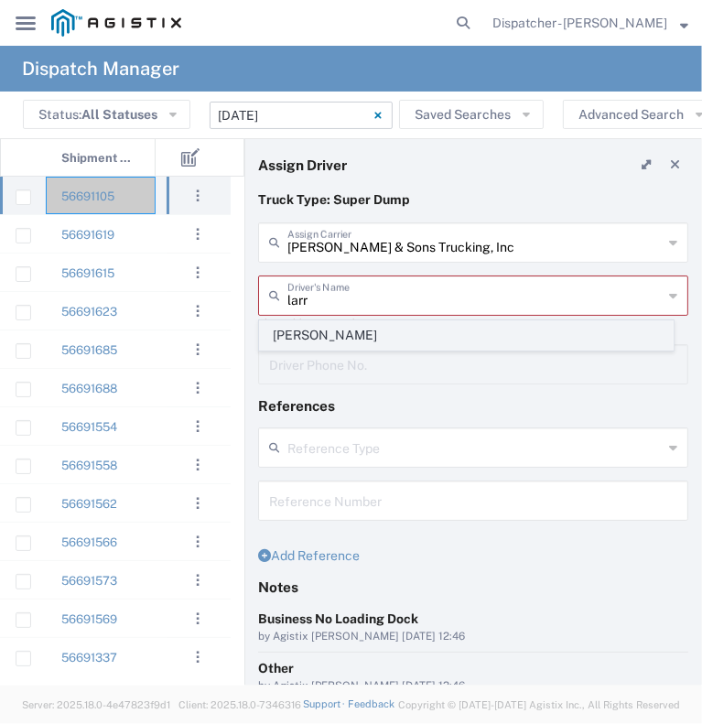
click at [334, 337] on span "[PERSON_NAME]" at bounding box center [466, 335] width 413 height 28
type input "[PERSON_NAME]"
type input "[PHONE_NUMBER]"
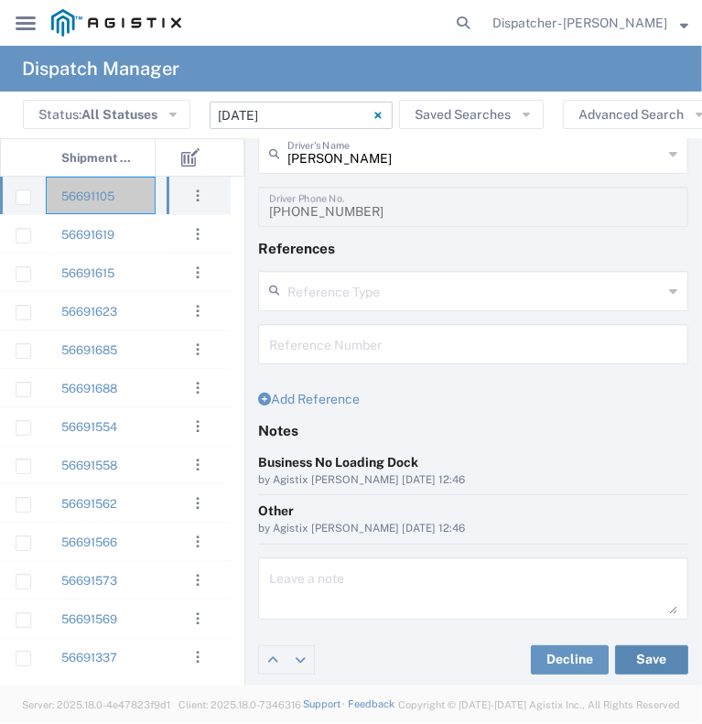
click at [643, 659] on button "Save" at bounding box center [651, 659] width 73 height 29
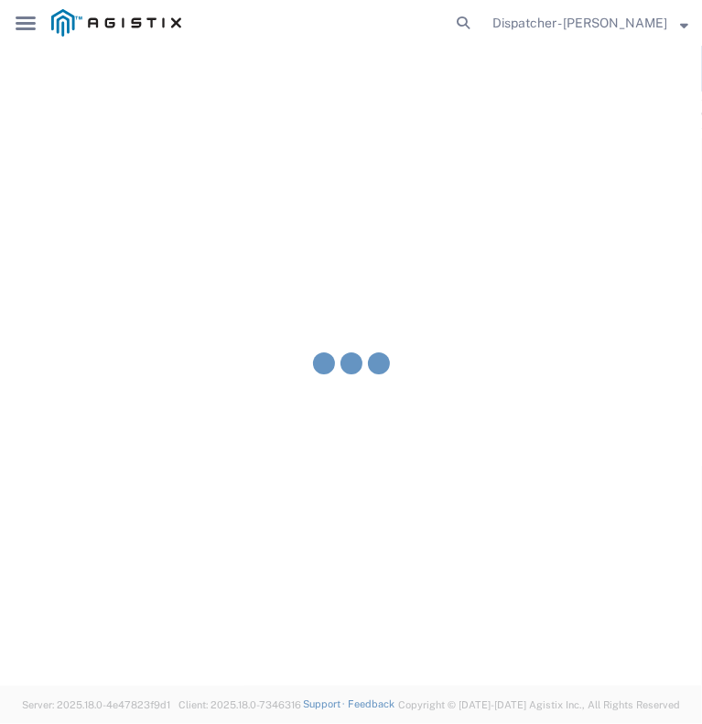
type input "[PERSON_NAME]"
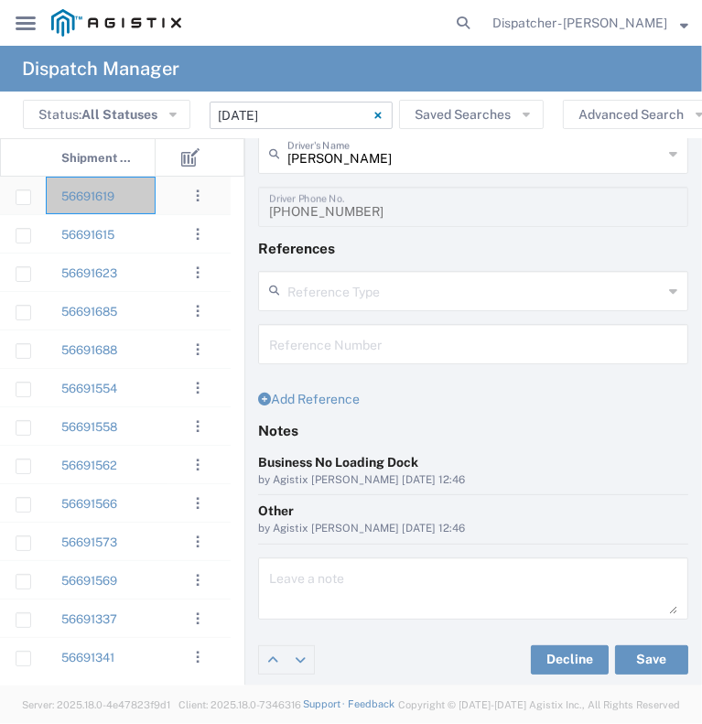
click at [139, 201] on div "56691619" at bounding box center [101, 196] width 110 height 38
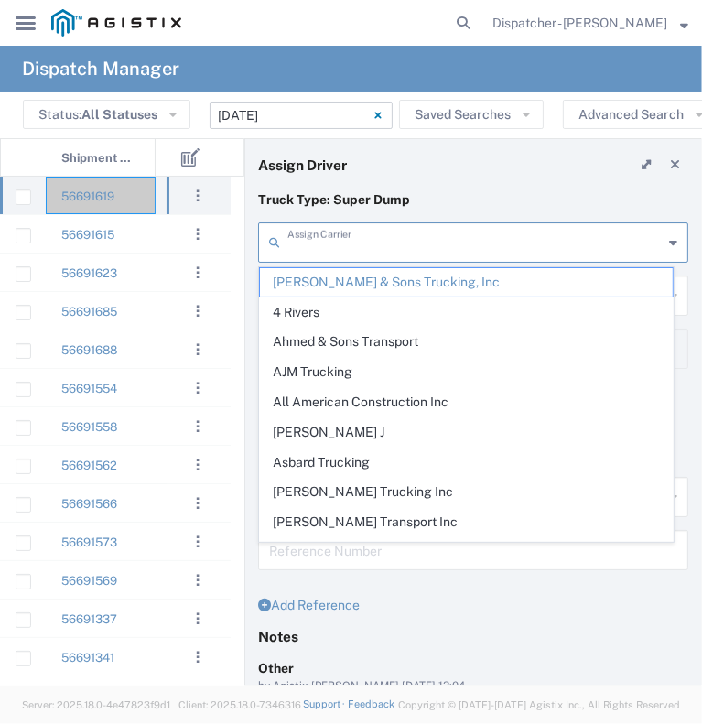
click at [410, 230] on input "text" at bounding box center [474, 241] width 375 height 32
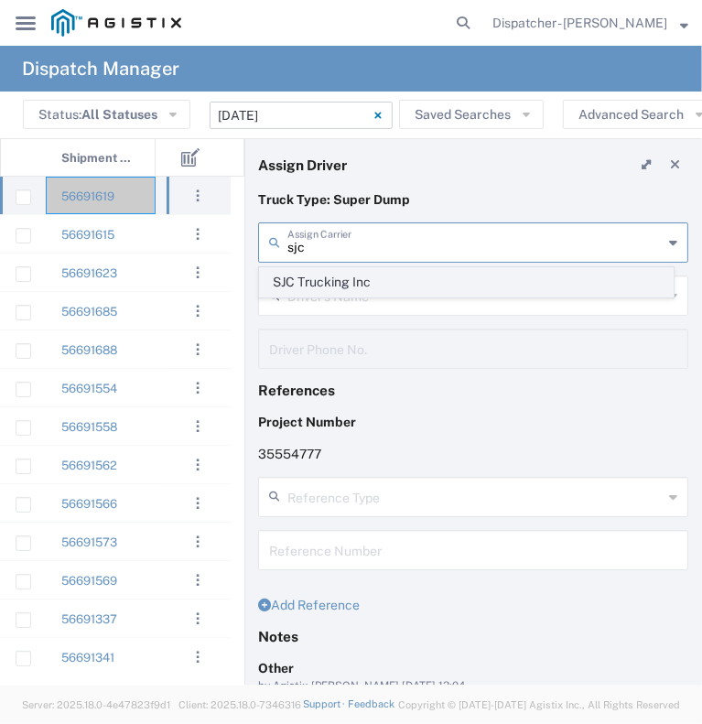
click at [416, 277] on span "SJC Trucking Inc" at bounding box center [466, 282] width 413 height 28
type input "SJC Trucking Inc"
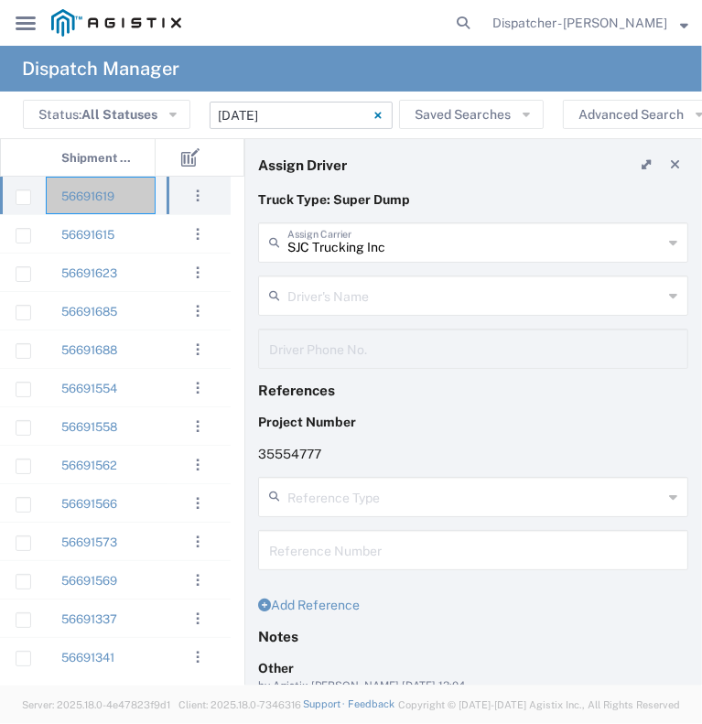
click at [409, 293] on input "text" at bounding box center [474, 294] width 375 height 32
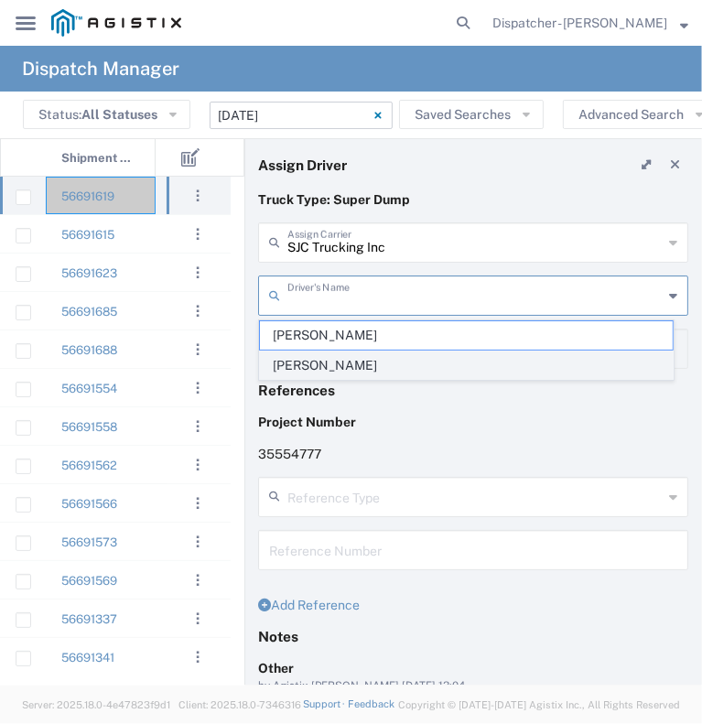
click at [407, 366] on span "[PERSON_NAME]" at bounding box center [466, 365] width 413 height 28
type input "[PERSON_NAME]"
type input "9255187628"
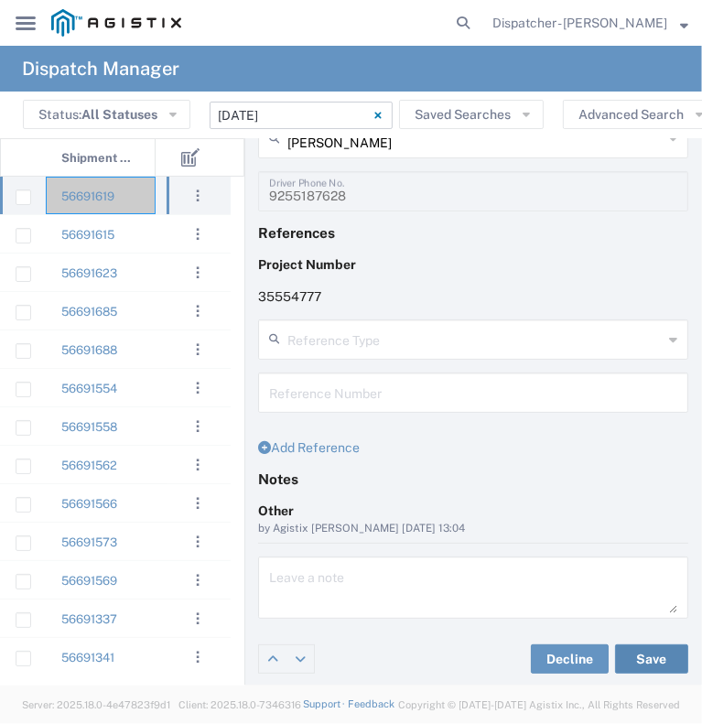
click at [662, 651] on button "Save" at bounding box center [651, 658] width 73 height 29
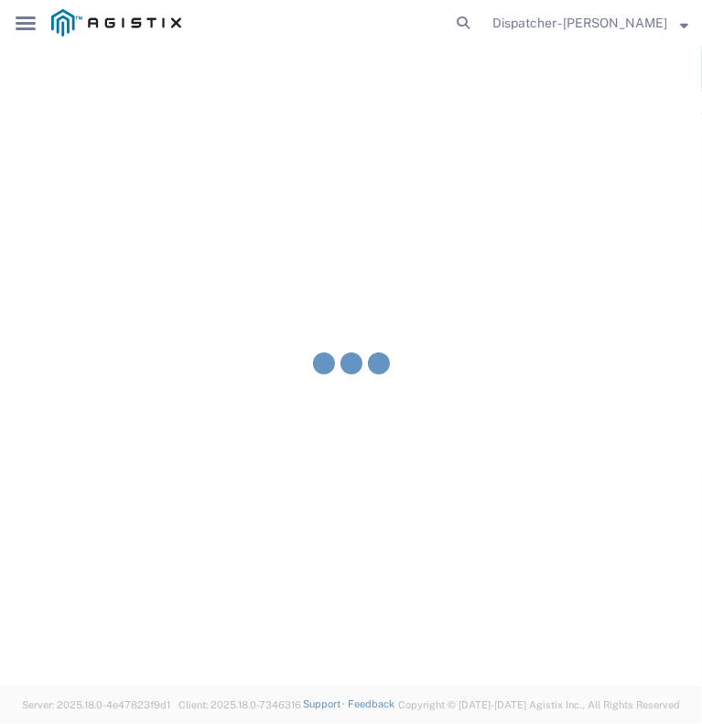
type input "[PERSON_NAME]"
type input "SJC Trucking Inc"
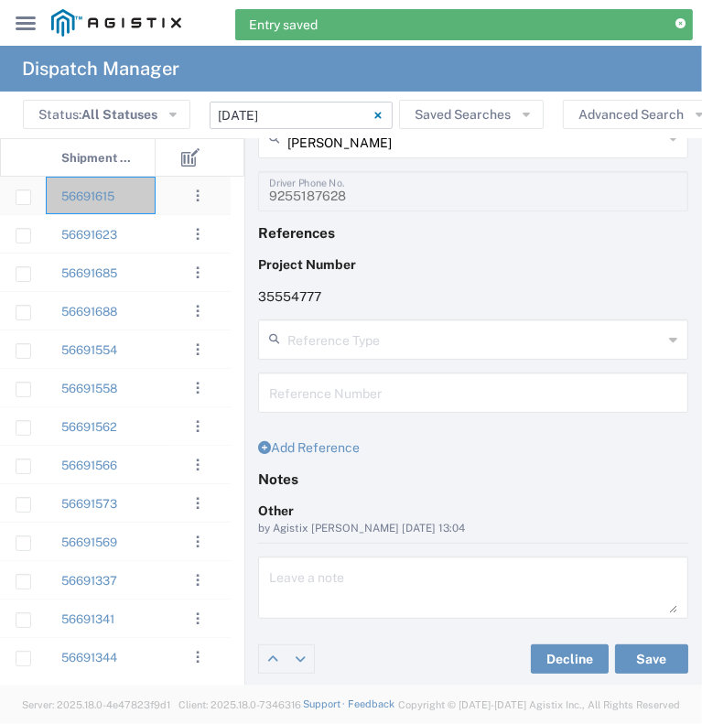
click at [150, 204] on div "56691615" at bounding box center [101, 196] width 110 height 38
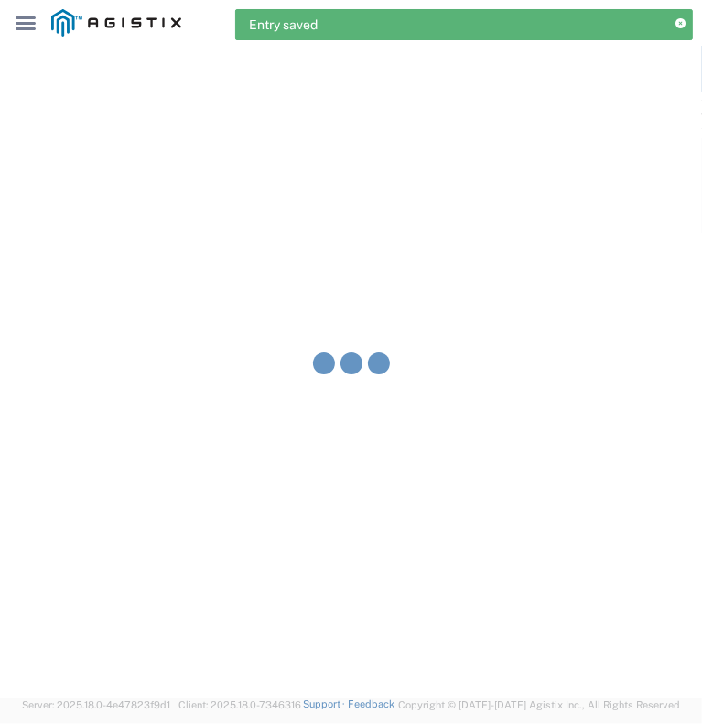
type input "[PERSON_NAME] & Sons Trucking, Inc"
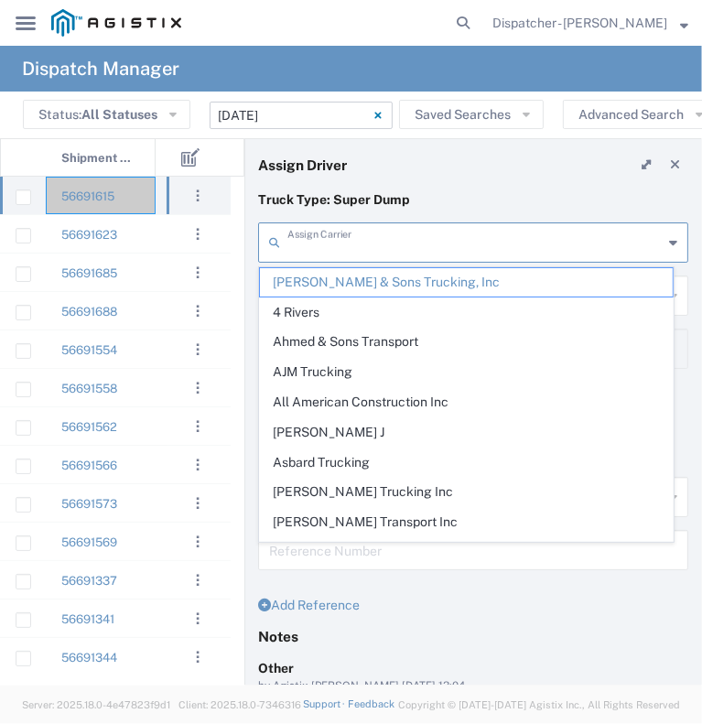
click at [373, 237] on input "text" at bounding box center [474, 241] width 375 height 32
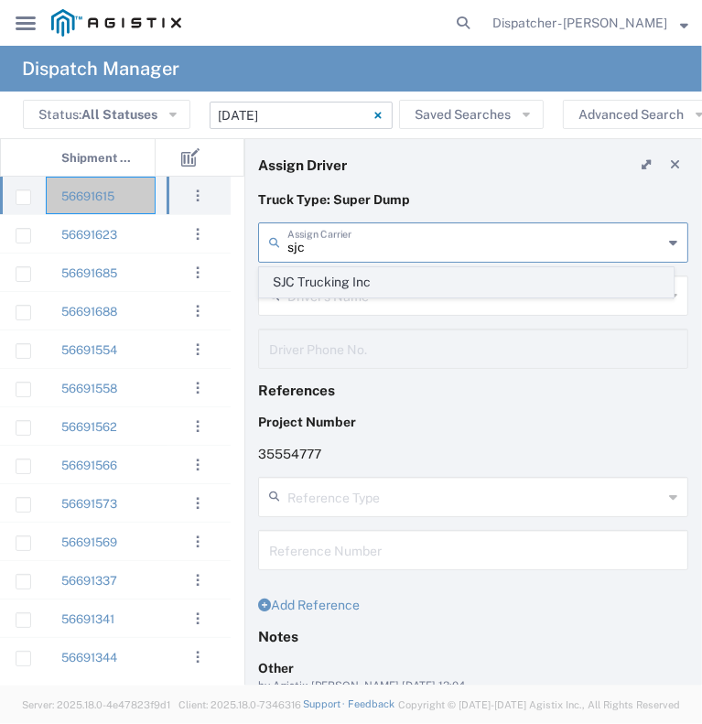
click at [388, 288] on span "SJC Trucking Inc" at bounding box center [466, 282] width 413 height 28
type input "SJC Trucking Inc"
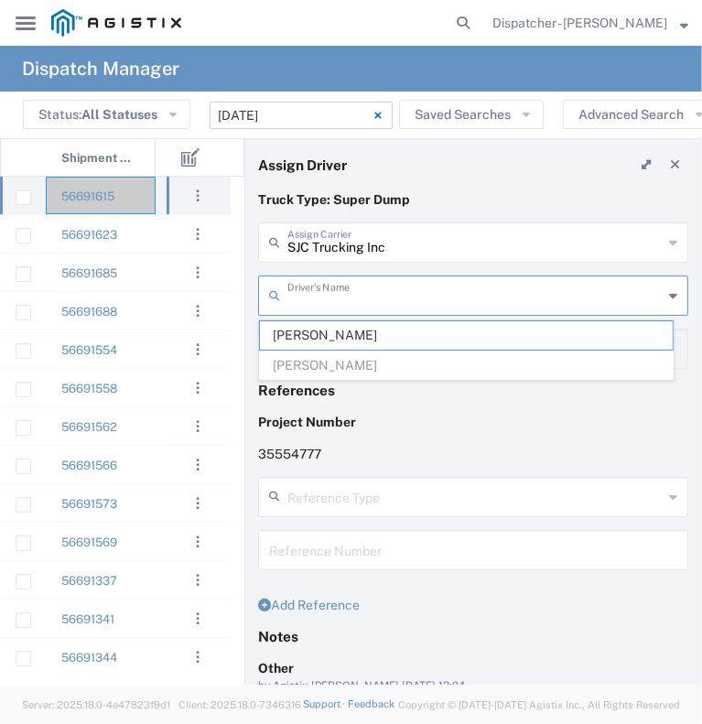
click at [387, 292] on input "text" at bounding box center [474, 294] width 375 height 32
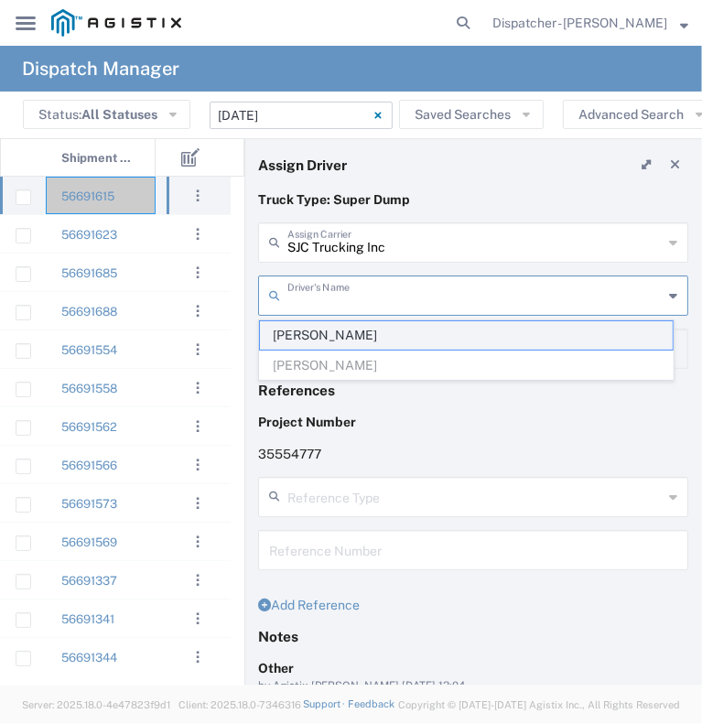
click at [384, 343] on span "[PERSON_NAME]" at bounding box center [466, 335] width 413 height 28
type input "[PERSON_NAME]"
type input "9255187628"
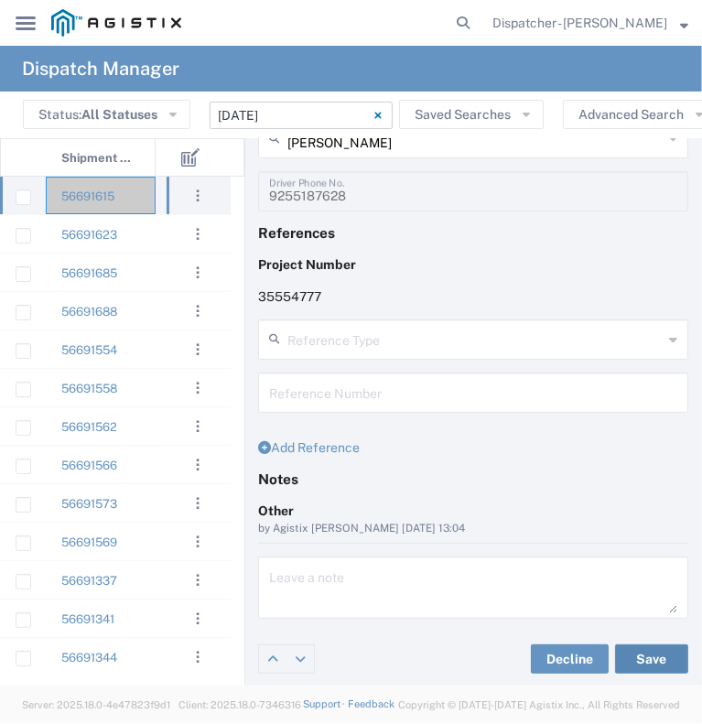
click at [620, 654] on button "Save" at bounding box center [651, 658] width 73 height 29
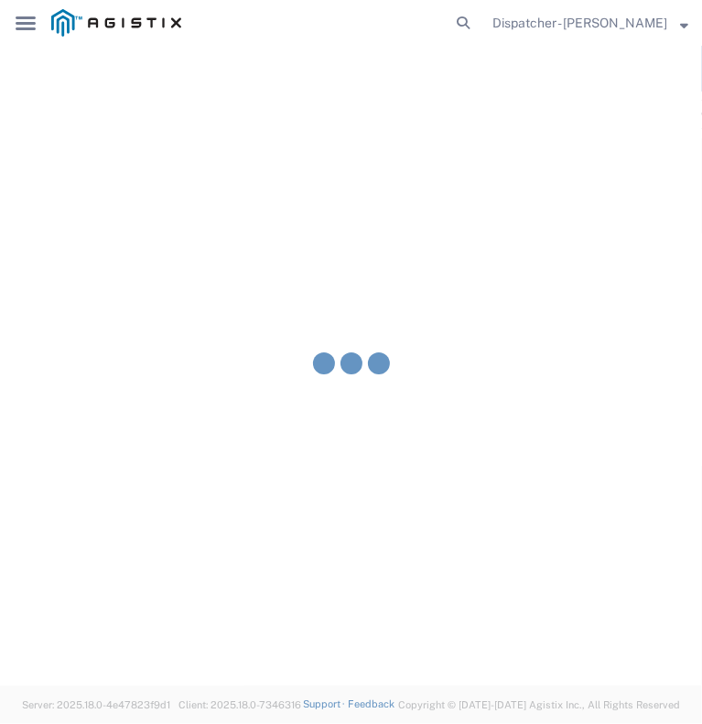
type input "[PERSON_NAME]"
type input "SJC Trucking Inc"
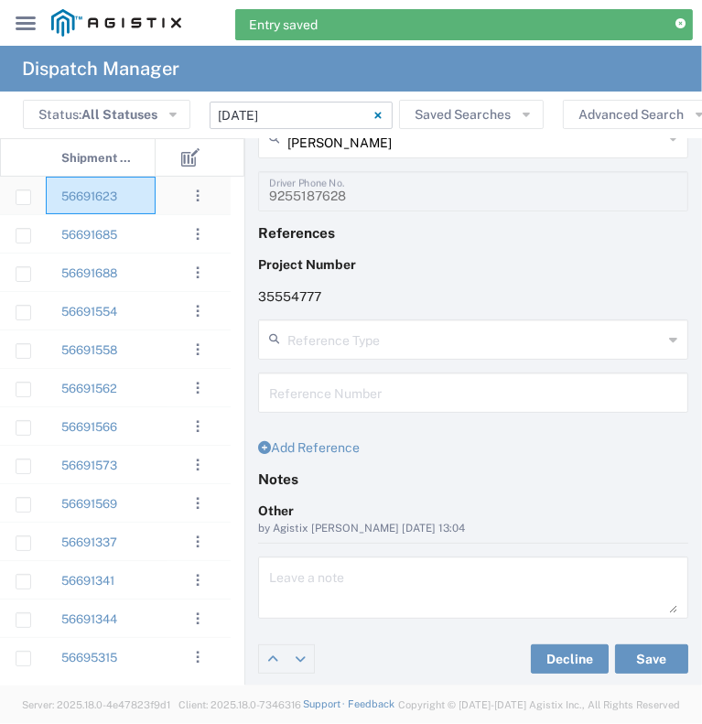
click at [135, 197] on div "56691623" at bounding box center [101, 196] width 110 height 38
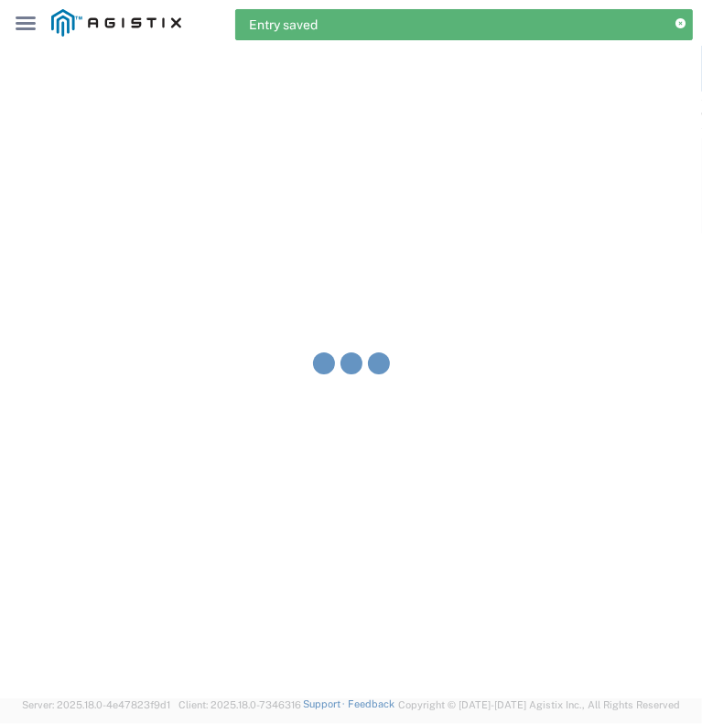
type input "[PERSON_NAME] & Sons Trucking, Inc"
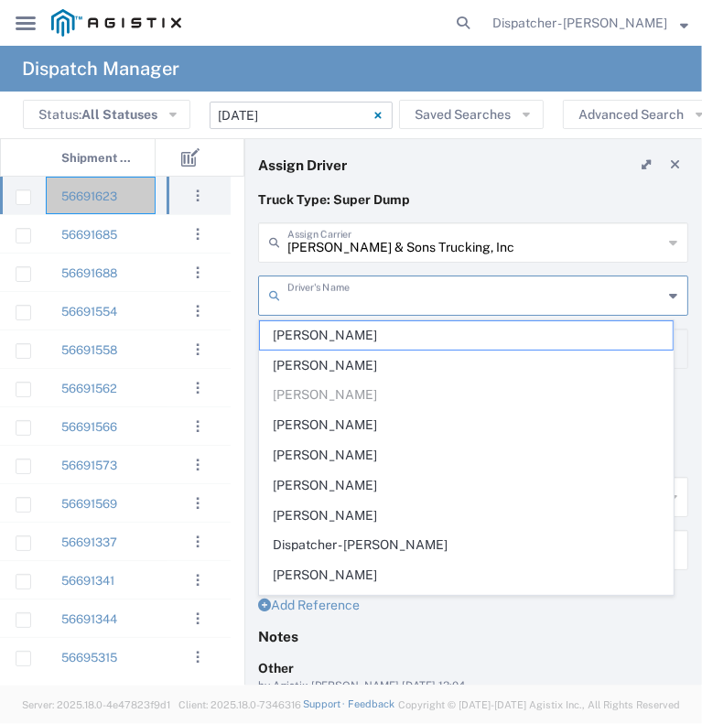
click at [317, 302] on input "text" at bounding box center [474, 294] width 375 height 32
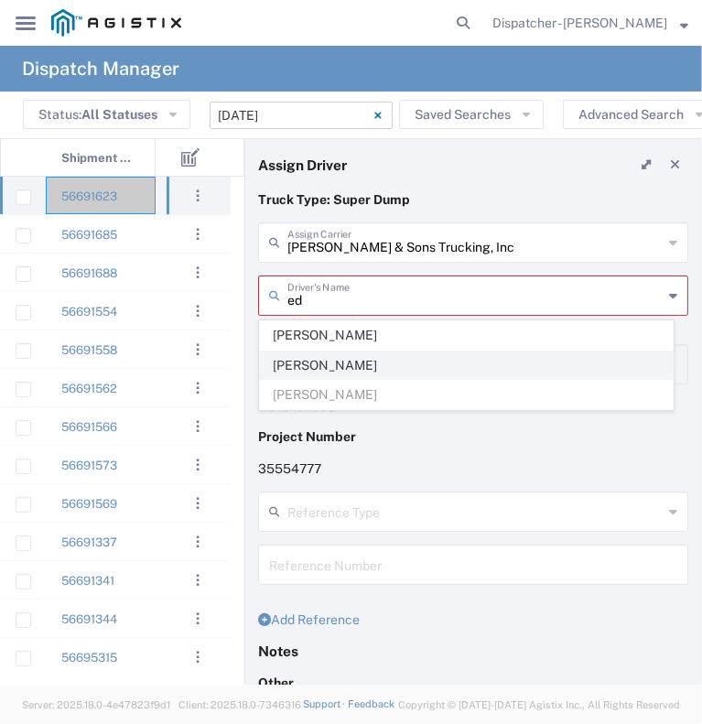
click at [322, 359] on span "[PERSON_NAME]" at bounding box center [466, 365] width 413 height 28
type input "[PERSON_NAME]"
type input "[PHONE_NUMBER]"
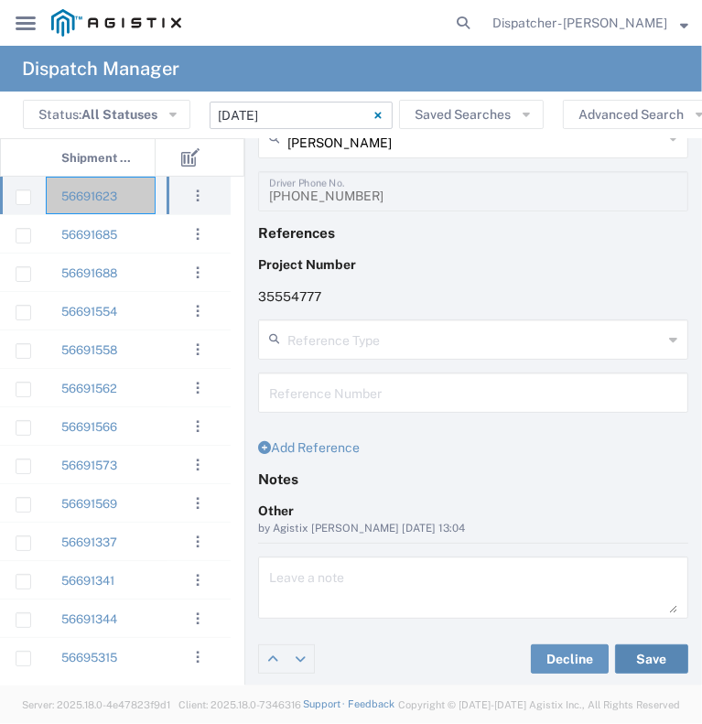
click at [645, 665] on button "Save" at bounding box center [651, 658] width 73 height 29
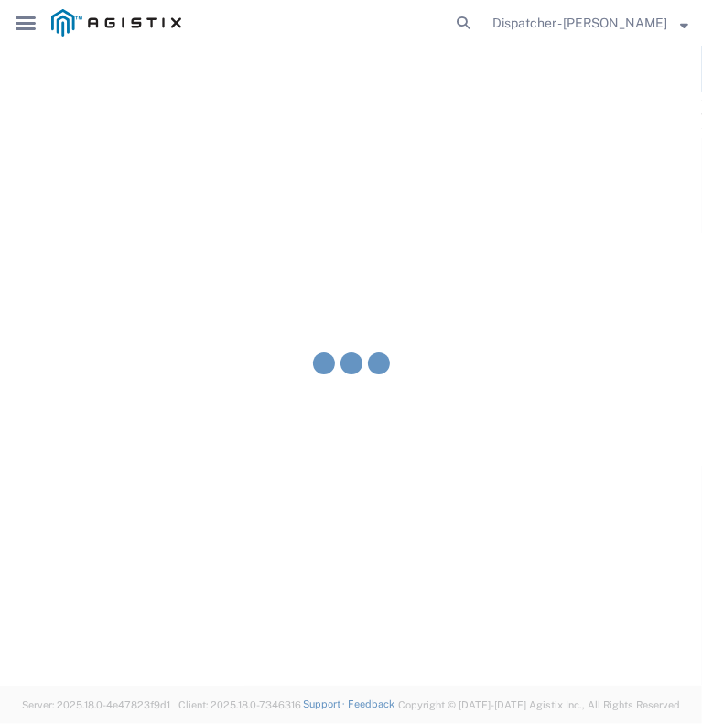
type input "[PERSON_NAME]"
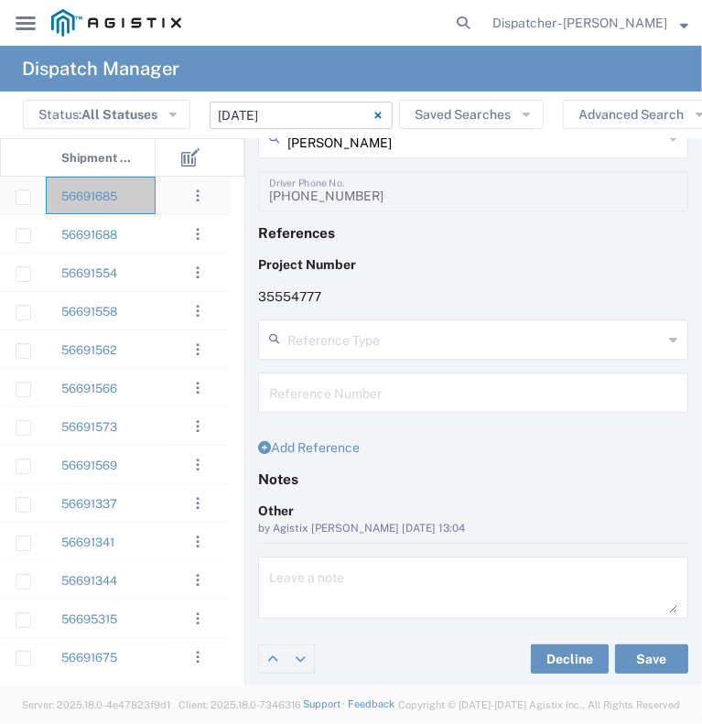
click at [145, 188] on div "56691685" at bounding box center [101, 196] width 110 height 38
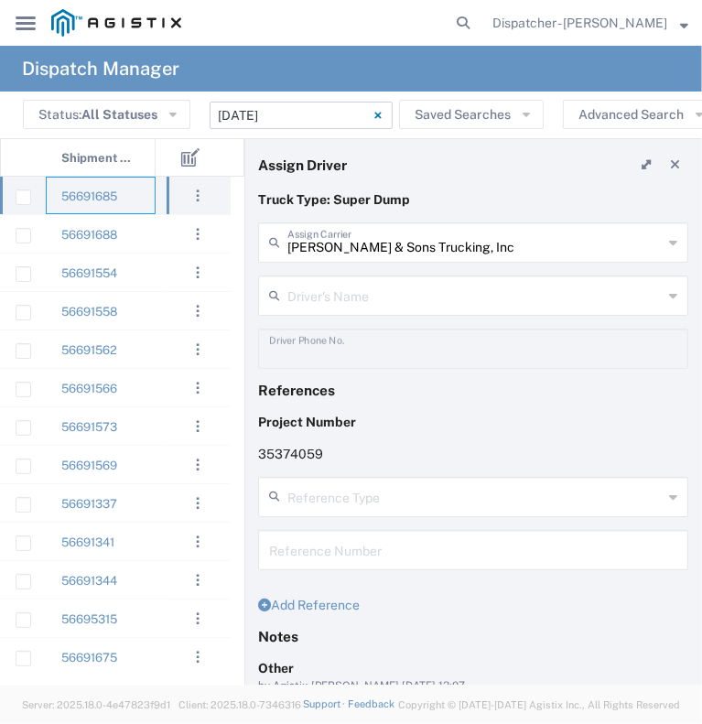
click at [345, 297] on input "text" at bounding box center [474, 294] width 375 height 32
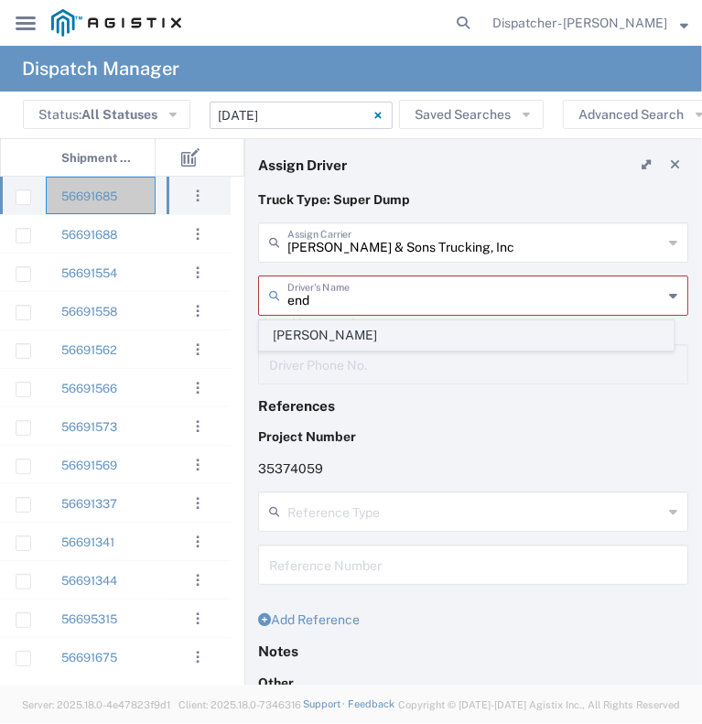
click at [350, 329] on span "[PERSON_NAME]" at bounding box center [466, 335] width 413 height 28
type input "[PERSON_NAME]"
type input "[PHONE_NUMBER]"
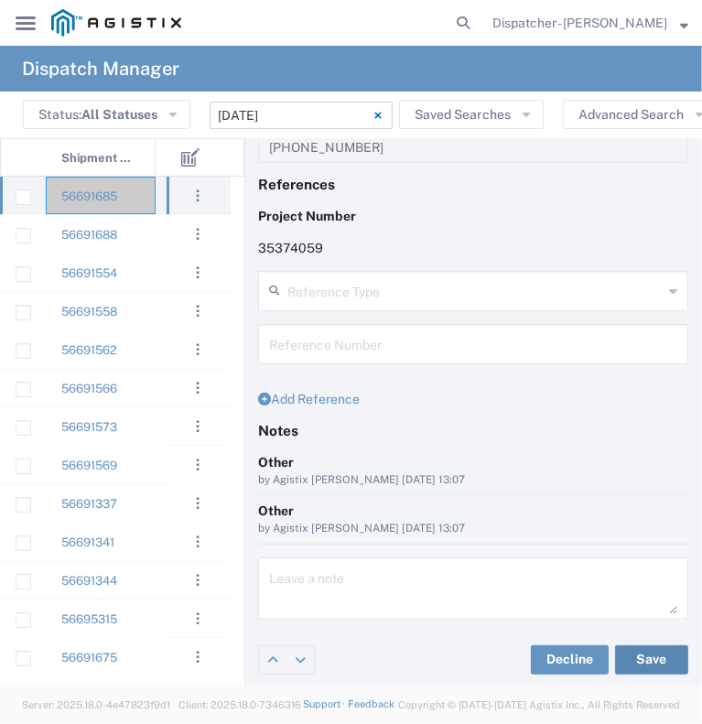
click at [615, 662] on button "Save" at bounding box center [651, 659] width 73 height 29
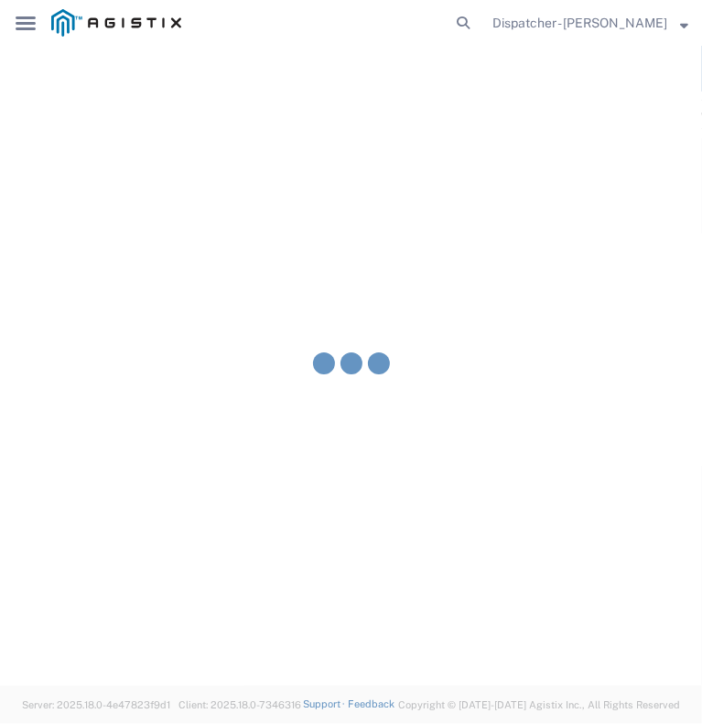
type input "[PERSON_NAME]"
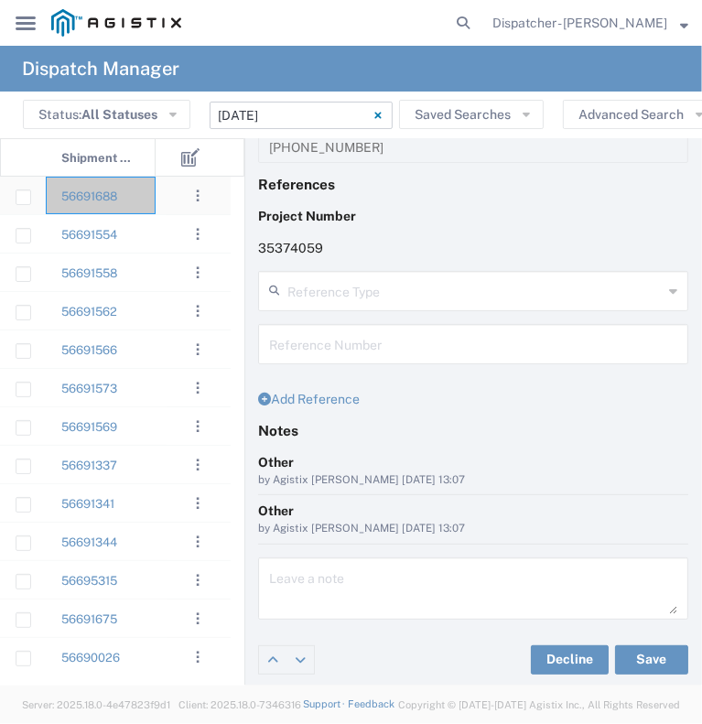
click at [143, 206] on div "56691688" at bounding box center [101, 196] width 110 height 38
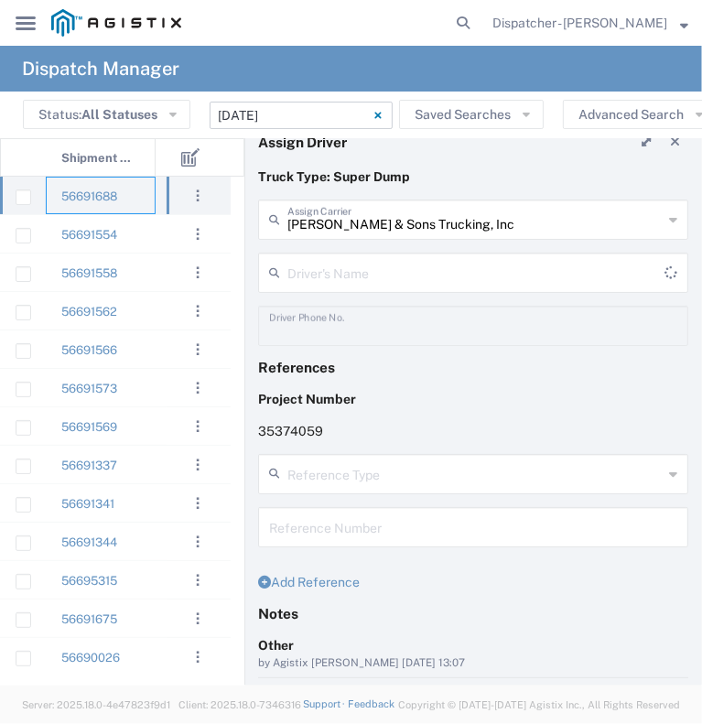
click at [381, 266] on input "text" at bounding box center [475, 271] width 377 height 32
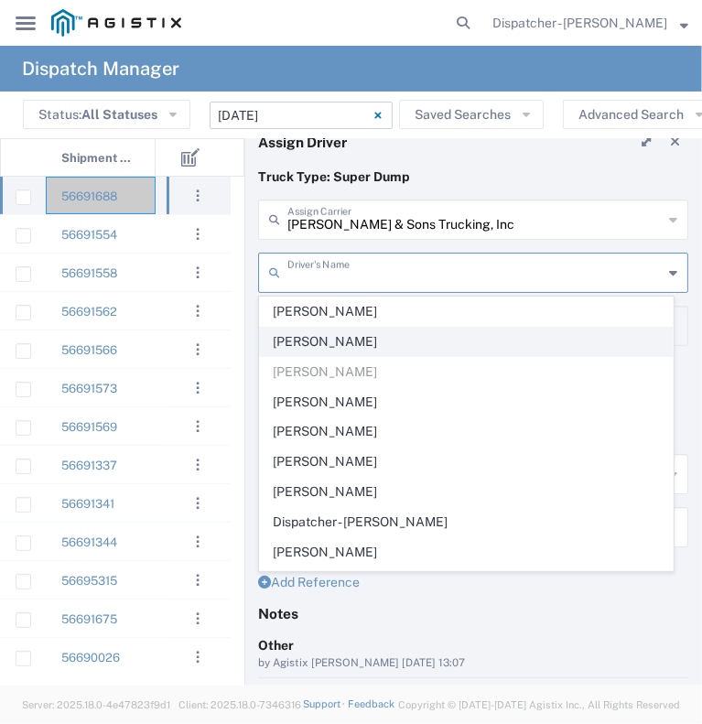
click at [348, 347] on span "[PERSON_NAME]" at bounding box center [466, 342] width 413 height 28
type input "[PERSON_NAME]"
type input "5106059971"
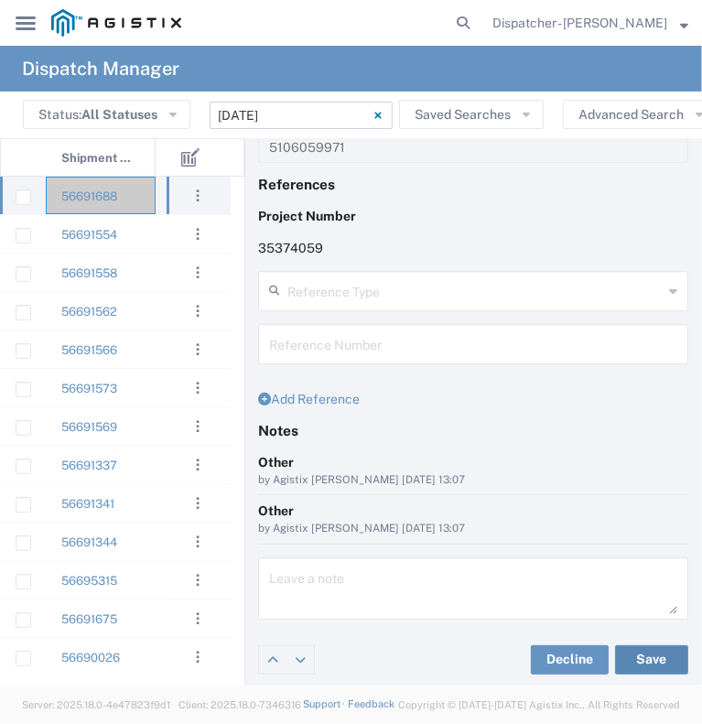
click at [629, 658] on button "Save" at bounding box center [651, 659] width 73 height 29
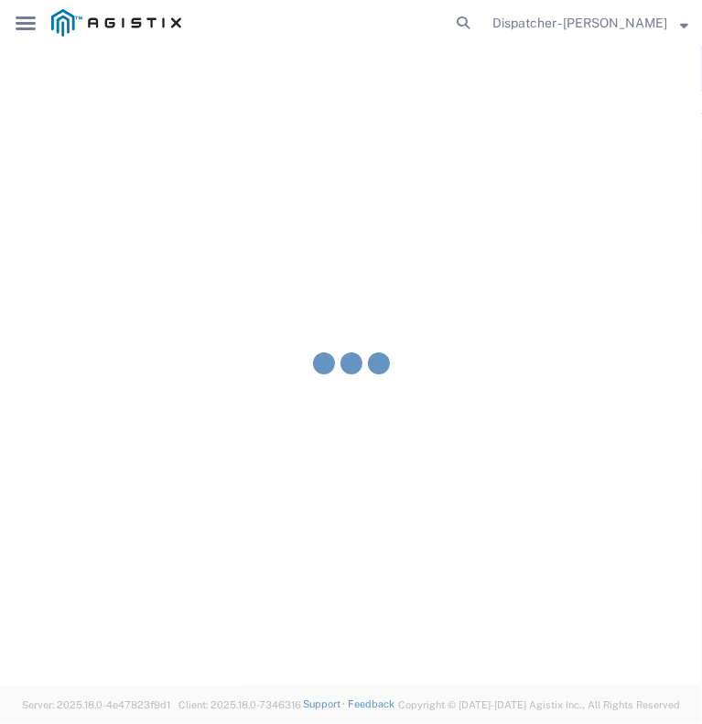
type input "[PERSON_NAME]"
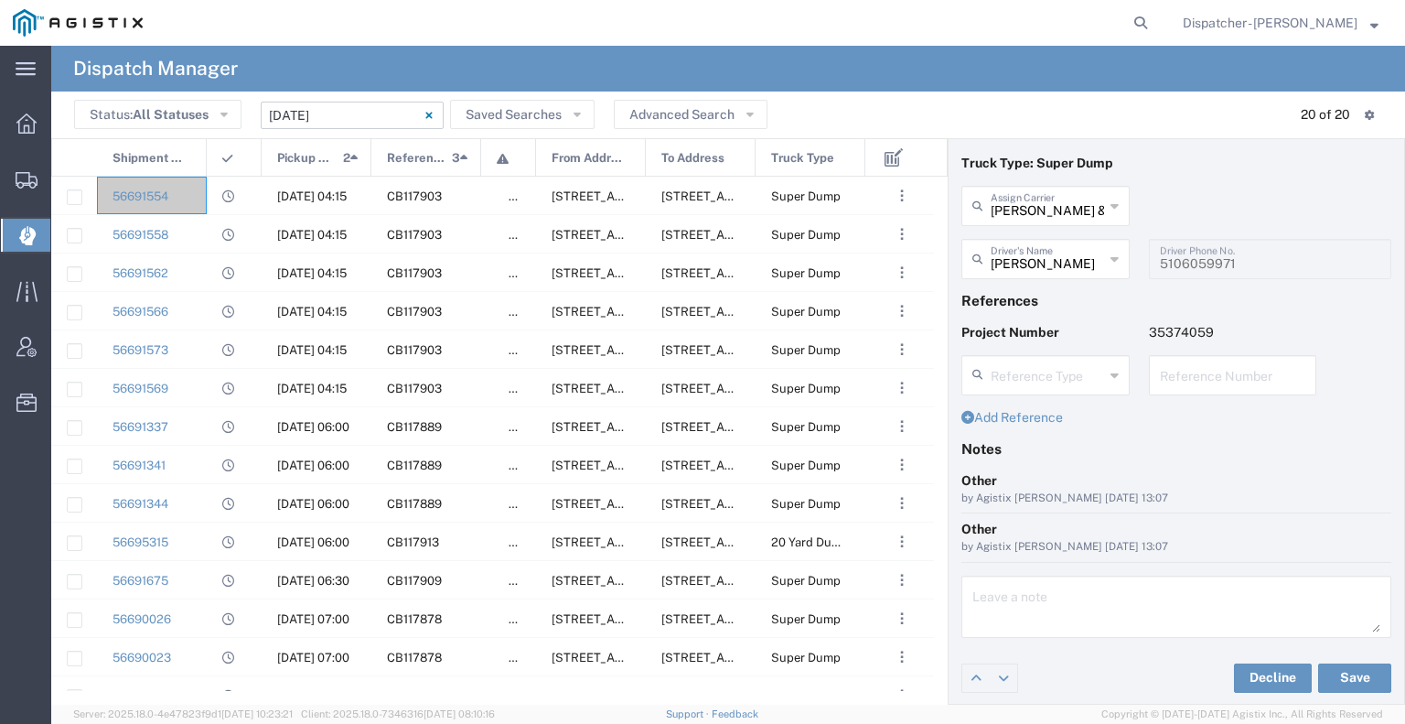
click at [359, 115] on input "[DATE] - [DATE]" at bounding box center [352, 115] width 183 height 27
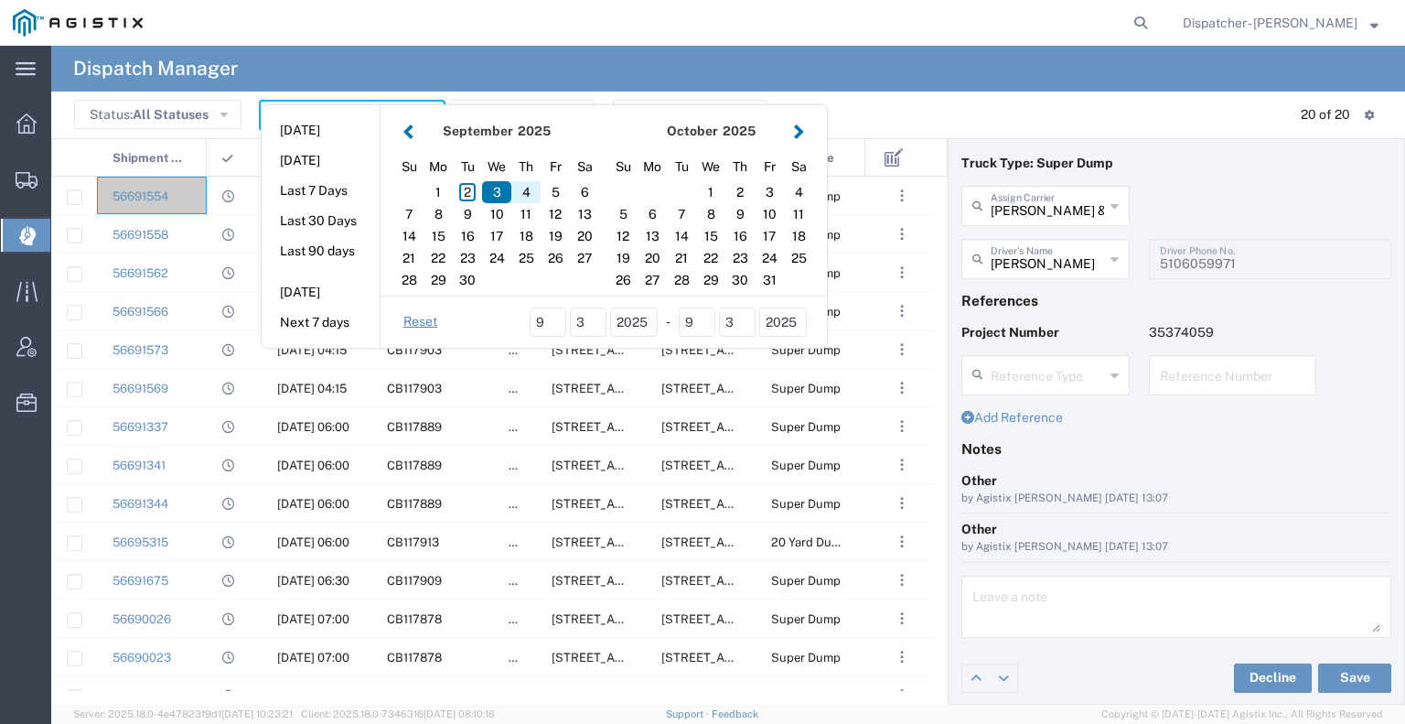
click at [532, 186] on div "4" at bounding box center [525, 192] width 29 height 22
type input "[DATE]"
type input "[DATE] - [DATE]"
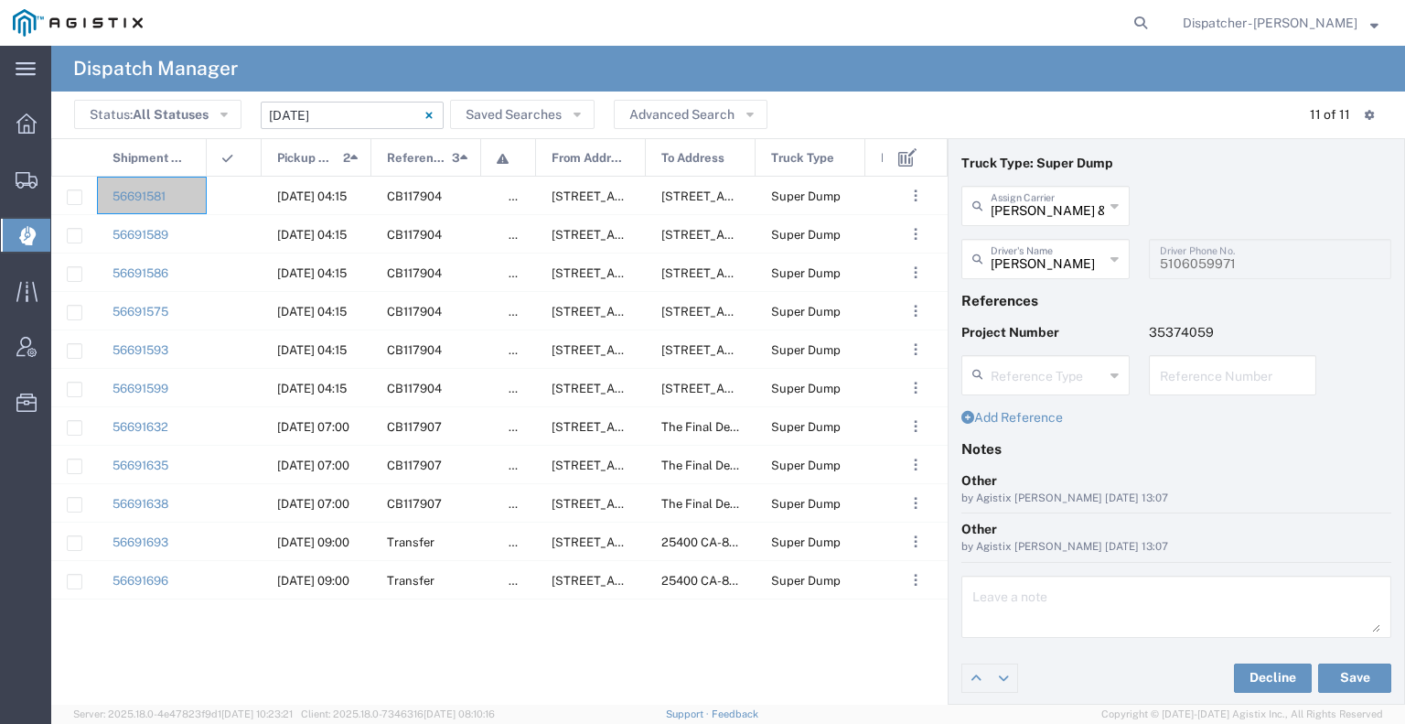
click at [348, 121] on input "[DATE] - [DATE]" at bounding box center [352, 115] width 183 height 27
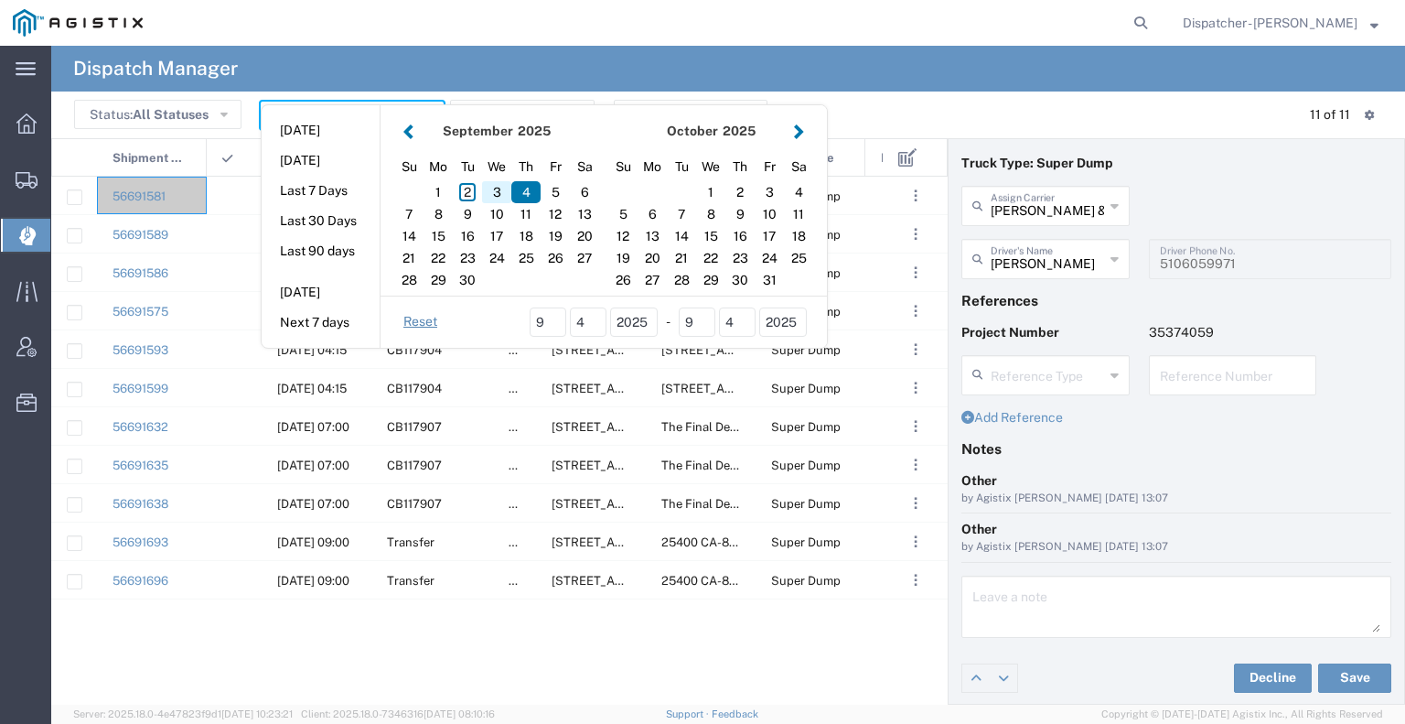
click at [485, 194] on div "3" at bounding box center [496, 192] width 29 height 22
